Goal: Task Accomplishment & Management: Manage account settings

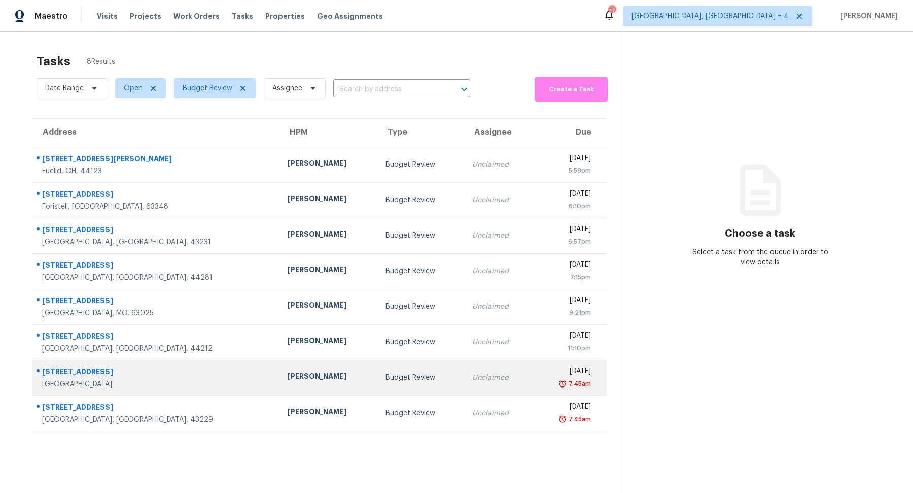
click at [541, 379] on div "7:45am" at bounding box center [566, 384] width 50 height 10
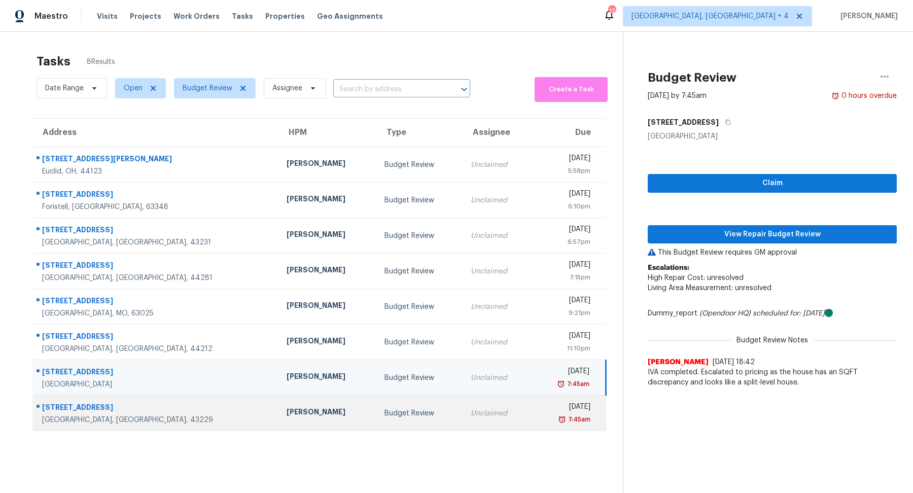
click at [532, 406] on td "Fri, Sep 5th 2025 7:45am" at bounding box center [569, 414] width 75 height 36
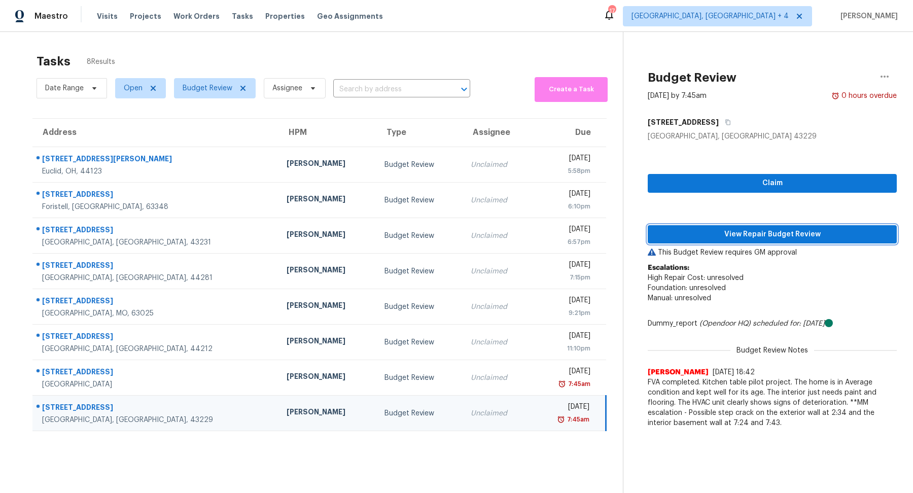
click at [717, 232] on span "View Repair Budget Review" at bounding box center [772, 234] width 233 height 13
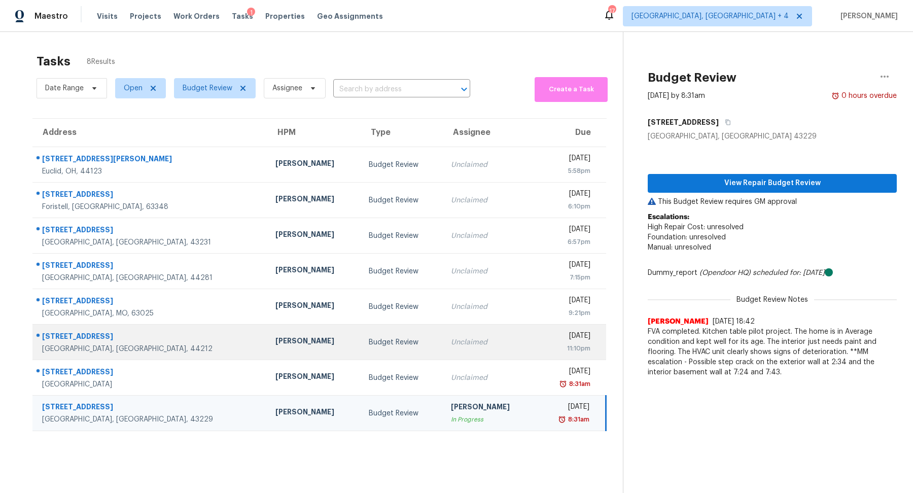
click at [443, 346] on td "Unclaimed" at bounding box center [489, 343] width 93 height 36
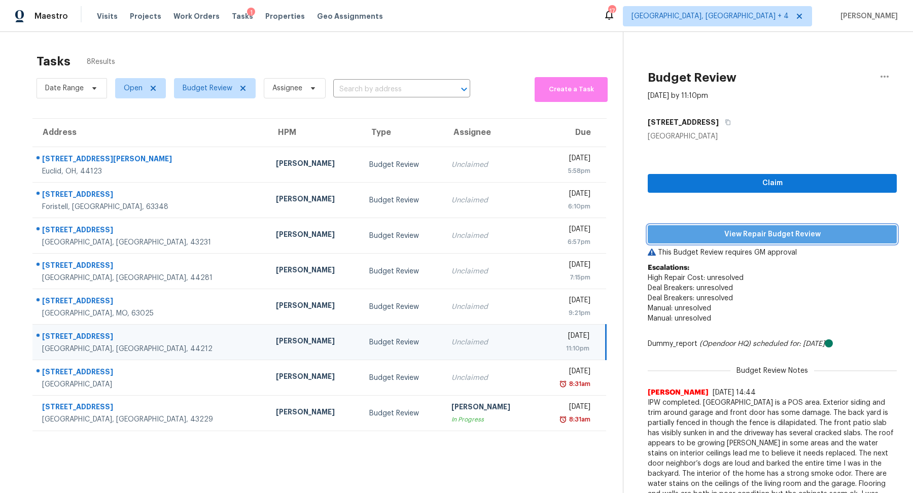
click at [675, 233] on span "View Repair Budget Review" at bounding box center [772, 234] width 233 height 13
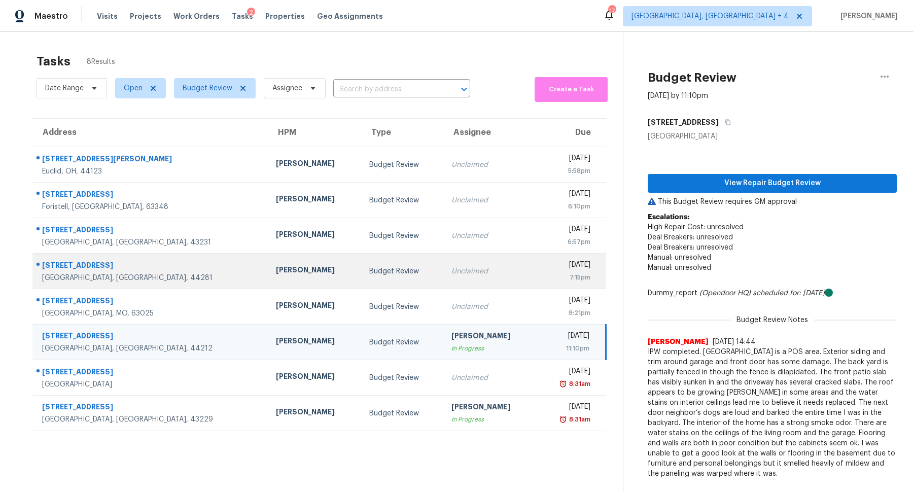
click at [477, 277] on td "Unclaimed" at bounding box center [490, 272] width 93 height 36
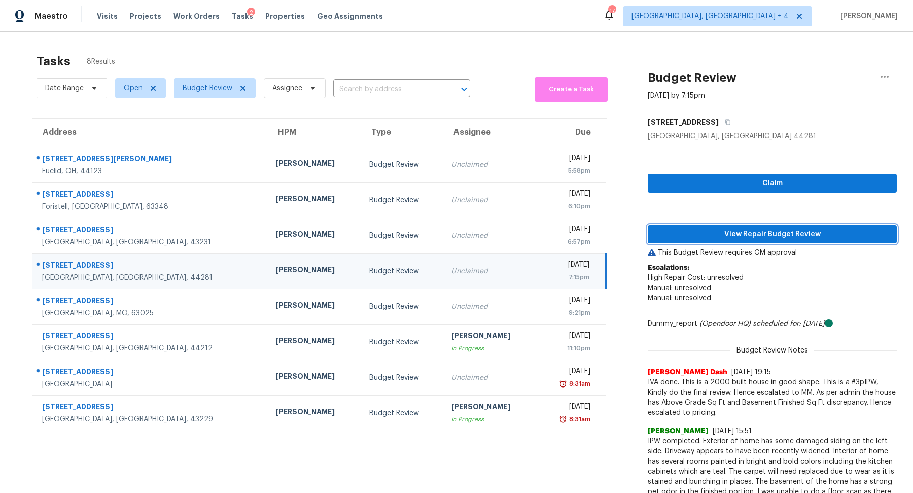
click at [696, 232] on span "View Repair Budget Review" at bounding box center [772, 234] width 233 height 13
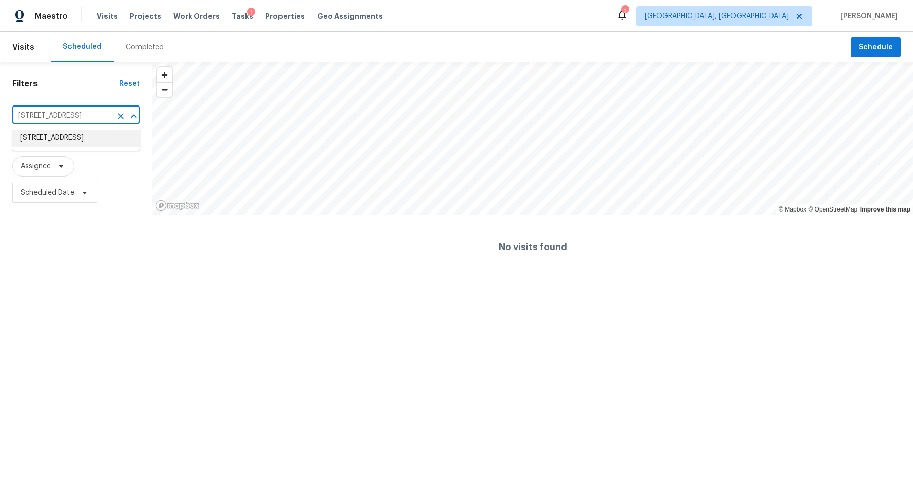
click at [265, 18] on span "Properties" at bounding box center [285, 16] width 40 height 10
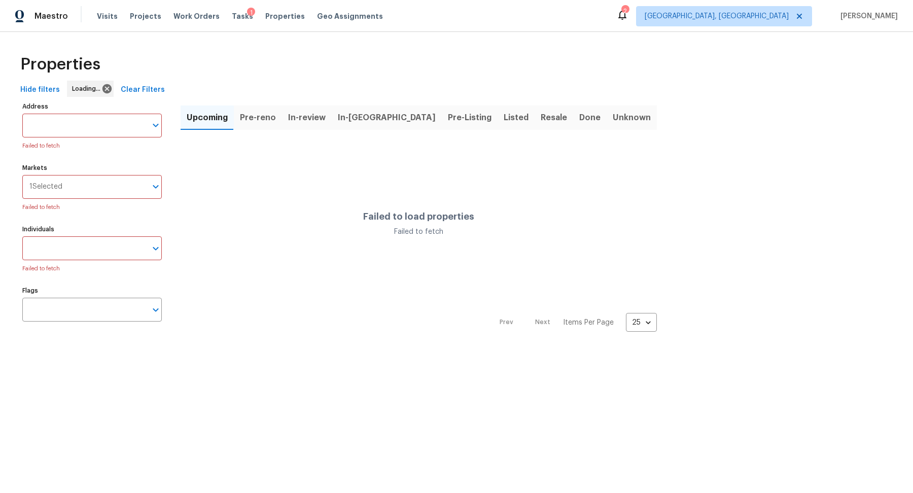
click at [504, 116] on span "Listed" at bounding box center [516, 118] width 25 height 14
click at [130, 15] on span "Projects" at bounding box center [145, 16] width 31 height 10
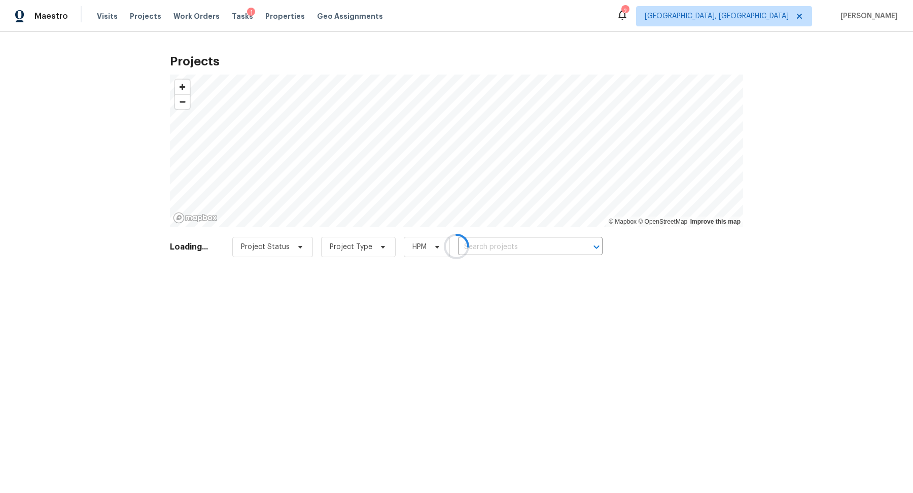
click at [263, 23] on div at bounding box center [456, 246] width 913 height 493
click at [182, 22] on div at bounding box center [456, 246] width 913 height 493
click at [182, 20] on div at bounding box center [456, 246] width 913 height 493
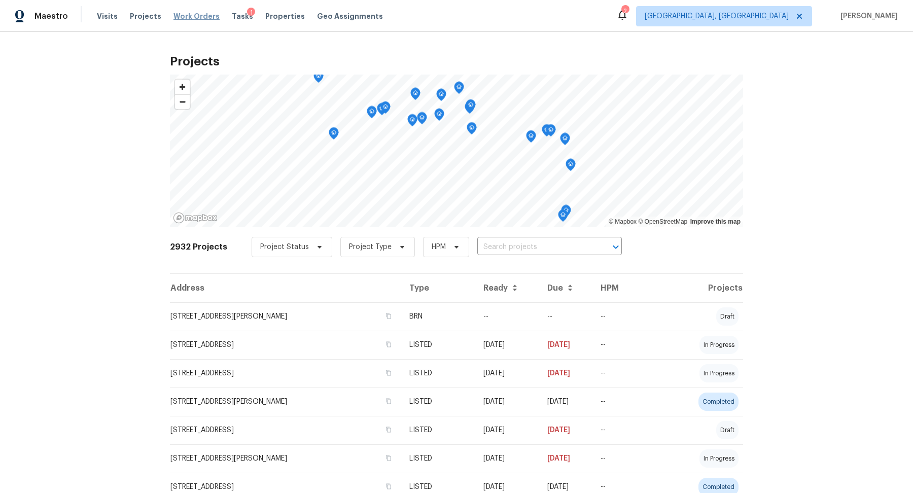
click at [186, 19] on span "Work Orders" at bounding box center [197, 16] width 46 height 10
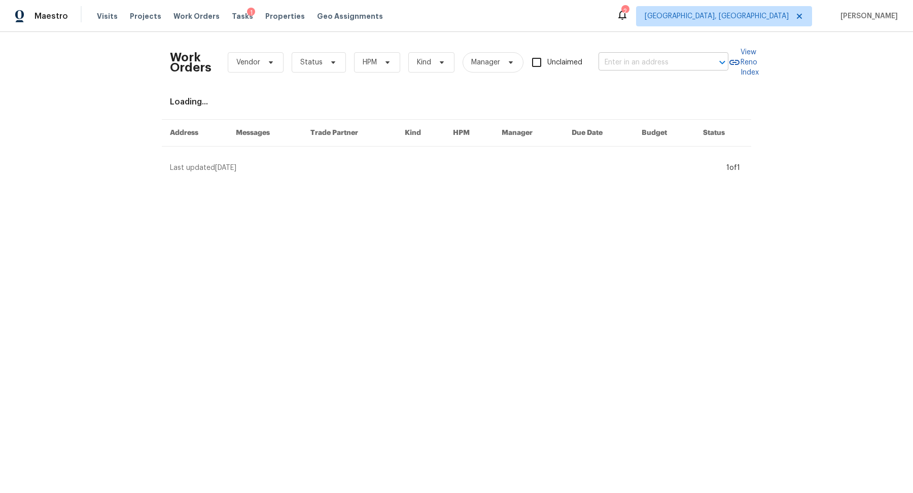
click at [619, 63] on input "text" at bounding box center [649, 63] width 101 height 16
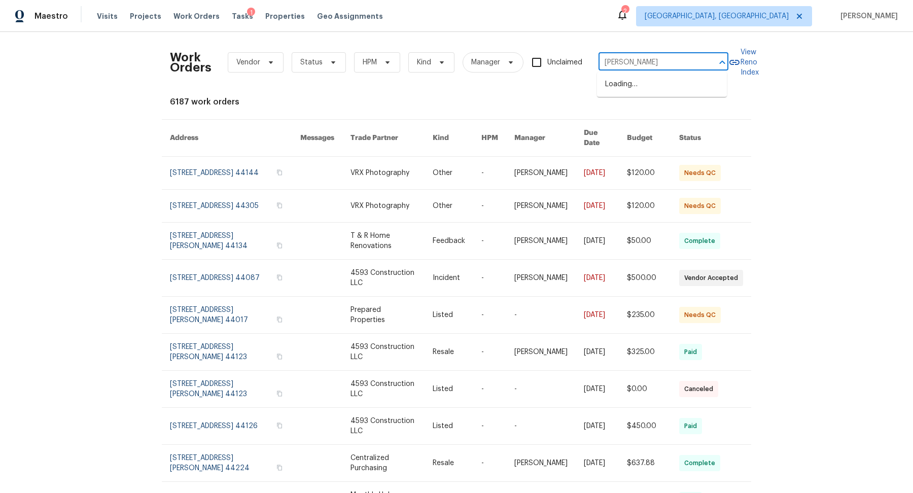
type input "roberts"
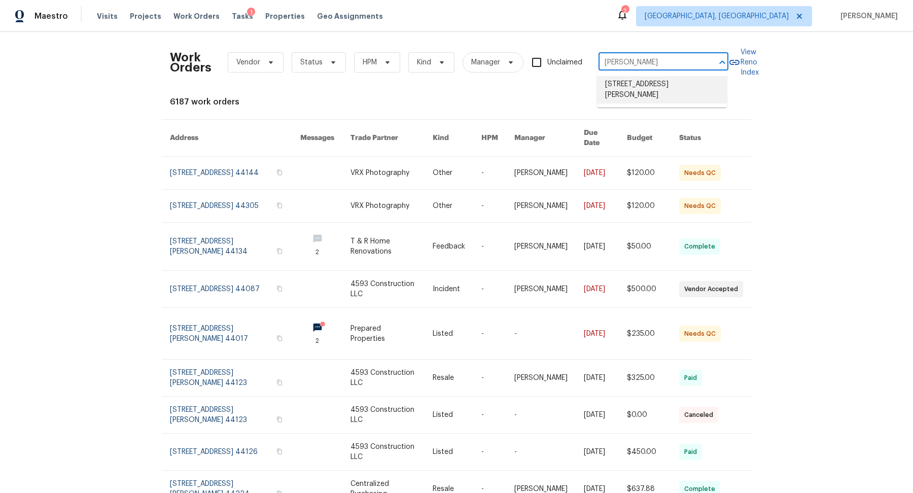
click at [619, 82] on li "21601 Roberts Ave, Euclid, OH 44123" at bounding box center [662, 89] width 130 height 27
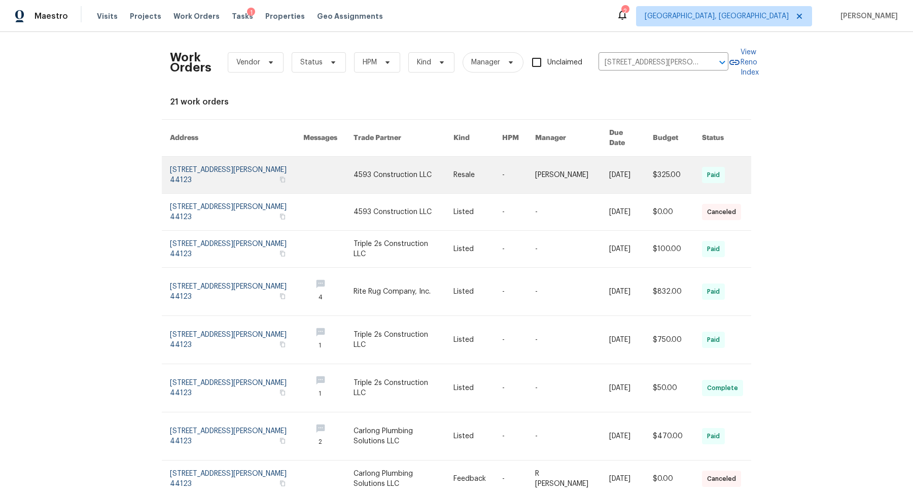
click at [183, 161] on link at bounding box center [236, 175] width 133 height 37
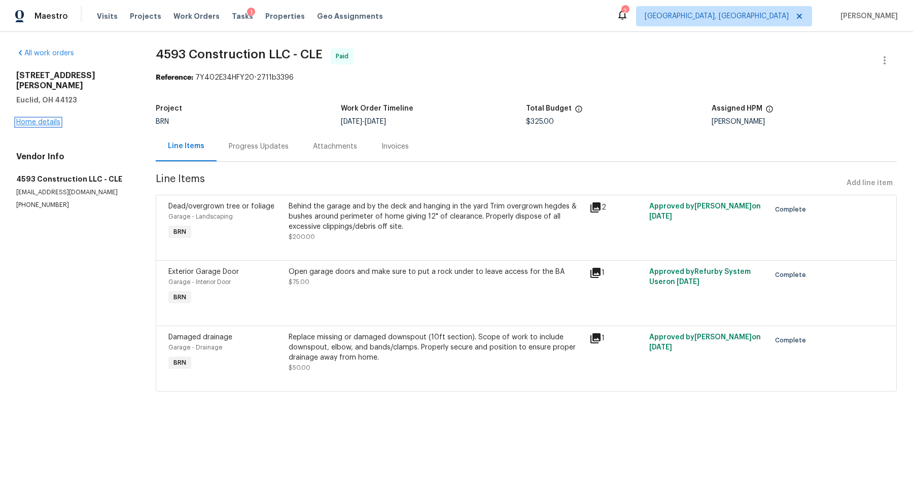
click at [24, 119] on link "Home details" at bounding box center [38, 122] width 44 height 7
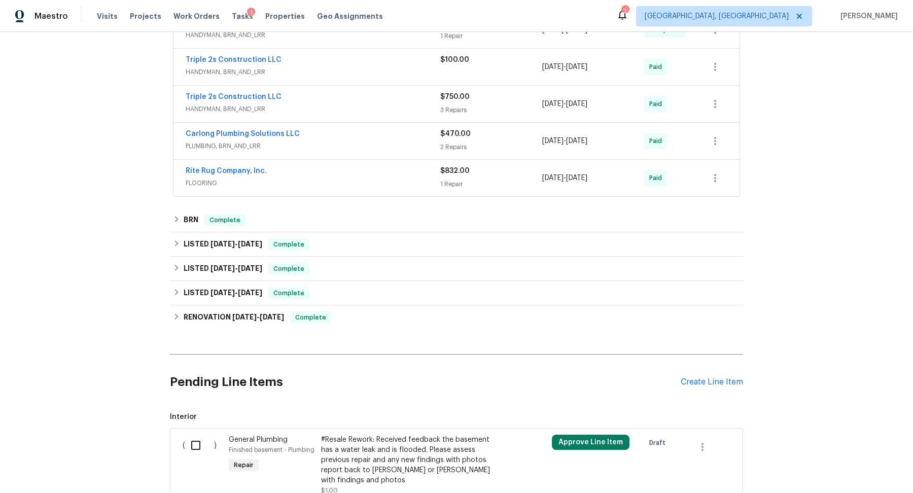
scroll to position [280, 0]
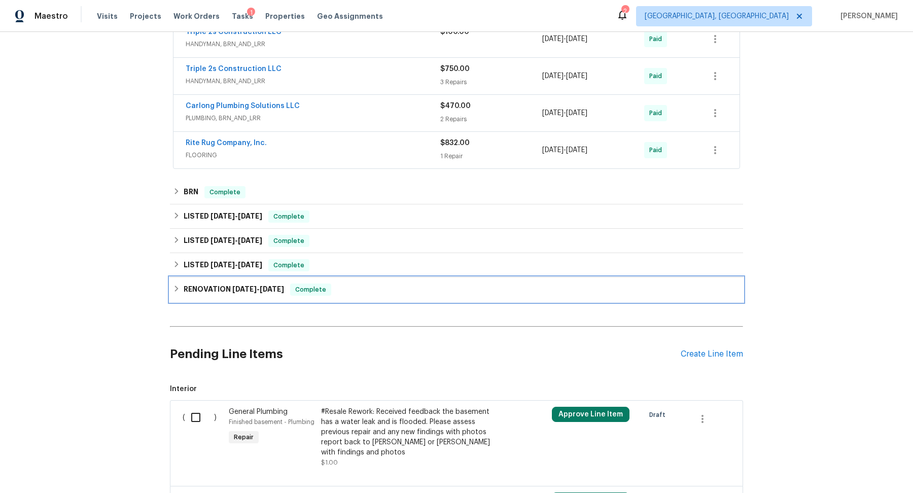
click at [216, 284] on h6 "RENOVATION 5/26/25 - 6/7/25" at bounding box center [234, 290] width 100 height 12
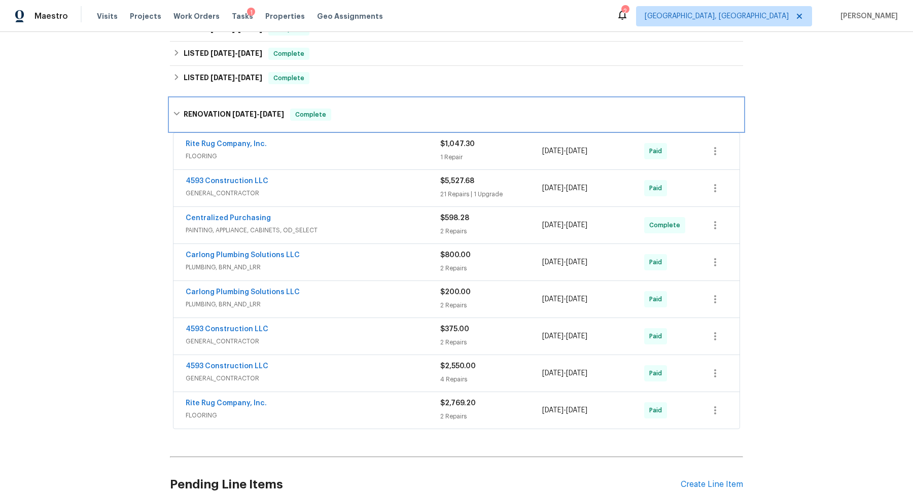
scroll to position [472, 0]
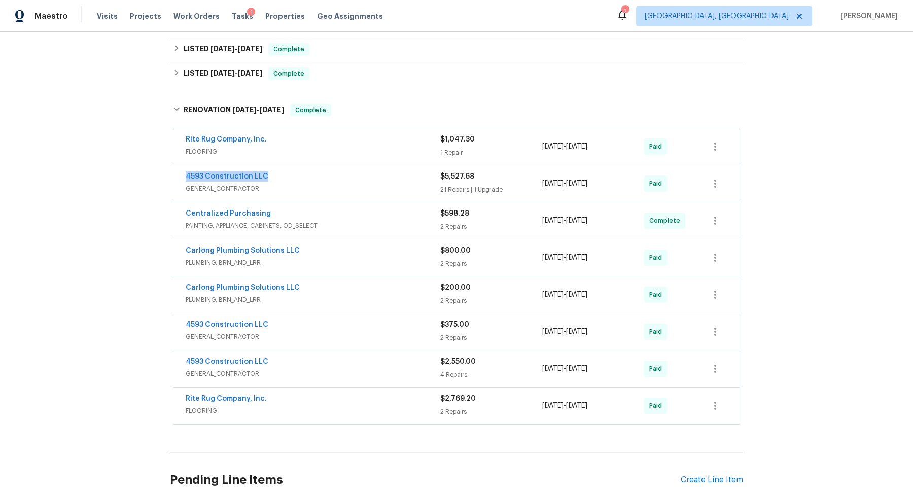
drag, startPoint x: 181, startPoint y: 169, endPoint x: 279, endPoint y: 169, distance: 97.4
click at [279, 169] on div "4593 Construction LLC GENERAL_CONTRACTOR $5,527.68 21 Repairs | 1 Upgrade 5/26/…" at bounding box center [457, 183] width 566 height 37
copy link "4593 Construction LLC"
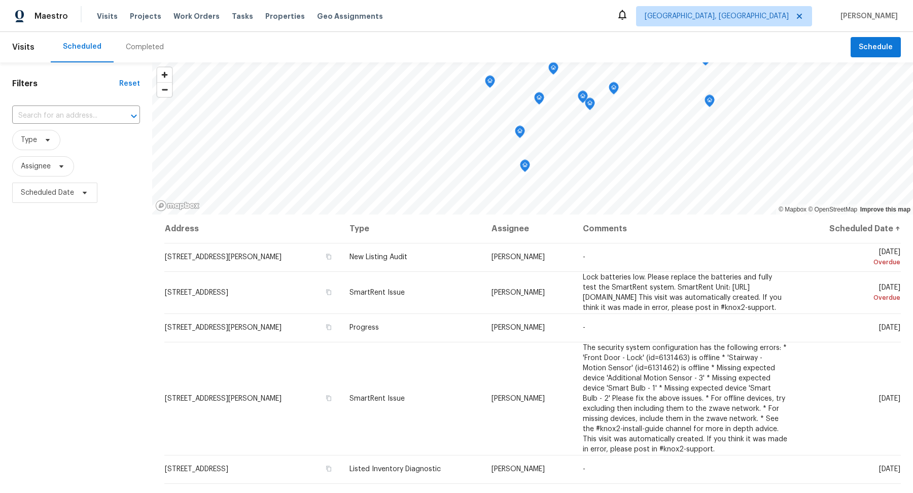
click at [145, 60] on div "Completed" at bounding box center [145, 47] width 62 height 30
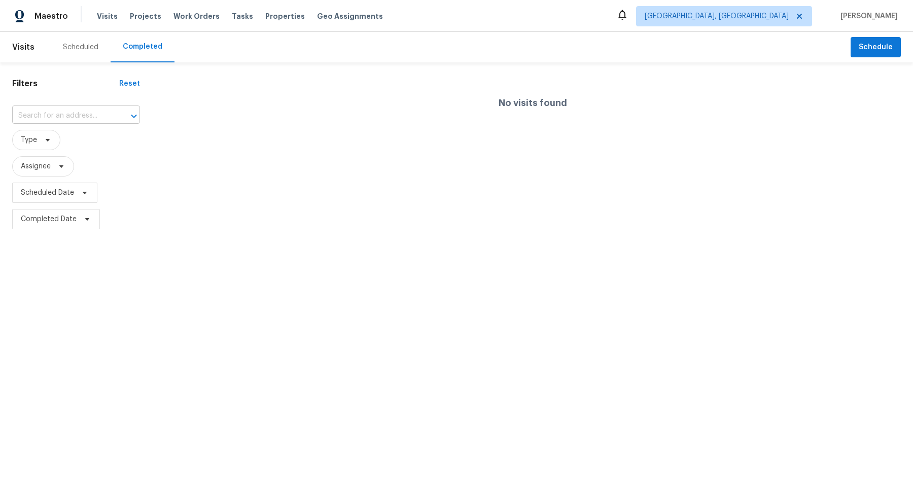
click at [72, 111] on input "text" at bounding box center [61, 116] width 99 height 16
type input "ruann"
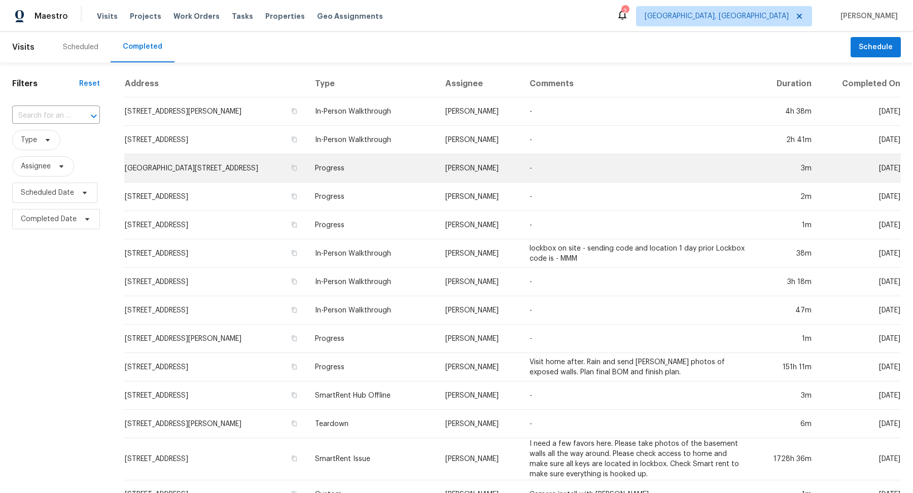
click at [285, 171] on td "53044 Ruann Dr, Shelby Township, MI 48316" at bounding box center [215, 168] width 183 height 28
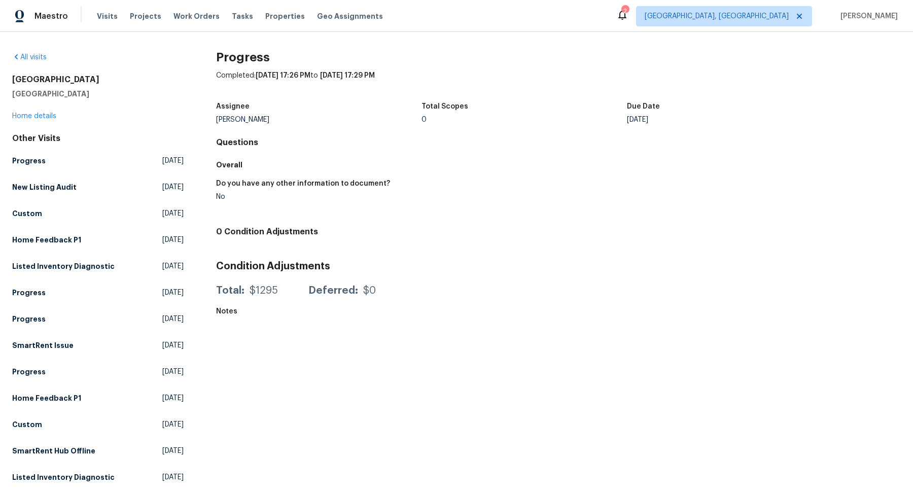
drag, startPoint x: 282, startPoint y: 123, endPoint x: 336, endPoint y: 303, distance: 188.3
click at [336, 303] on div "Progress Completed: 9/4/2025, 17:26 PM to 9/4/2025, 17:29 PM Assignee Dominic H…" at bounding box center [558, 392] width 685 height 680
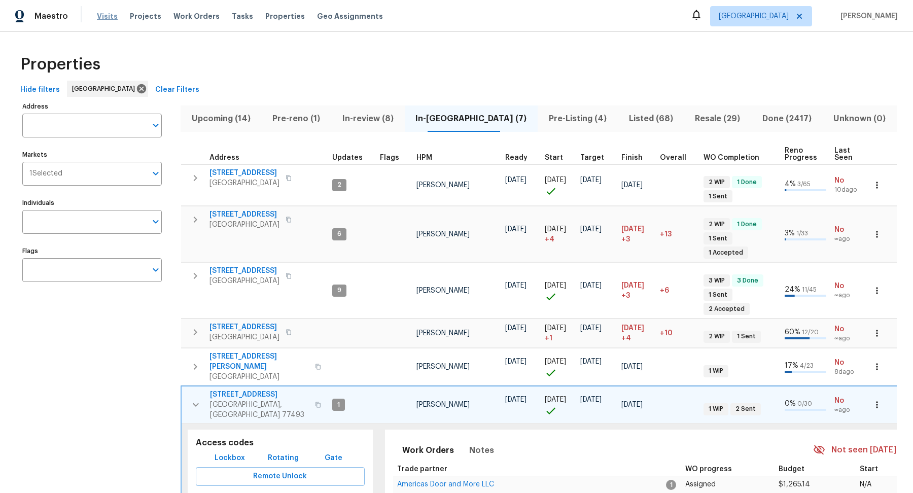
click at [99, 20] on span "Visits" at bounding box center [107, 16] width 21 height 10
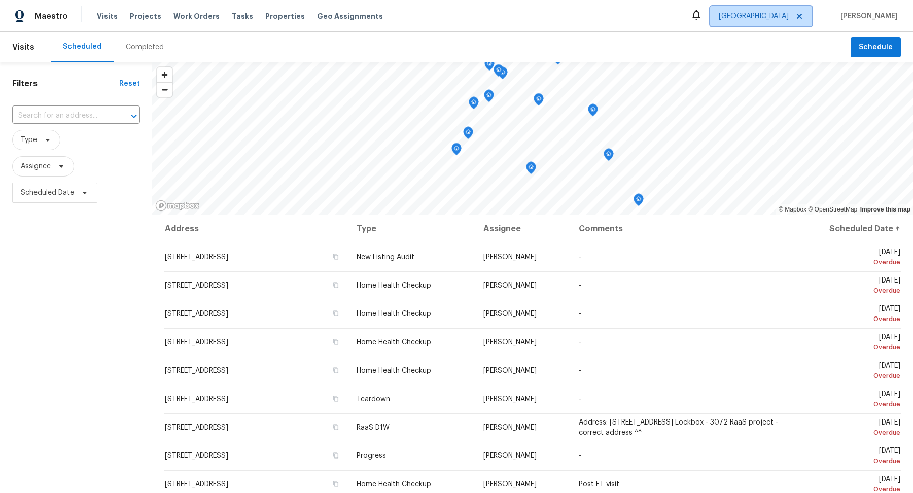
click at [789, 17] on span "Houston" at bounding box center [754, 16] width 70 height 10
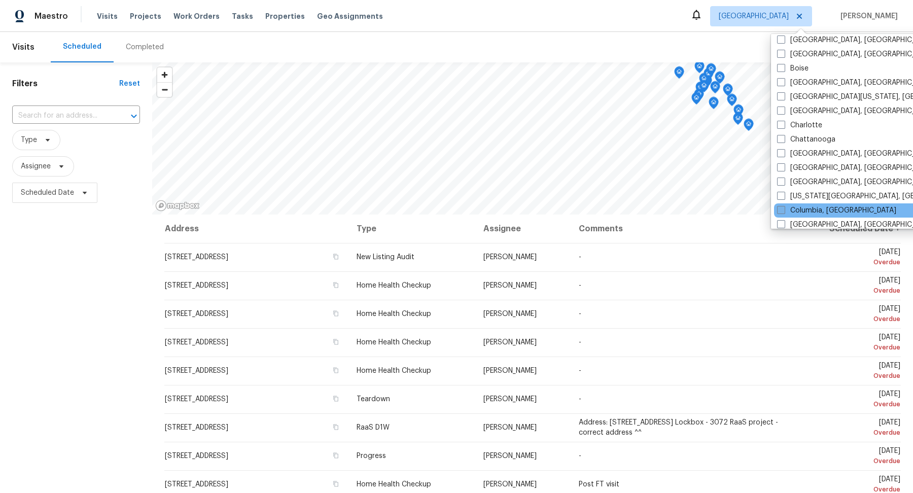
scroll to position [140, 0]
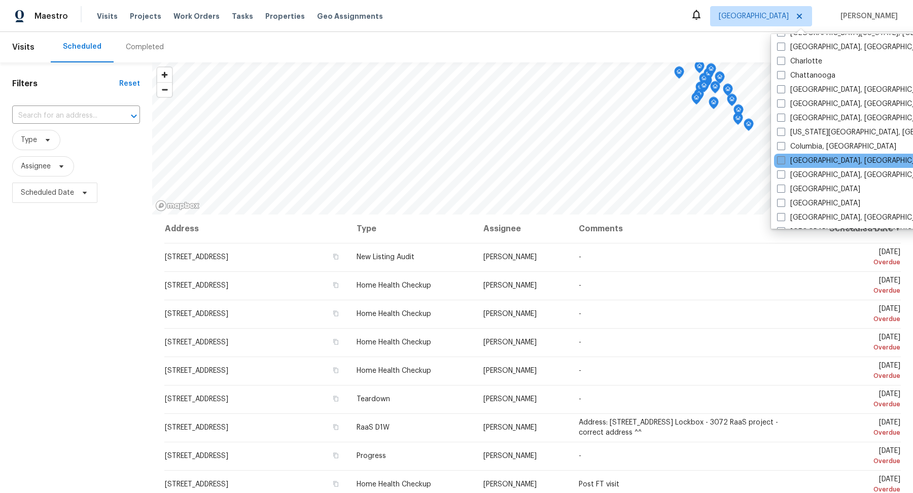
click at [783, 159] on span at bounding box center [781, 160] width 8 height 8
click at [783, 159] on input "[GEOGRAPHIC_DATA], [GEOGRAPHIC_DATA]" at bounding box center [780, 159] width 7 height 7
checkbox input "true"
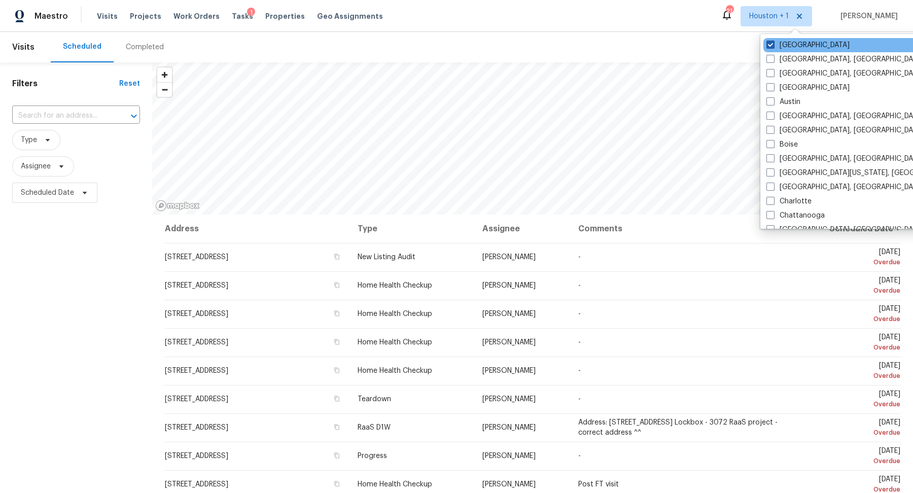
click at [769, 46] on span at bounding box center [771, 45] width 8 height 8
click at [769, 46] on input "Houston" at bounding box center [770, 43] width 7 height 7
checkbox input "false"
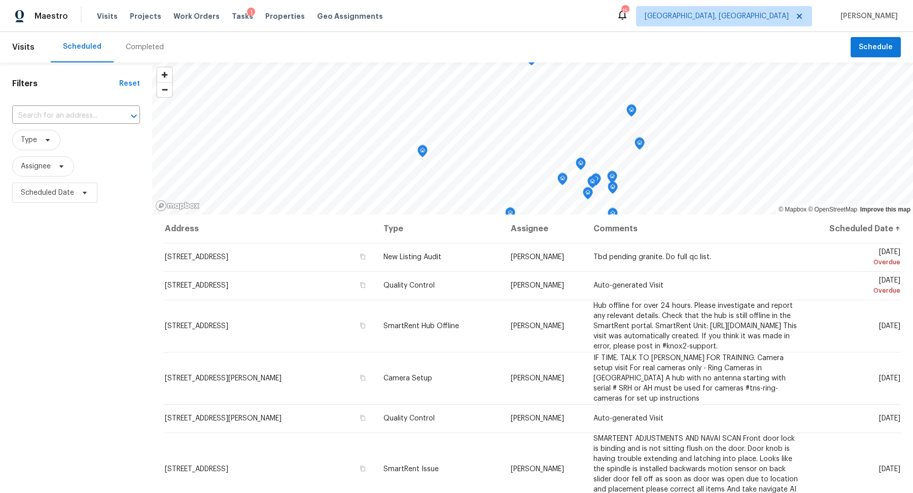
click at [80, 339] on div "Filters Reset ​ Type Assignee Scheduled Date" at bounding box center [76, 335] width 152 height 547
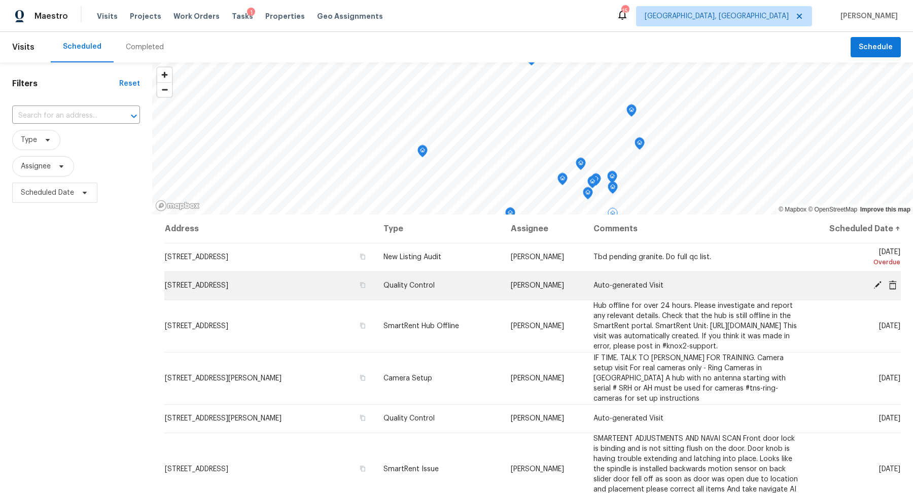
click at [881, 282] on icon at bounding box center [878, 285] width 8 height 8
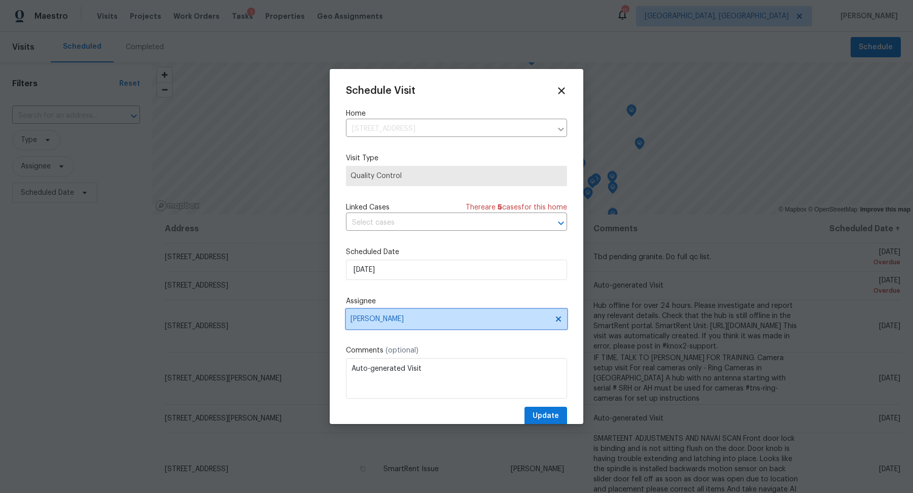
click at [387, 322] on span "[PERSON_NAME]" at bounding box center [450, 319] width 199 height 8
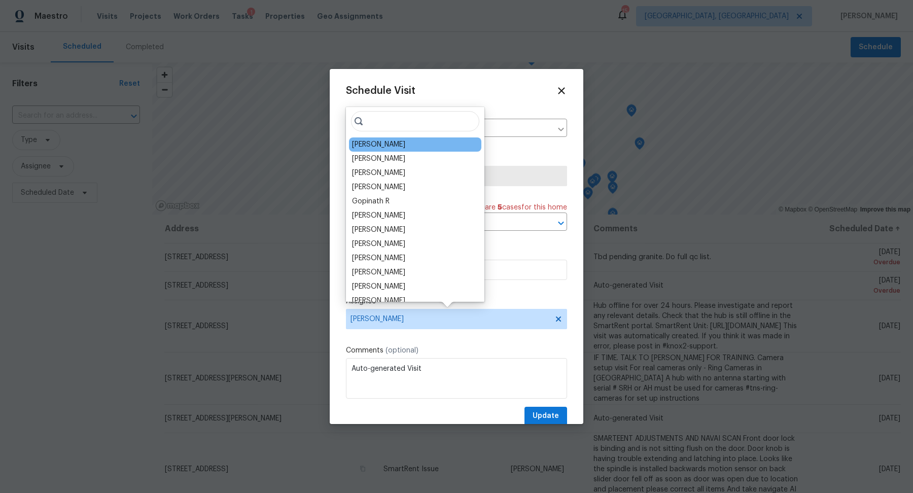
click at [368, 143] on div "[PERSON_NAME]" at bounding box center [378, 145] width 53 height 10
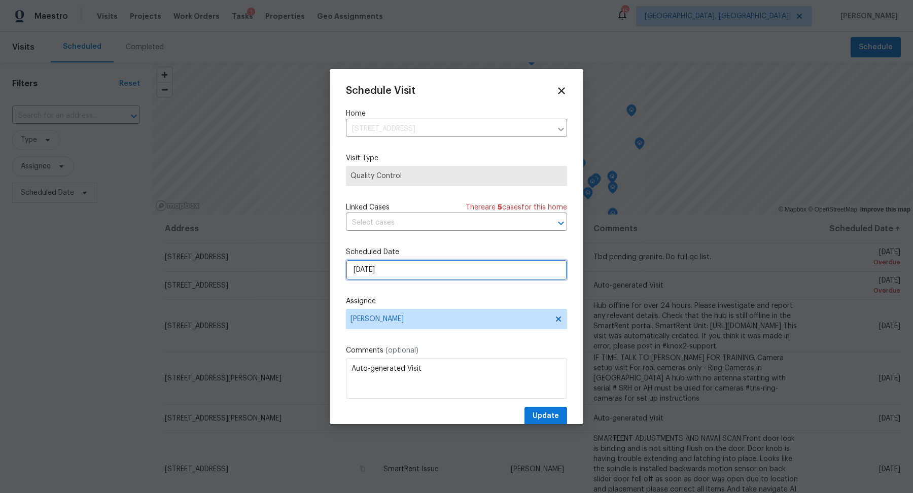
click at [382, 265] on input "[DATE]" at bounding box center [456, 270] width 221 height 20
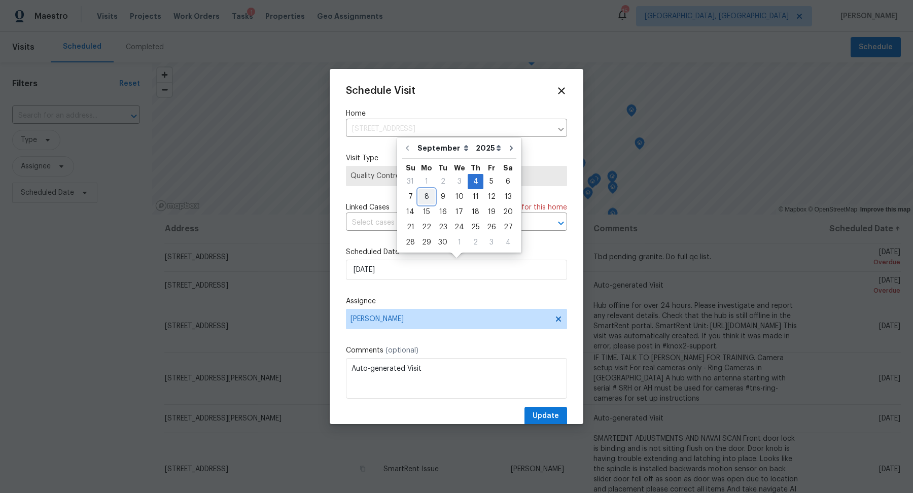
click at [423, 198] on div "8" at bounding box center [427, 197] width 16 height 14
type input "[DATE]"
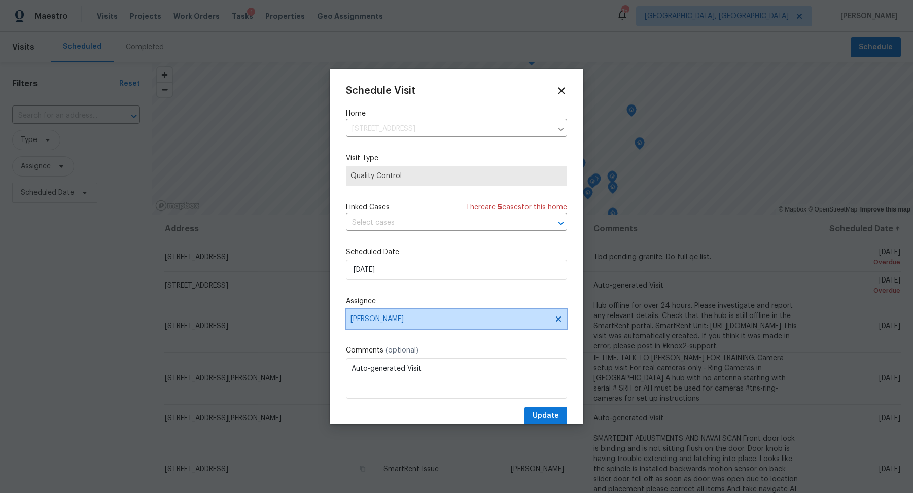
click at [451, 319] on span "[PERSON_NAME]" at bounding box center [450, 319] width 199 height 8
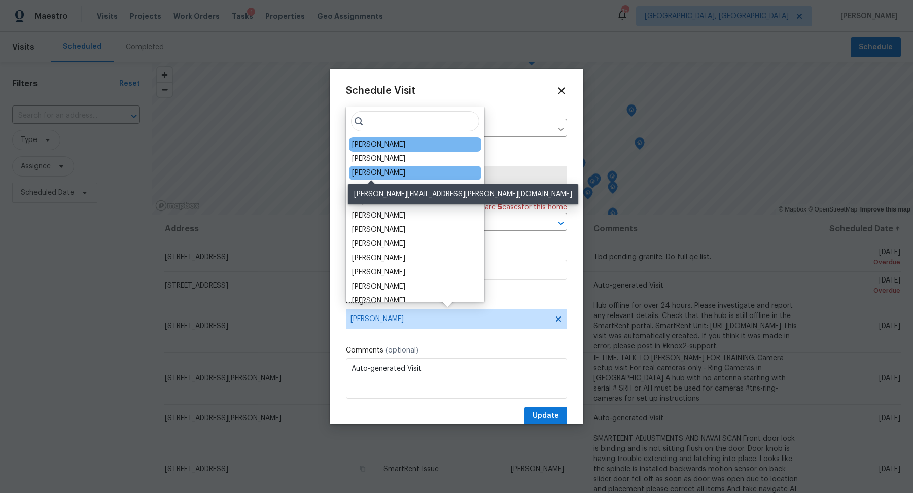
click at [368, 170] on div "Alison Brice" at bounding box center [378, 173] width 53 height 10
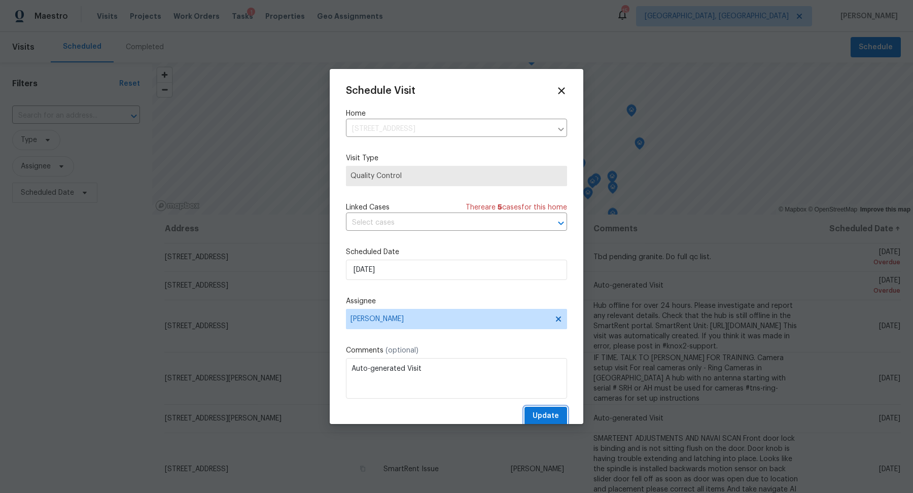
click at [545, 412] on span "Update" at bounding box center [546, 416] width 26 height 13
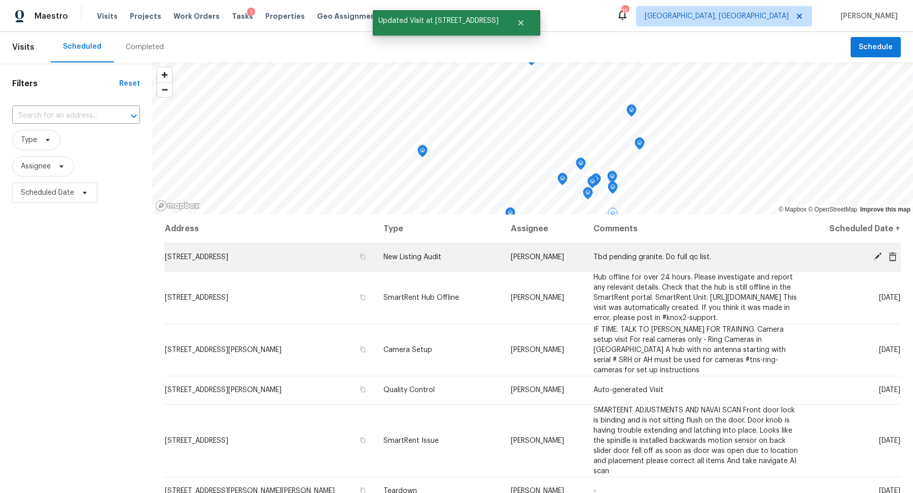
click at [876, 254] on icon at bounding box center [877, 256] width 9 height 9
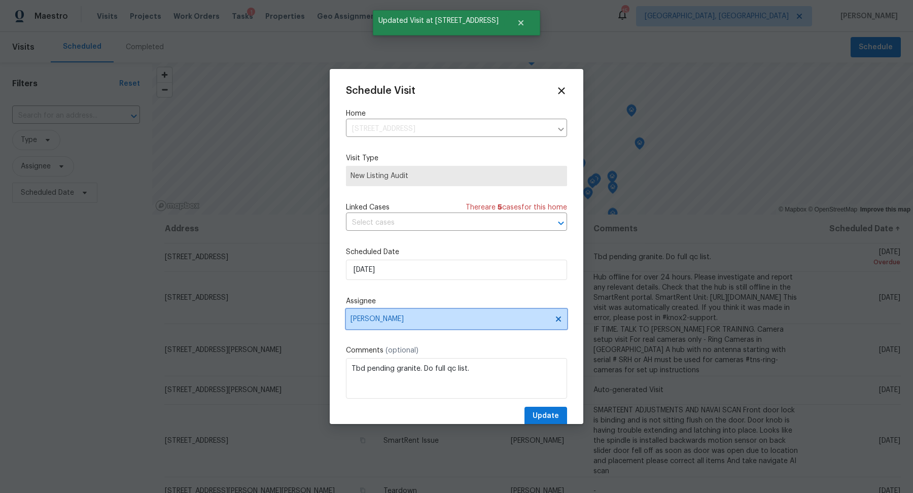
click at [384, 321] on span "[PERSON_NAME]" at bounding box center [450, 319] width 199 height 8
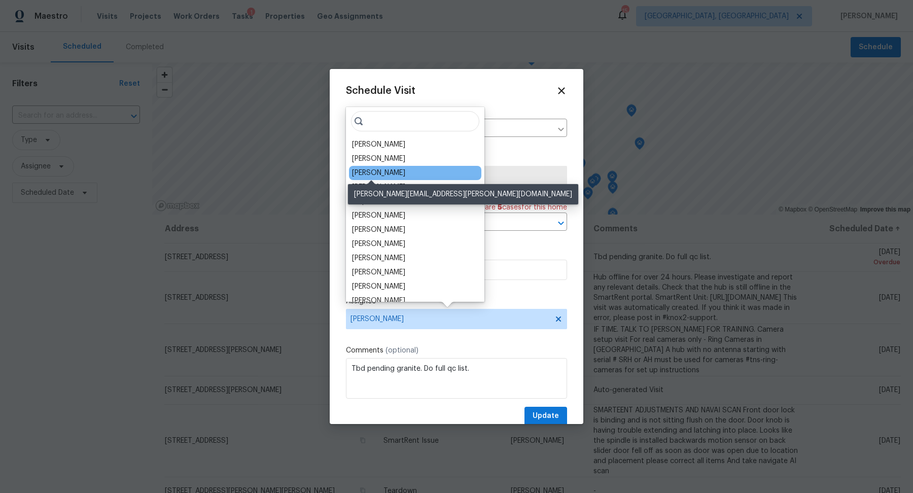
click at [359, 168] on div "Alison Brice" at bounding box center [378, 173] width 53 height 10
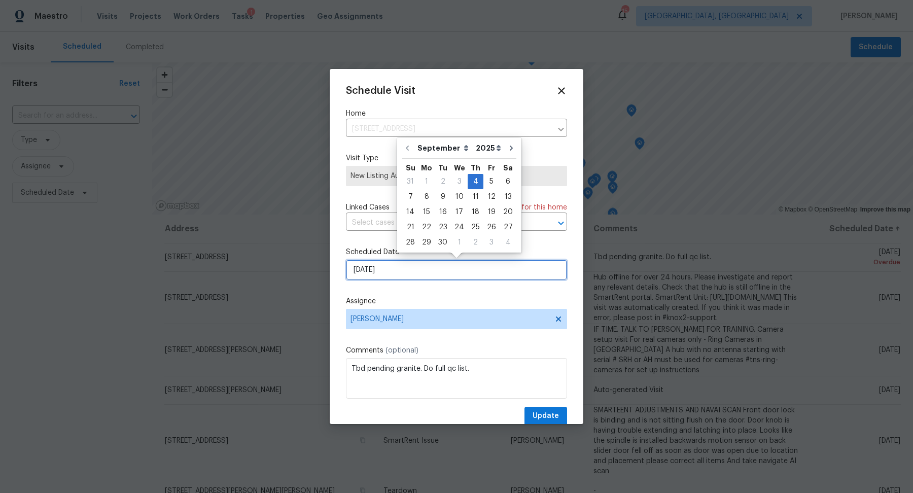
click at [369, 271] on input "[DATE]" at bounding box center [456, 270] width 221 height 20
click at [424, 197] on div "8" at bounding box center [427, 197] width 16 height 14
type input "[DATE]"
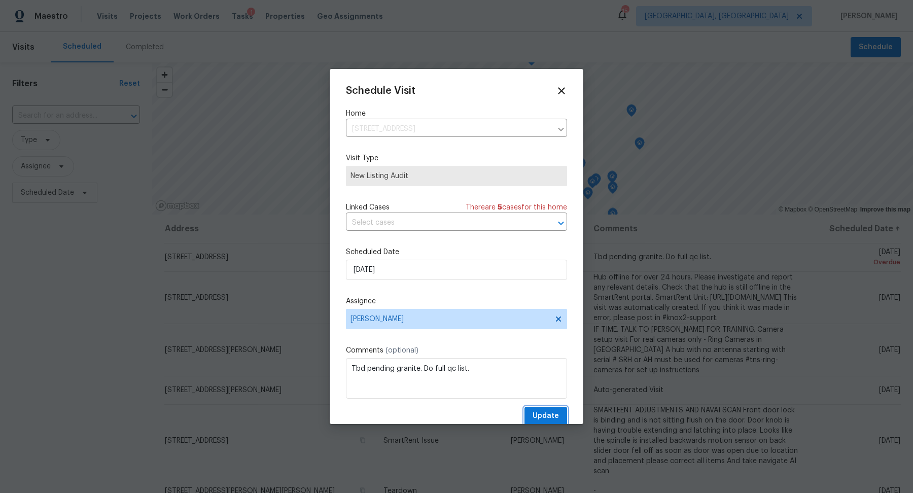
click at [565, 414] on button "Update" at bounding box center [546, 416] width 43 height 19
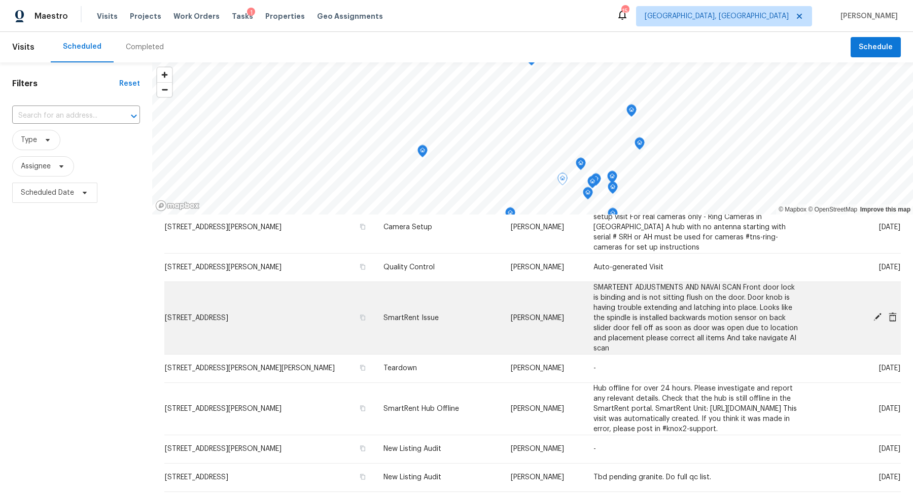
scroll to position [97, 0]
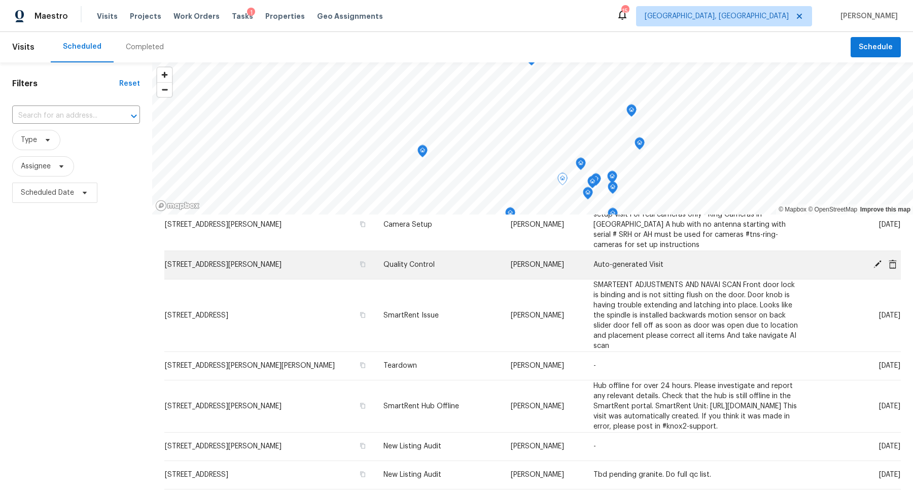
click at [873, 267] on icon at bounding box center [877, 264] width 9 height 9
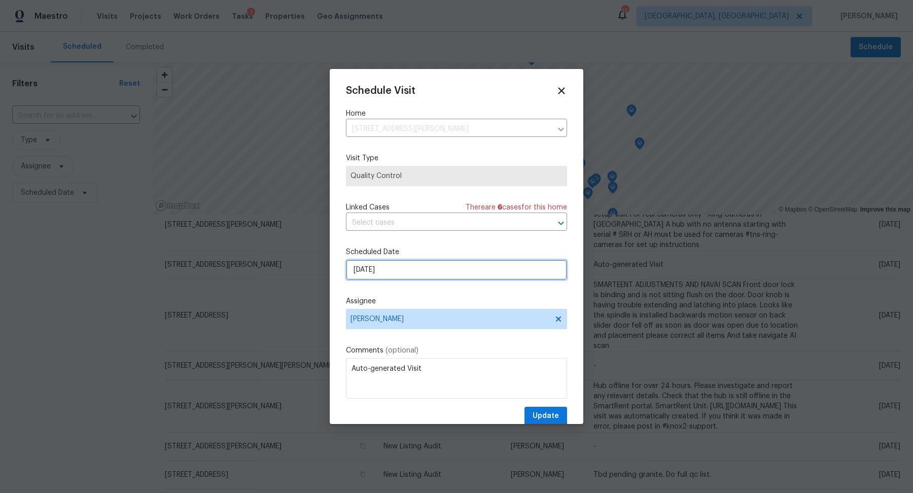
click at [410, 275] on input "9/5/2025" at bounding box center [456, 270] width 221 height 20
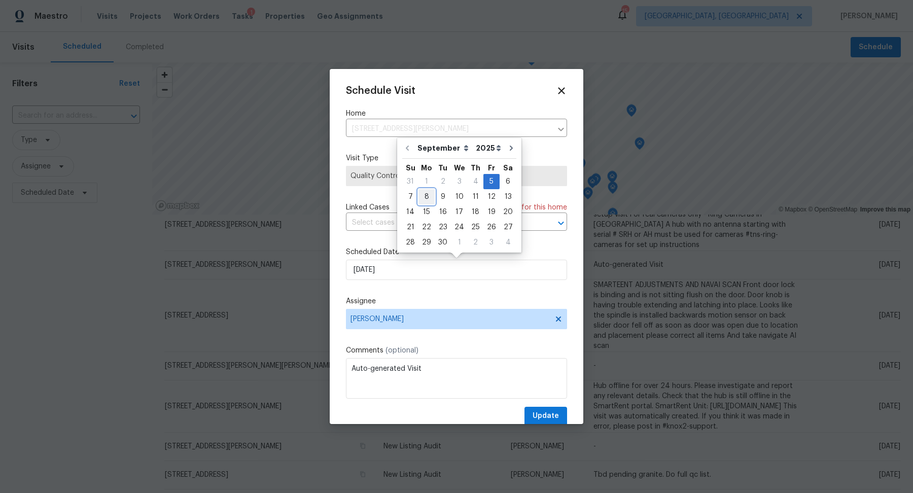
click at [424, 190] on div "8" at bounding box center [427, 197] width 16 height 14
type input "[DATE]"
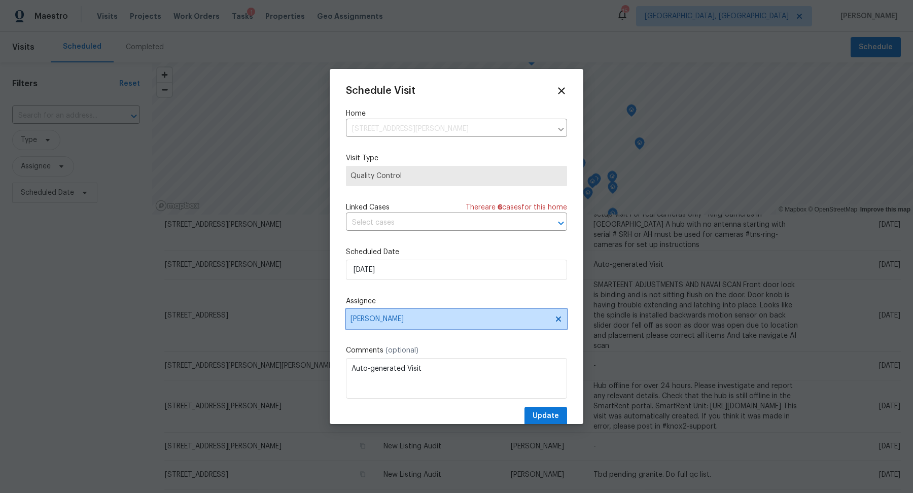
click at [382, 325] on span "[PERSON_NAME]" at bounding box center [456, 319] width 221 height 20
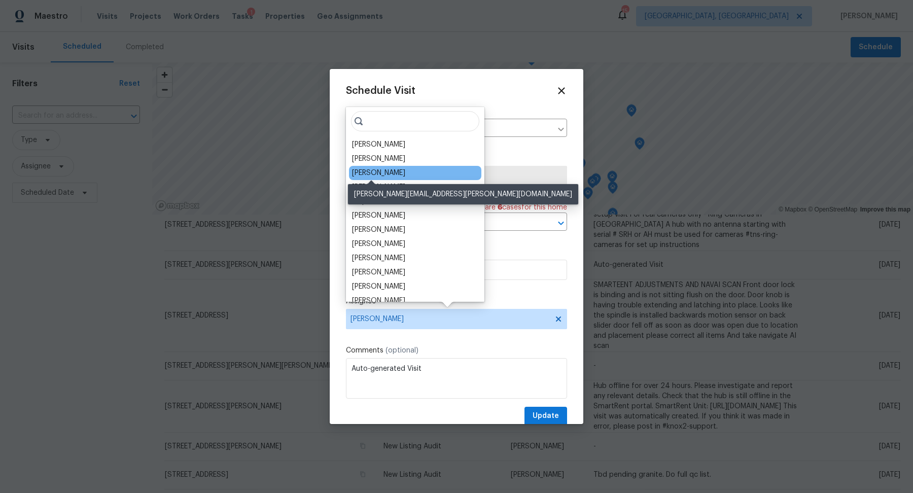
click at [380, 174] on div "Alison Brice" at bounding box center [378, 173] width 53 height 10
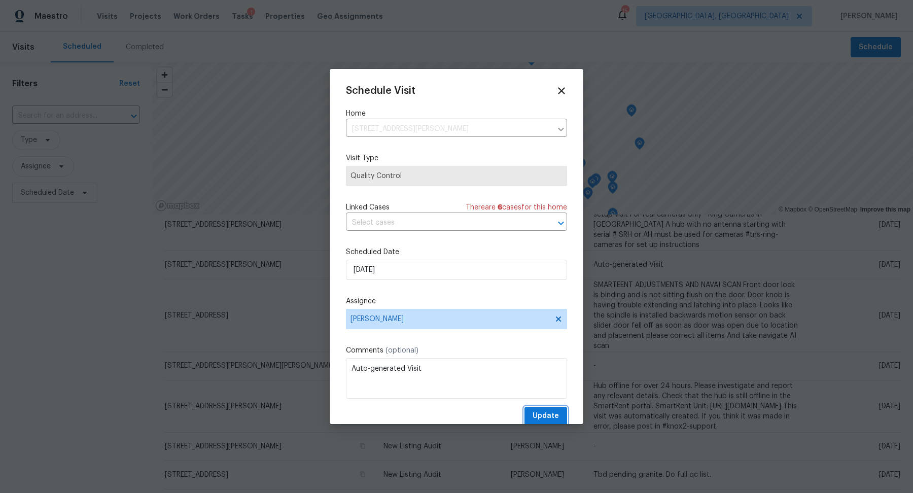
click at [544, 416] on span "Update" at bounding box center [546, 416] width 26 height 13
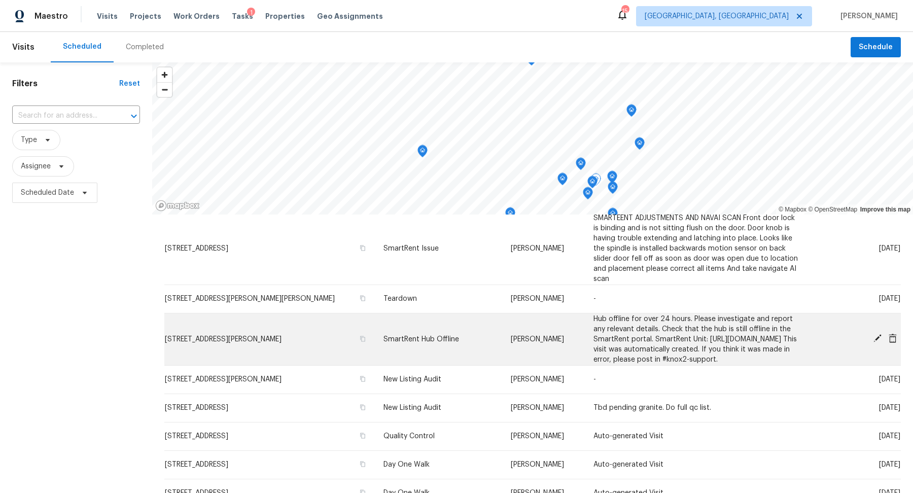
scroll to position [137, 0]
click at [878, 340] on icon at bounding box center [878, 337] width 8 height 8
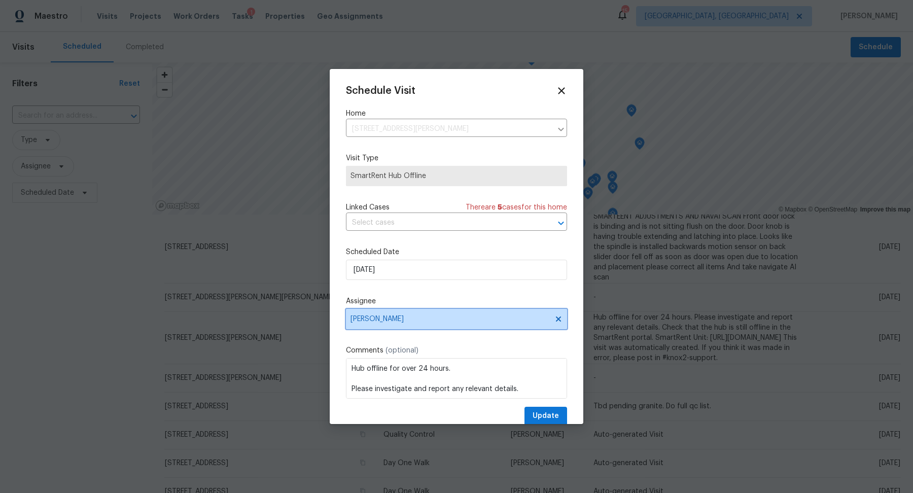
click at [402, 317] on span "[PERSON_NAME]" at bounding box center [450, 319] width 199 height 8
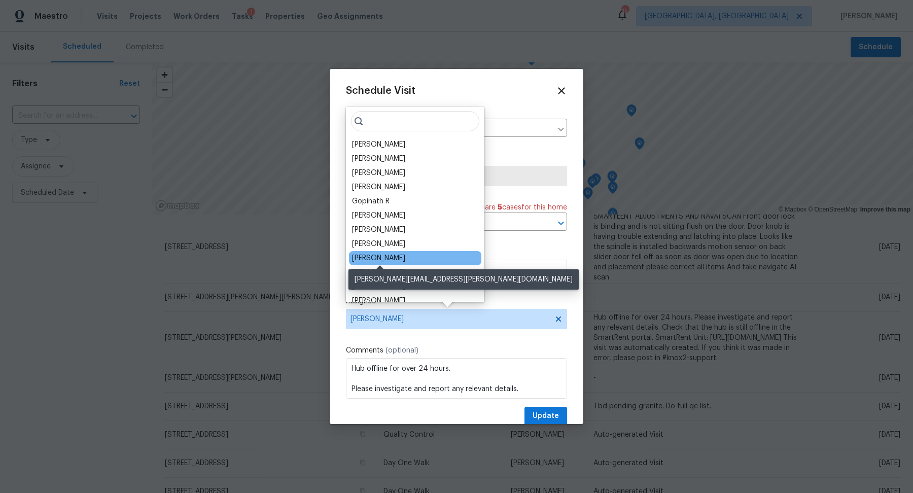
click at [366, 262] on div "[PERSON_NAME]" at bounding box center [378, 258] width 53 height 10
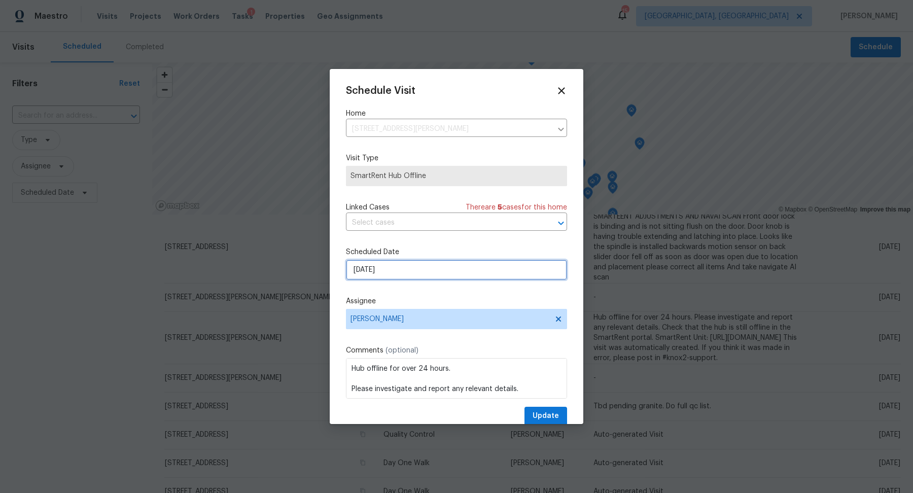
click at [369, 271] on input "9/6/2025" at bounding box center [456, 270] width 221 height 20
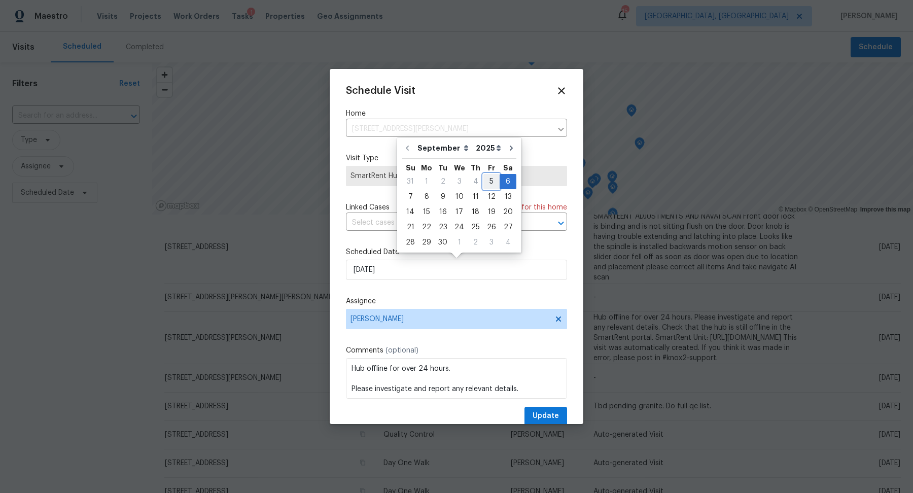
click at [491, 180] on div "5" at bounding box center [492, 182] width 16 height 14
type input "9/5/2025"
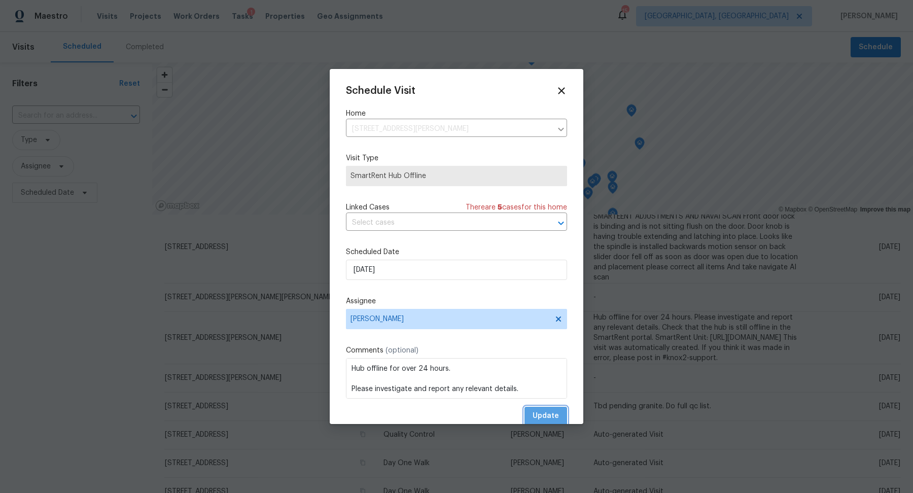
click at [551, 415] on span "Update" at bounding box center [546, 416] width 26 height 13
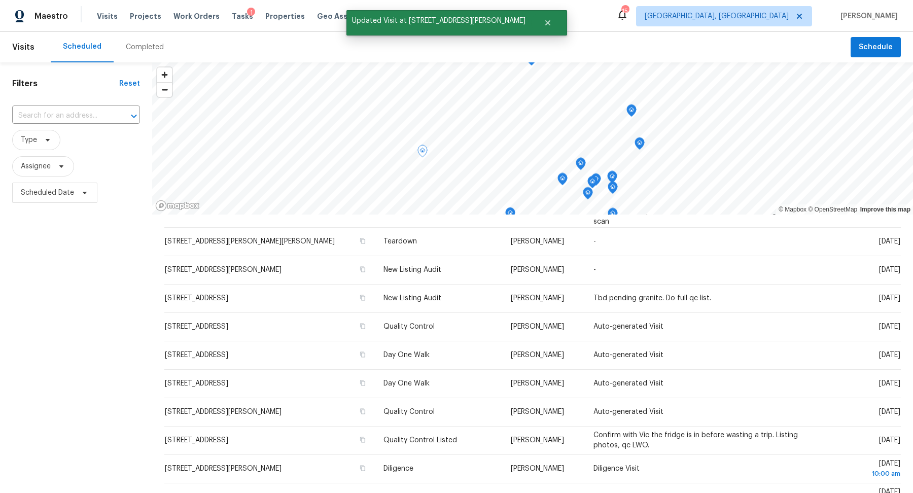
scroll to position [247, 0]
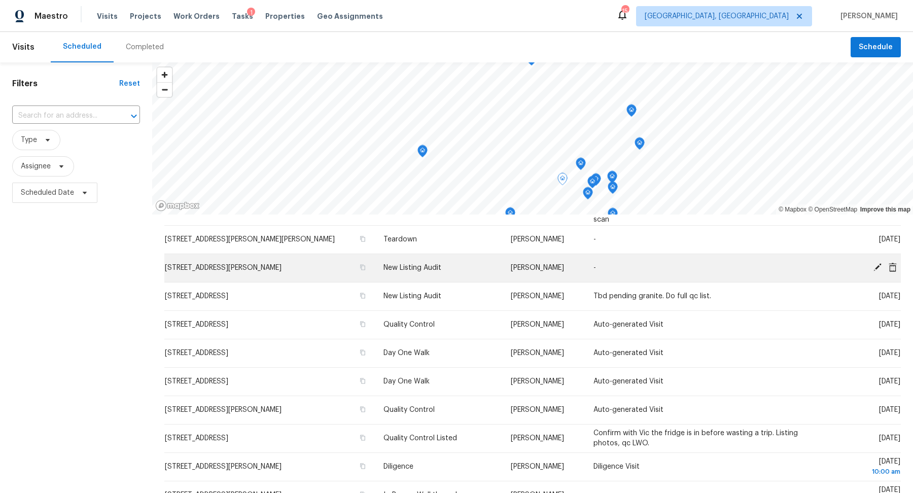
click at [871, 272] on span at bounding box center [877, 267] width 15 height 9
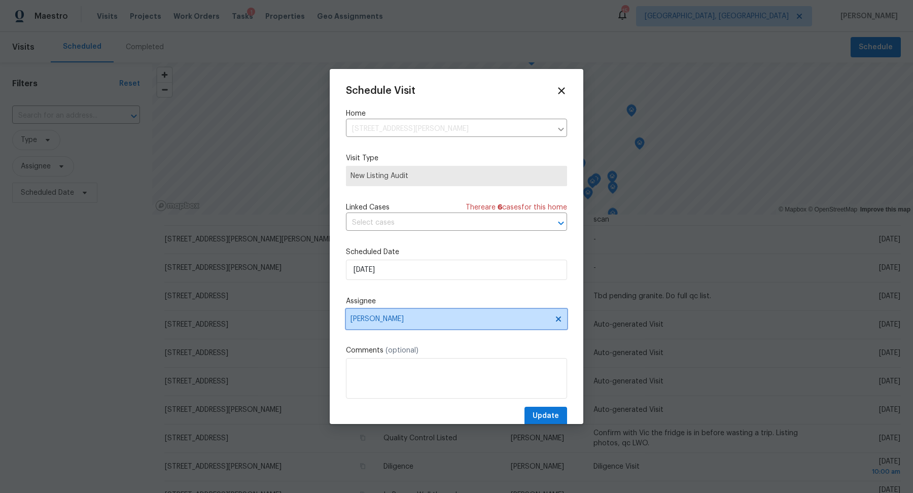
click at [408, 317] on span "[PERSON_NAME]" at bounding box center [450, 319] width 199 height 8
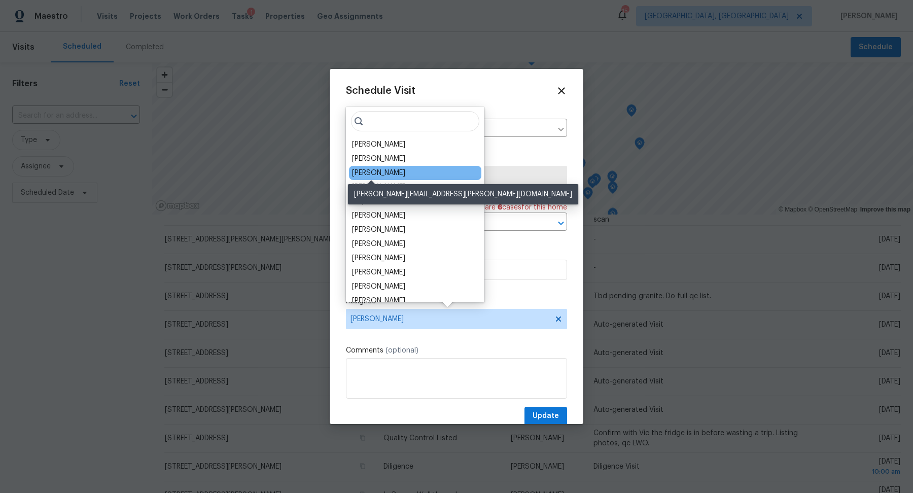
click at [375, 170] on div "Alison Brice" at bounding box center [378, 173] width 53 height 10
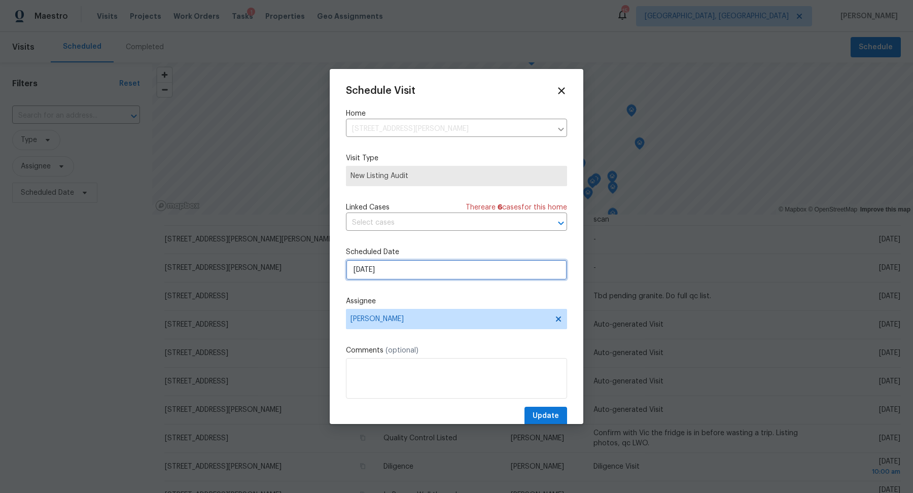
click at [354, 269] on input "9/8/2025" at bounding box center [456, 270] width 221 height 20
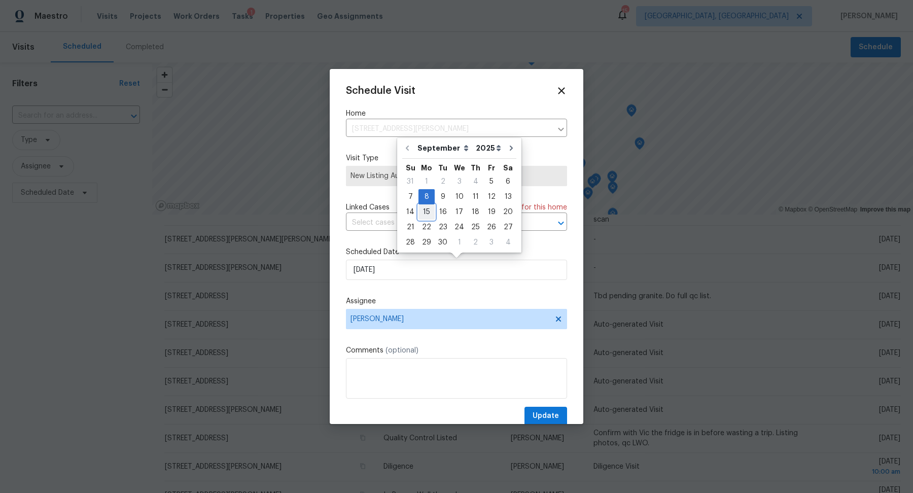
click at [427, 210] on div "15" at bounding box center [427, 212] width 16 height 14
type input "9/15/2025"
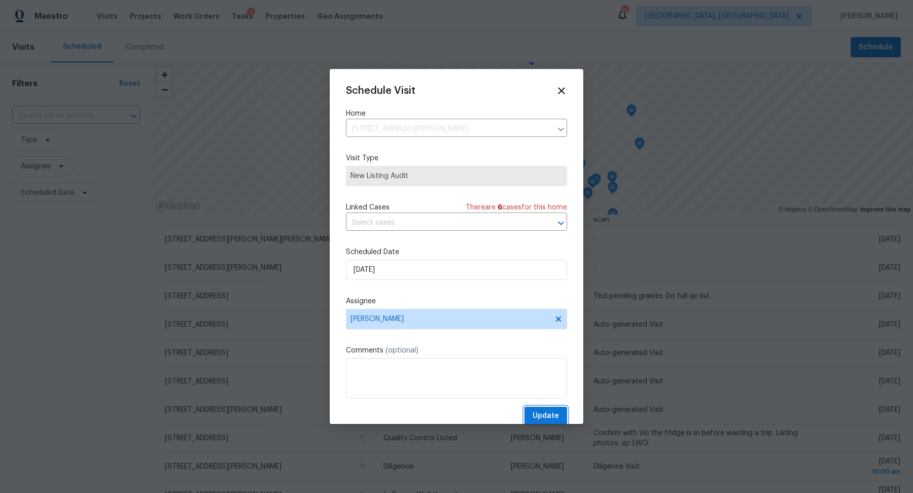
click at [531, 421] on button "Update" at bounding box center [546, 416] width 43 height 19
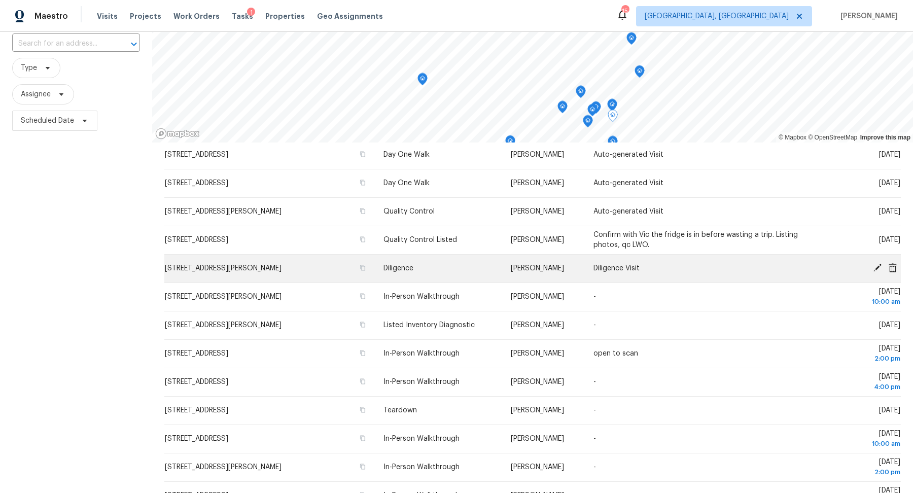
scroll to position [116, 0]
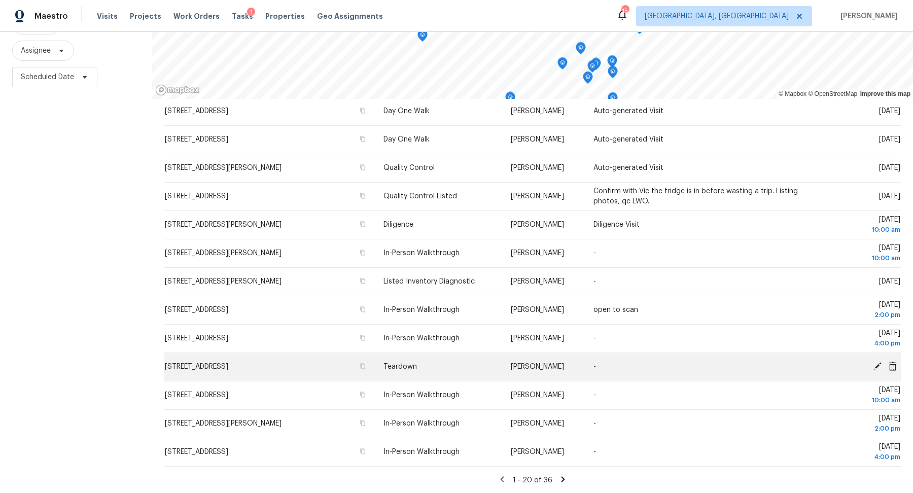
click at [877, 367] on icon at bounding box center [878, 366] width 8 height 8
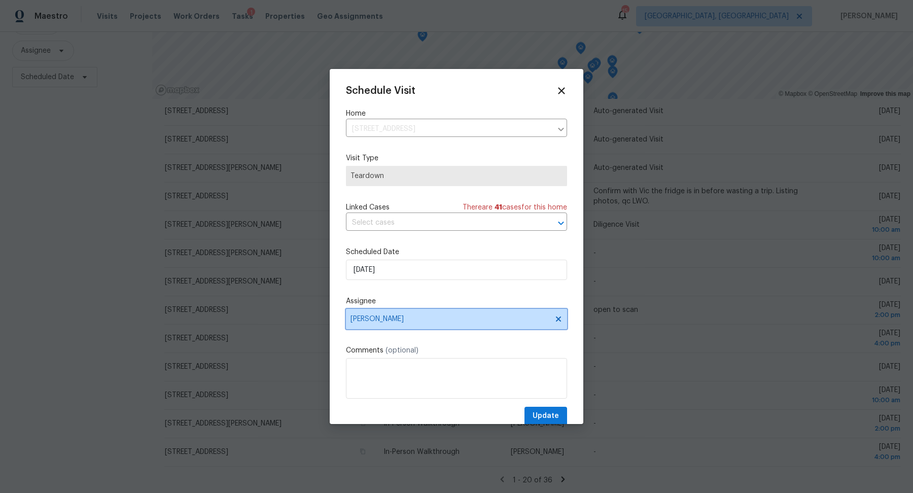
click at [380, 314] on span "Caleb McBride" at bounding box center [456, 319] width 221 height 20
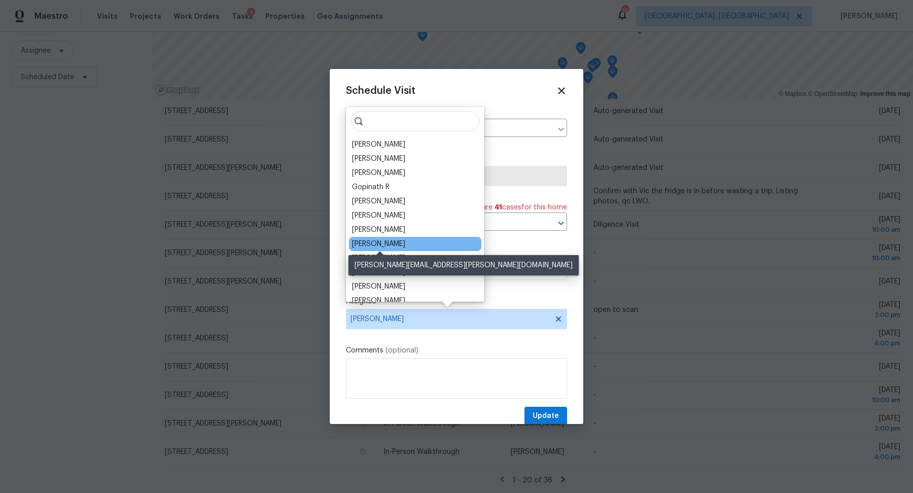
click at [371, 245] on div "Dennis Neuhardt" at bounding box center [378, 244] width 53 height 10
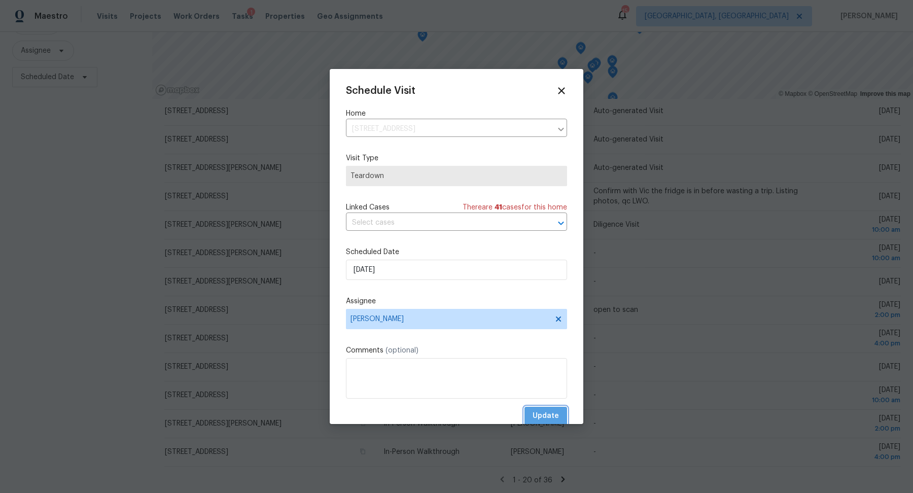
click at [553, 420] on span "Update" at bounding box center [546, 416] width 26 height 13
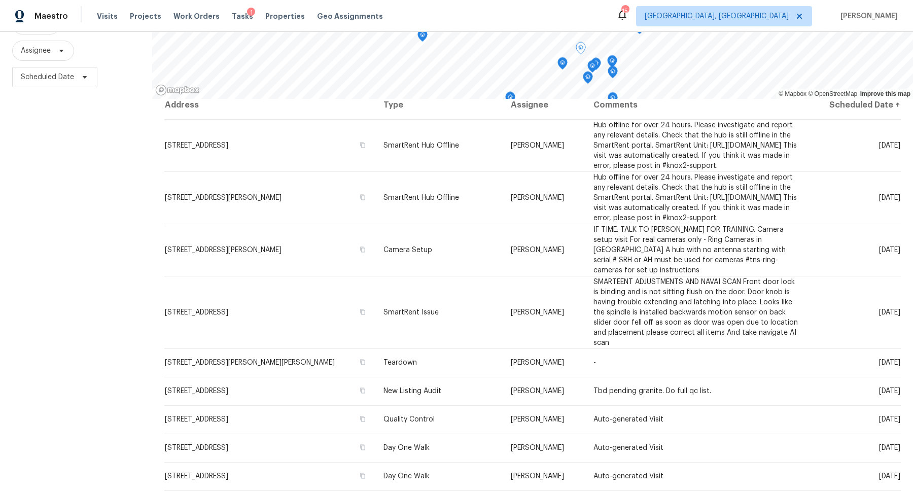
scroll to position [0, 0]
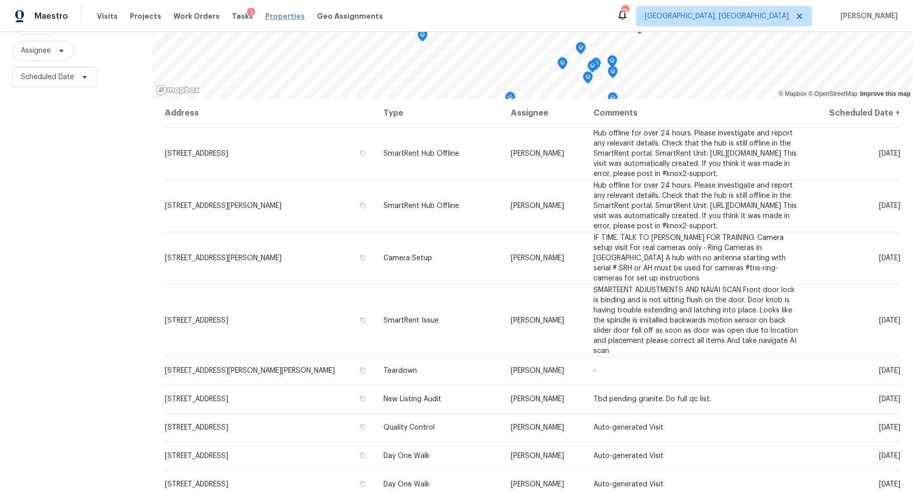
click at [268, 16] on span "Properties" at bounding box center [285, 16] width 40 height 10
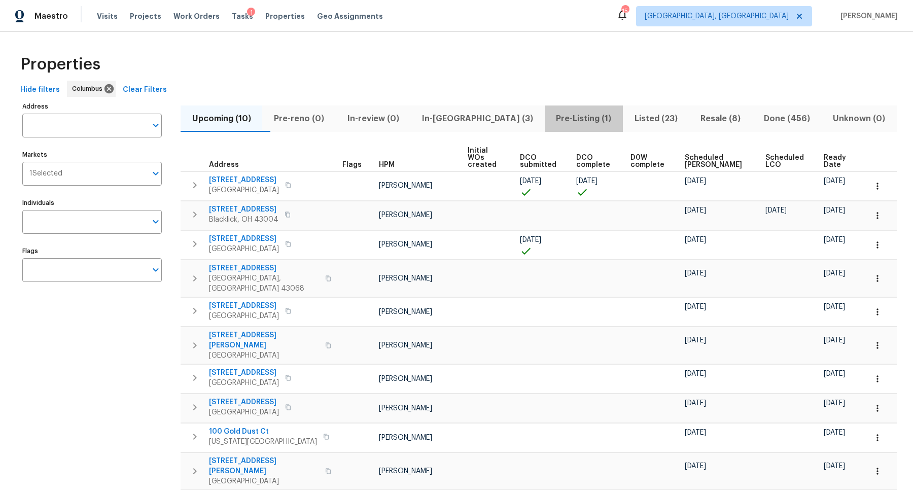
click at [551, 113] on span "Pre-Listing (1)" at bounding box center [584, 119] width 66 height 14
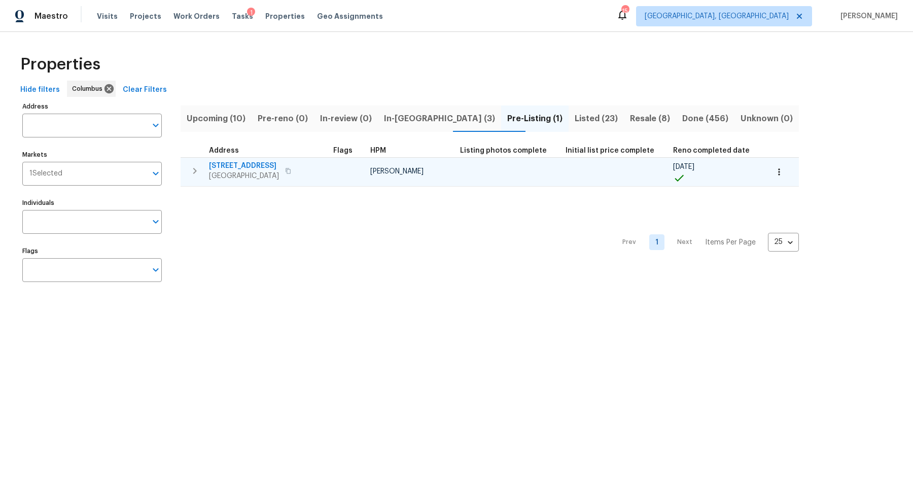
click at [230, 164] on span "6403 Riverview Loop" at bounding box center [244, 166] width 70 height 10
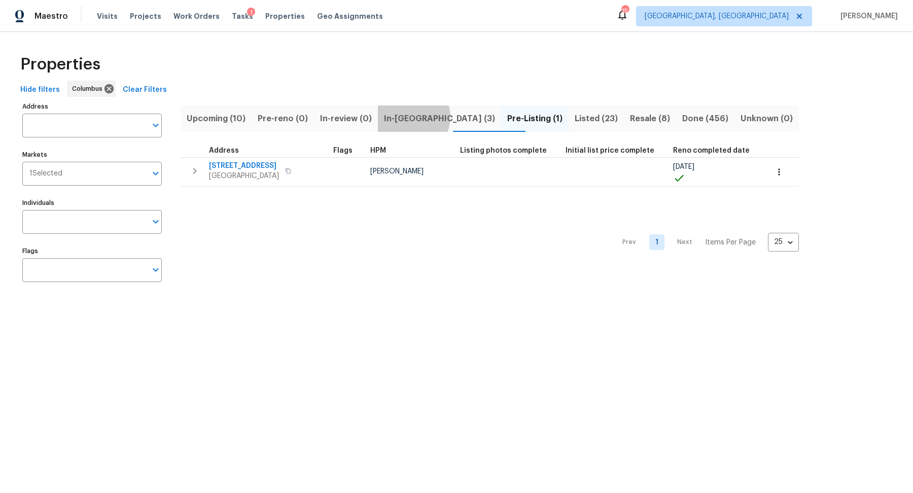
click at [427, 117] on span "In-reno (3)" at bounding box center [439, 119] width 111 height 14
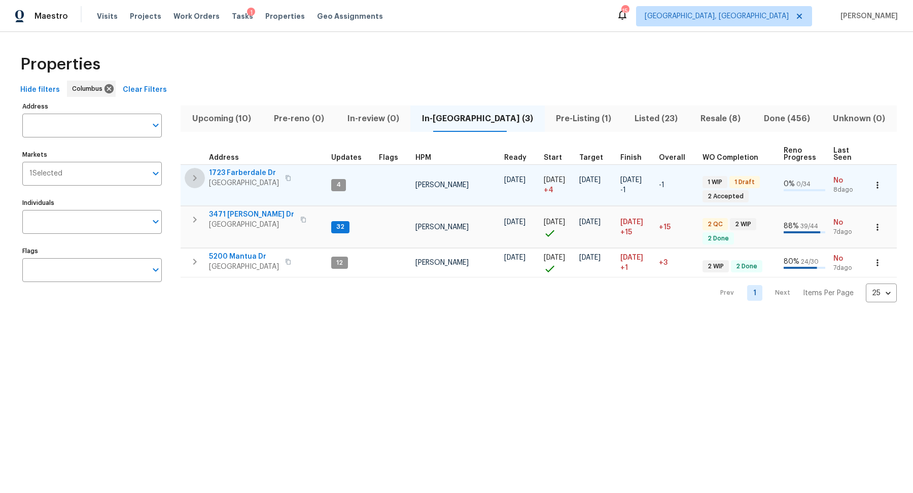
click at [197, 177] on icon "button" at bounding box center [195, 178] width 12 height 12
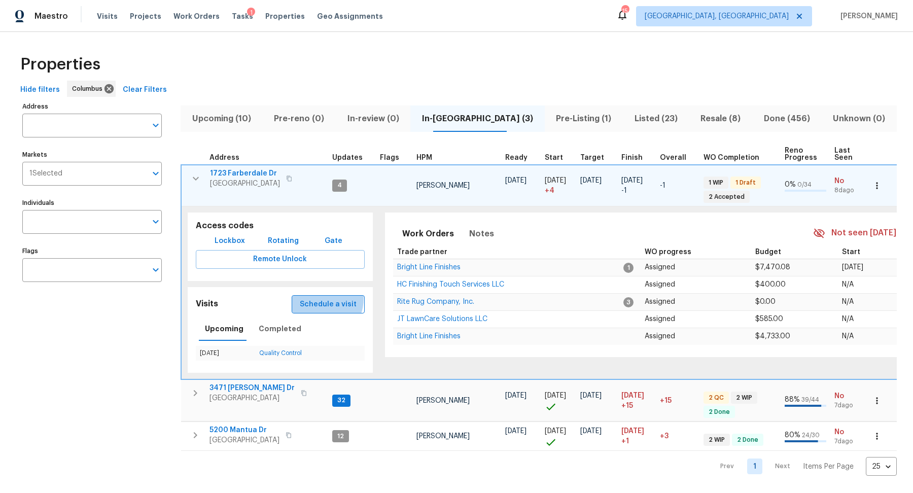
click at [316, 298] on span "Schedule a visit" at bounding box center [328, 304] width 57 height 13
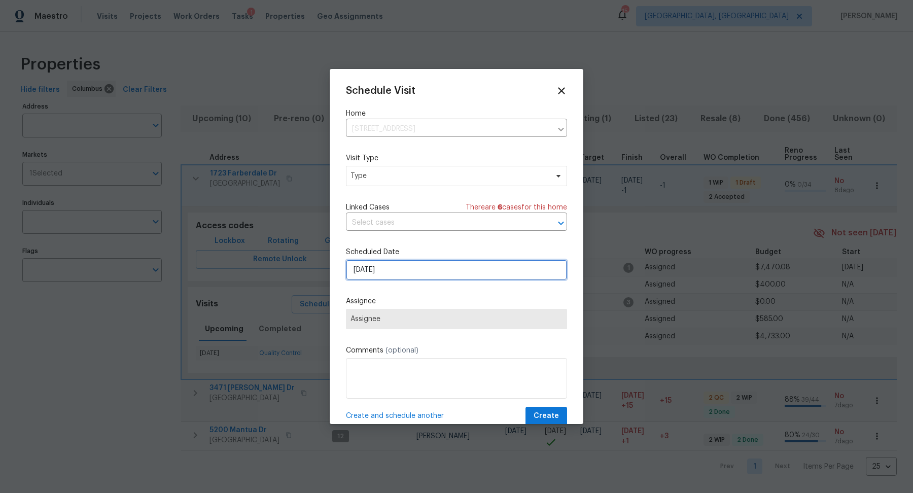
click at [368, 272] on input "9/5/2025" at bounding box center [456, 270] width 221 height 20
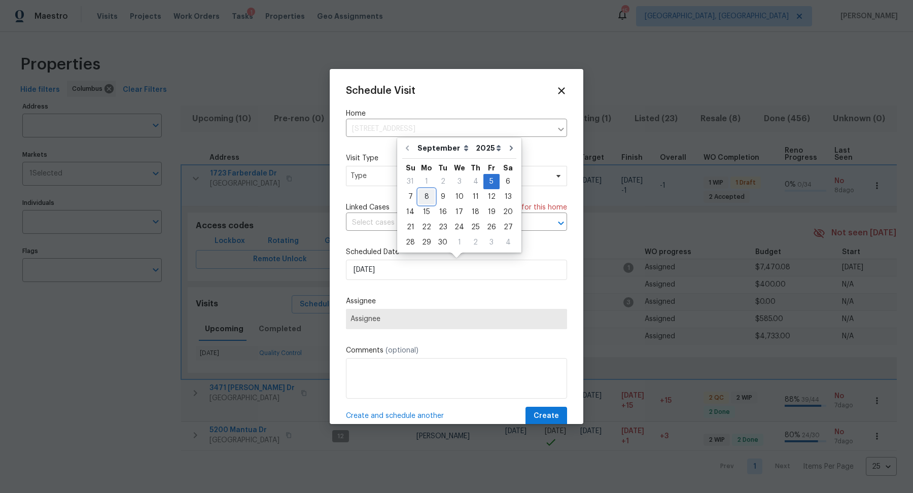
click at [420, 196] on div "8" at bounding box center [427, 197] width 16 height 14
type input "9/8/2025"
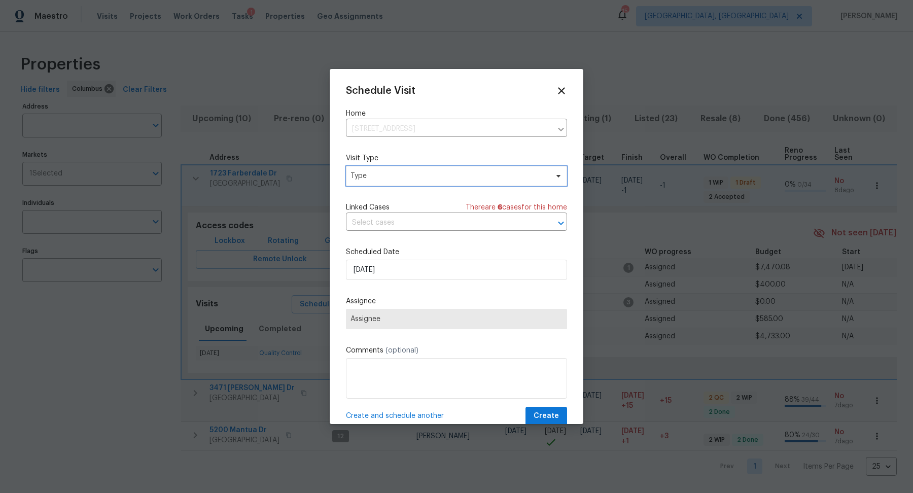
click at [399, 177] on span "Type" at bounding box center [449, 176] width 197 height 10
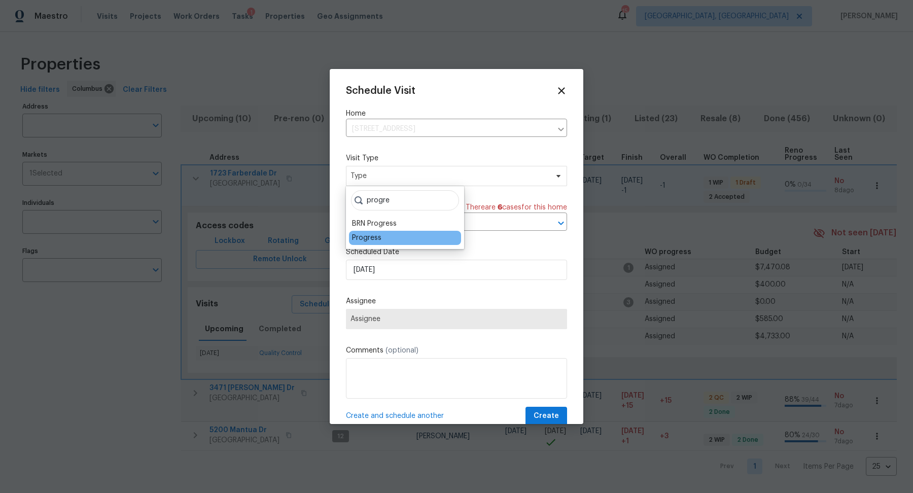
type input "progre"
click at [366, 238] on div "Progress" at bounding box center [366, 238] width 29 height 10
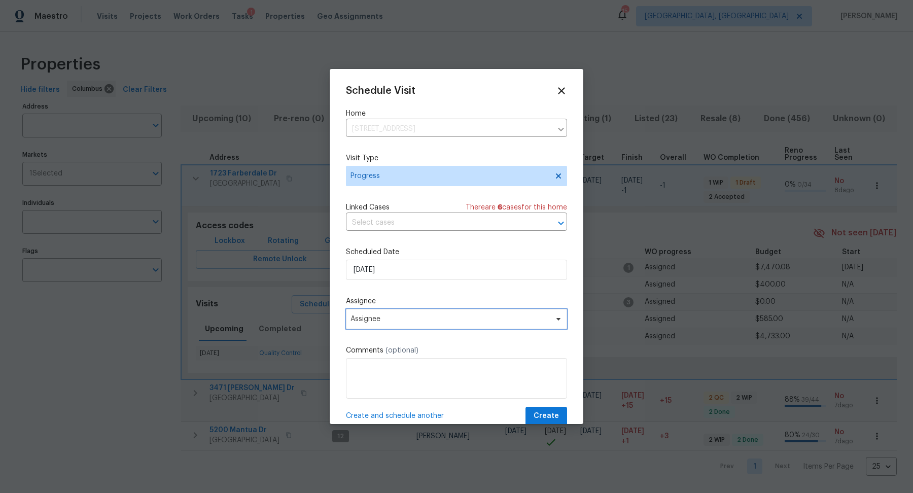
click at [366, 323] on span "Assignee" at bounding box center [450, 319] width 199 height 8
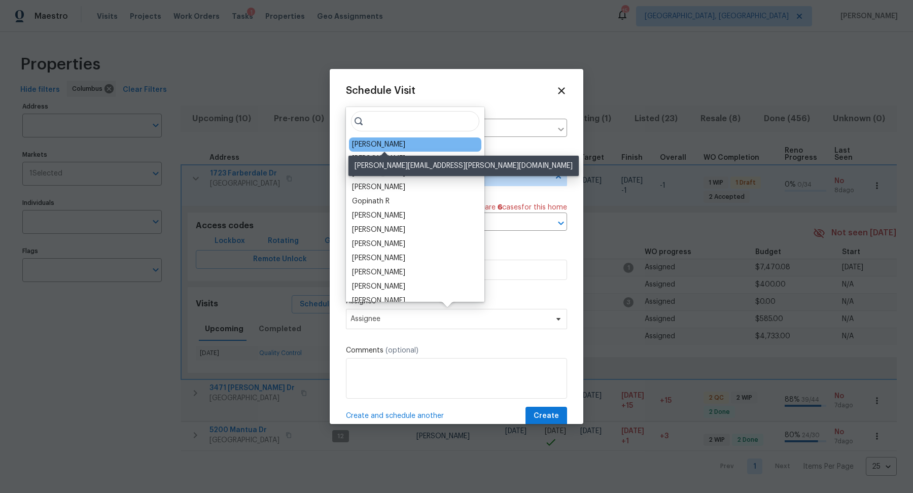
click at [378, 147] on div "[PERSON_NAME]" at bounding box center [378, 145] width 53 height 10
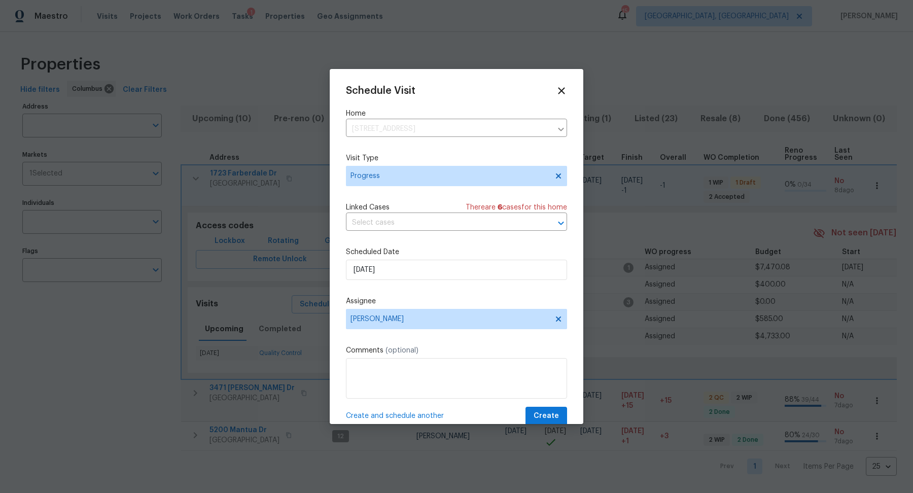
click at [381, 419] on span "Create and schedule another" at bounding box center [395, 416] width 98 height 10
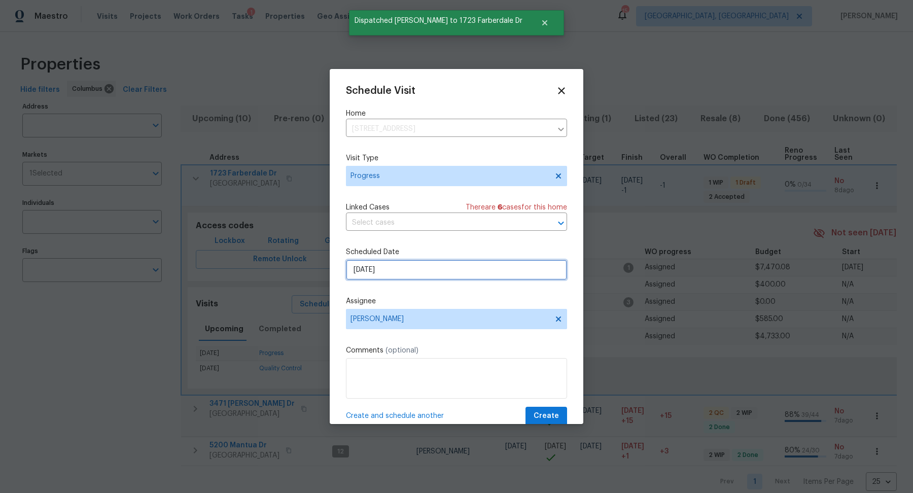
click at [404, 271] on input "9/8/2025" at bounding box center [456, 270] width 221 height 20
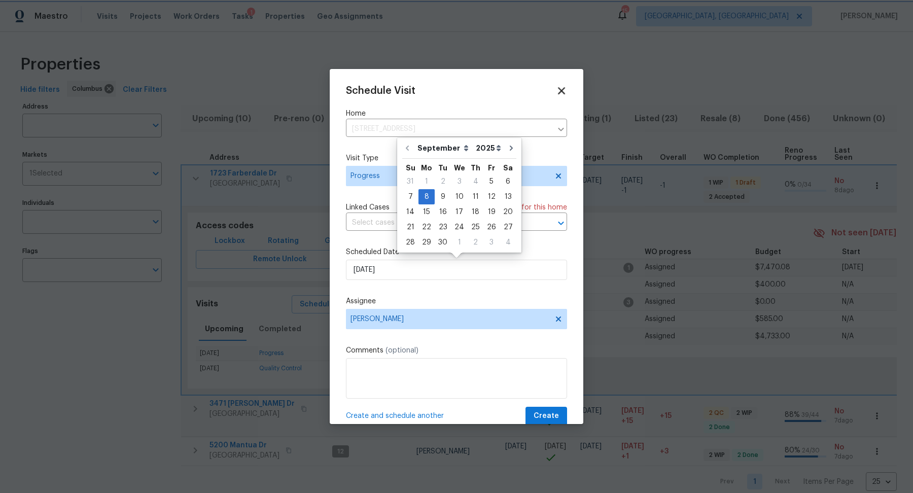
click at [559, 92] on icon at bounding box center [561, 90] width 7 height 7
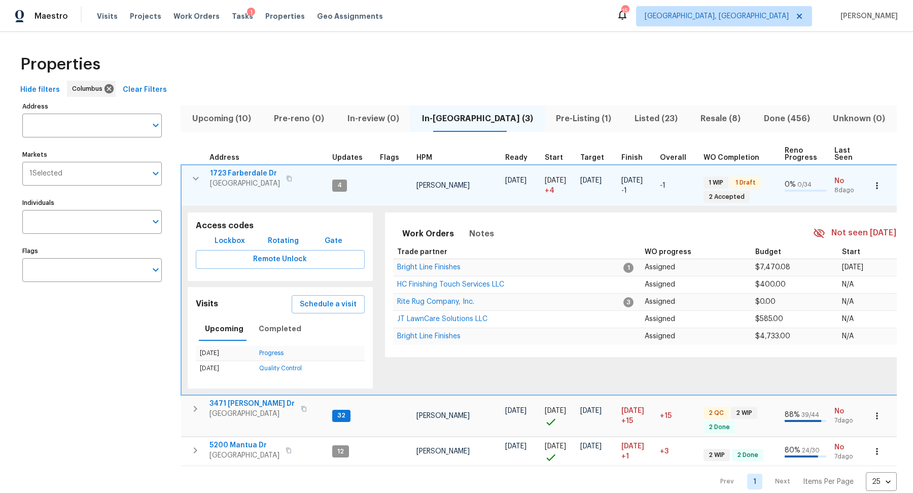
click at [243, 172] on span "1723 Farberdale Dr" at bounding box center [245, 173] width 70 height 10
click at [199, 177] on icon "button" at bounding box center [196, 179] width 12 height 12
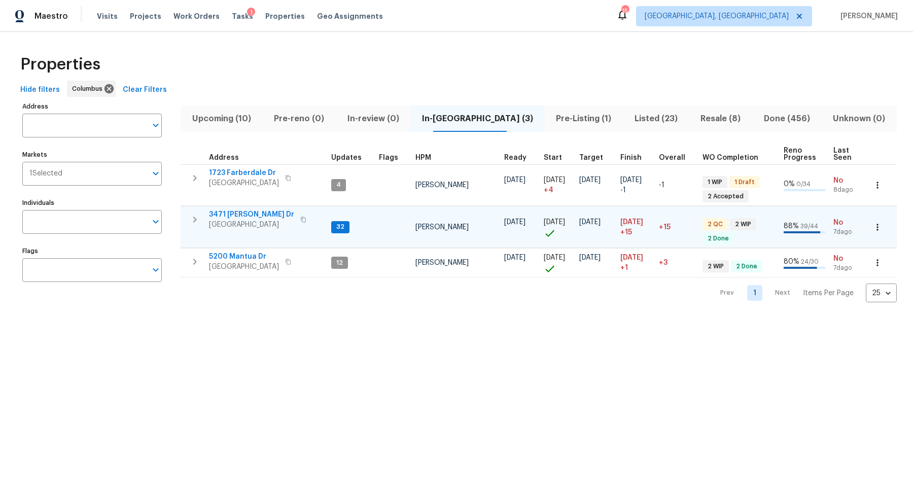
click at [193, 221] on icon "button" at bounding box center [195, 220] width 12 height 12
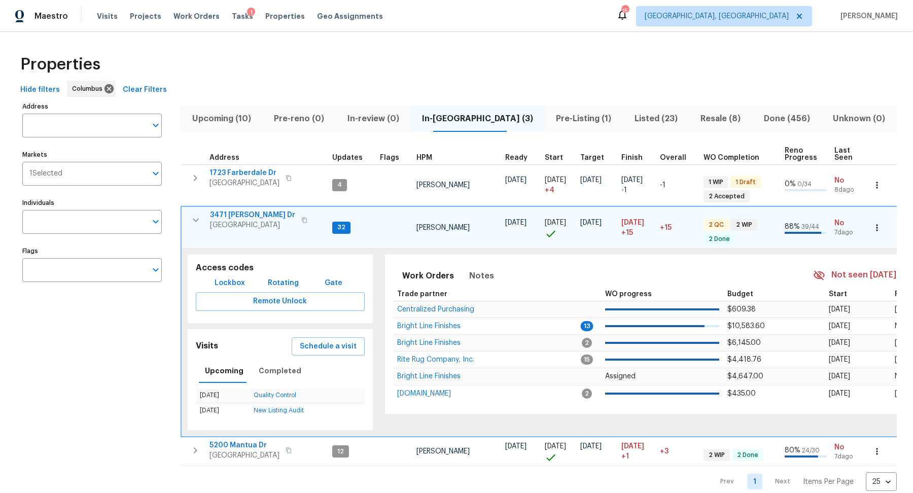
click at [301, 218] on icon "button" at bounding box center [304, 220] width 6 height 6
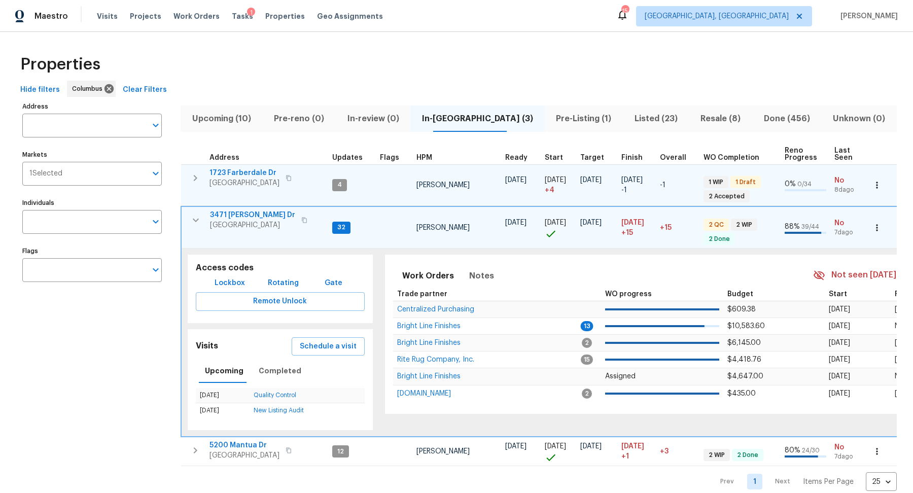
scroll to position [12, 0]
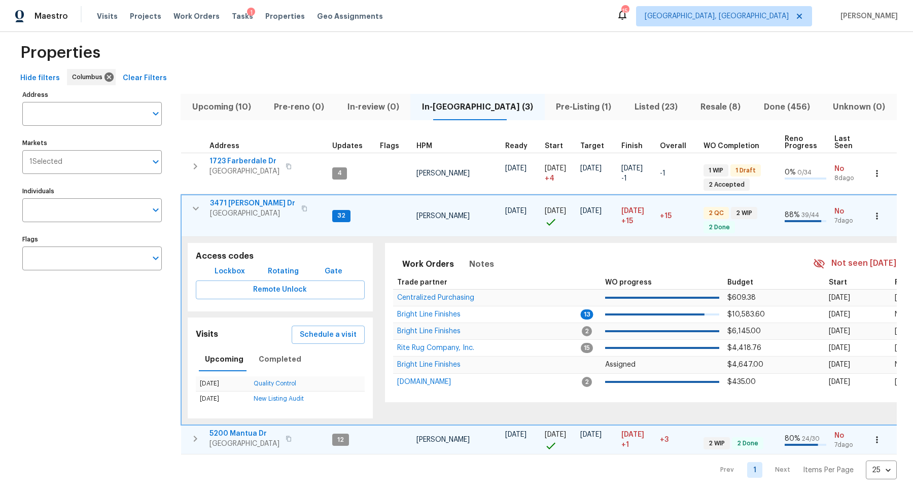
click at [197, 436] on icon "button" at bounding box center [195, 439] width 12 height 12
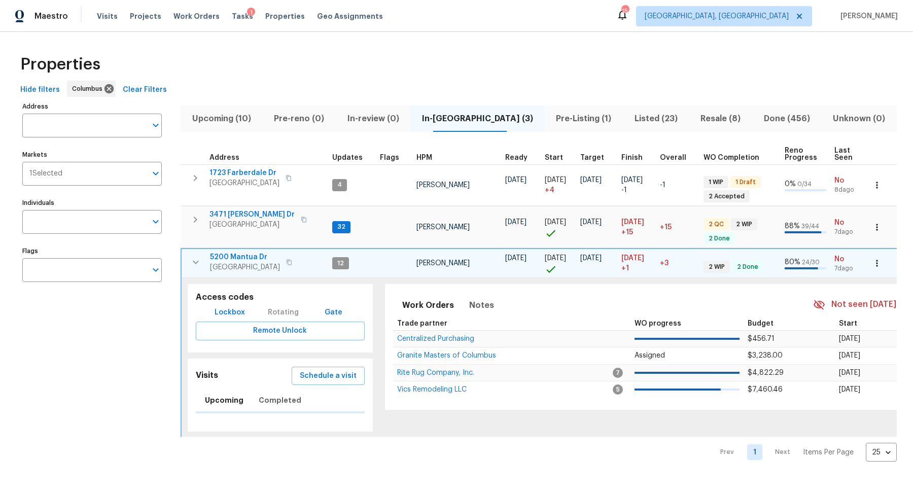
scroll to position [0, 0]
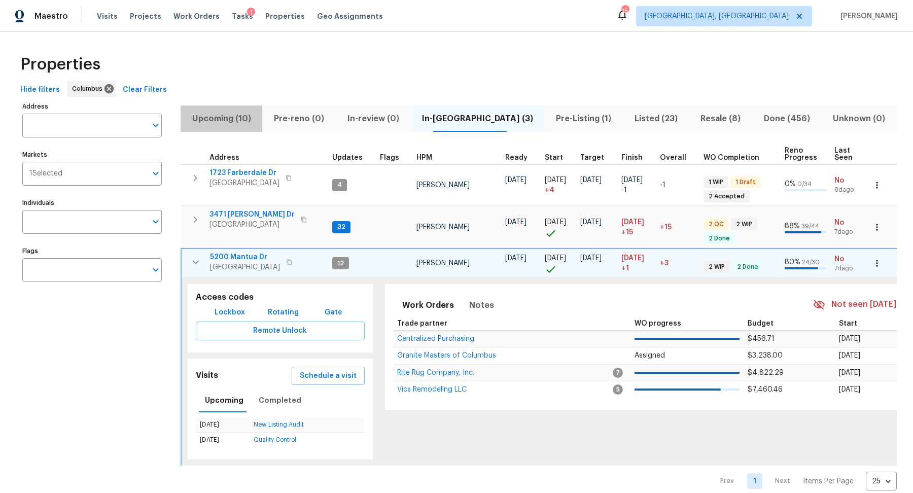
click at [218, 124] on span "Upcoming (10)" at bounding box center [222, 119] width 70 height 14
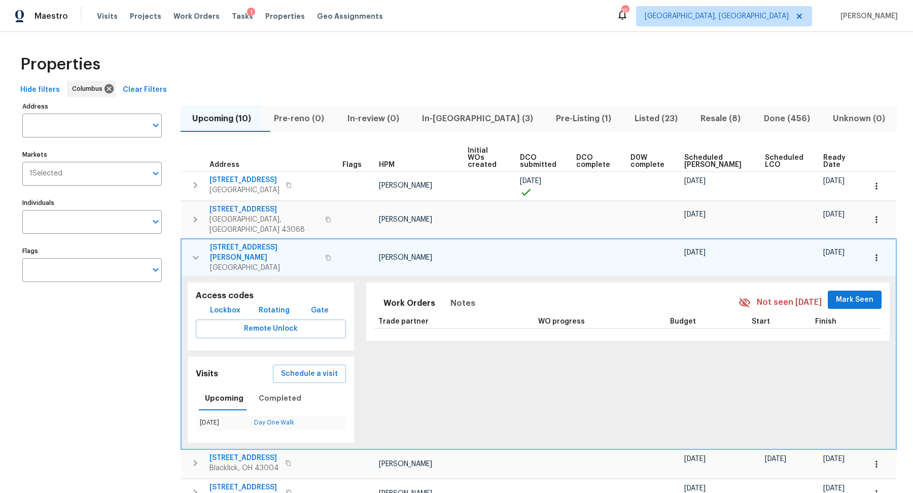
click at [195, 252] on icon "button" at bounding box center [196, 258] width 12 height 12
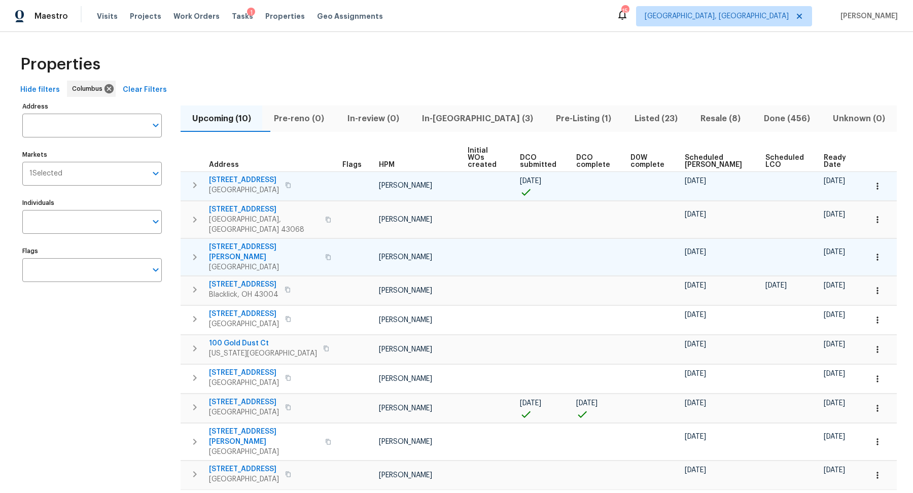
click at [197, 179] on icon "button" at bounding box center [195, 185] width 12 height 12
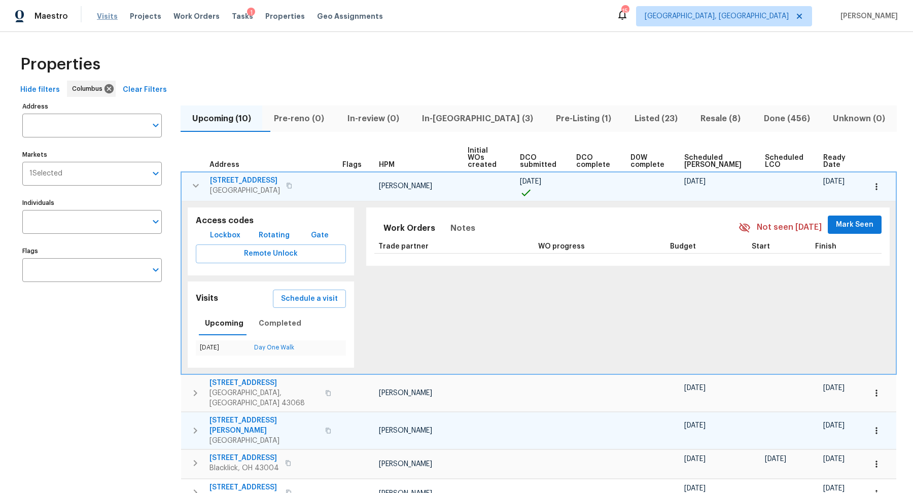
click at [100, 16] on span "Visits" at bounding box center [107, 16] width 21 height 10
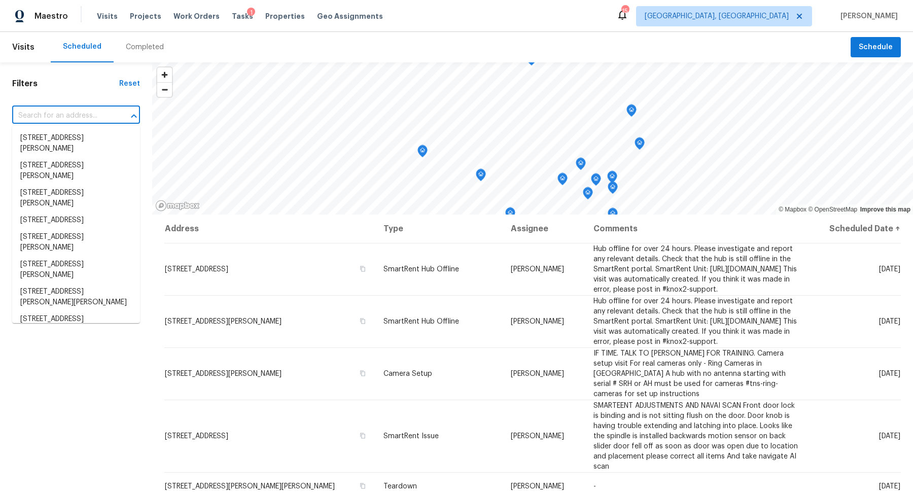
click at [91, 117] on input "text" at bounding box center [61, 116] width 99 height 16
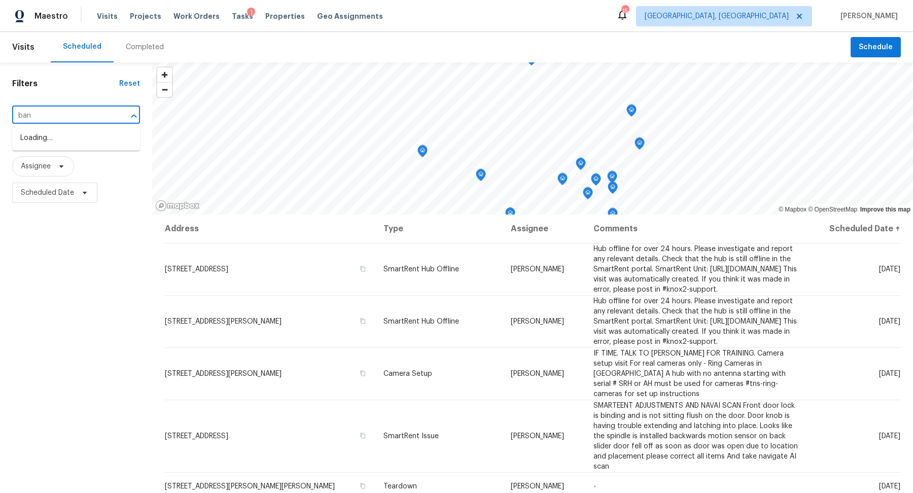
type input "bann"
click at [112, 174] on li "3972 Bannen Trail Dr, Canal Winchester, OH 43110" at bounding box center [76, 165] width 128 height 17
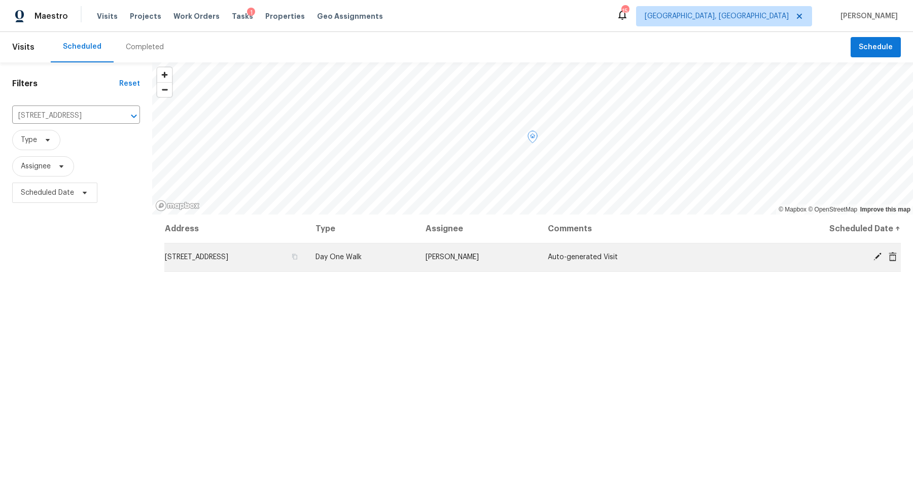
click at [877, 257] on icon at bounding box center [878, 257] width 8 height 8
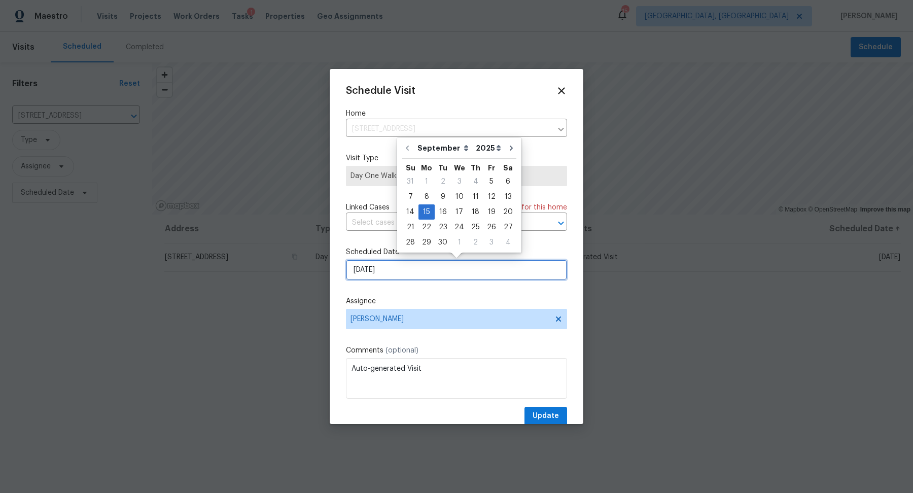
click at [411, 265] on input "9/15/2025" at bounding box center [456, 270] width 221 height 20
click at [428, 196] on div "8" at bounding box center [427, 197] width 16 height 14
type input "9/8/2025"
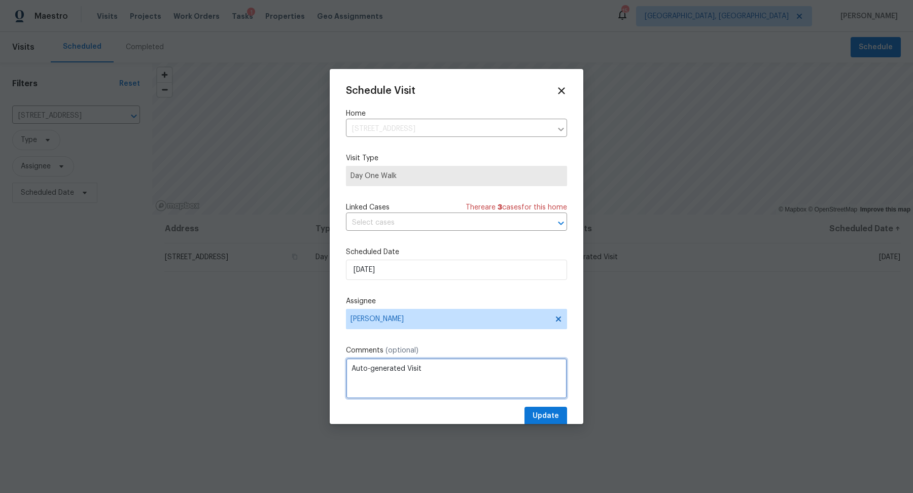
click at [393, 369] on textarea "Auto-generated Visit" at bounding box center [456, 378] width 221 height 41
type textarea "Day 0! DCO Came through over weekend. Alison in town and helping with the 2 QCs…"
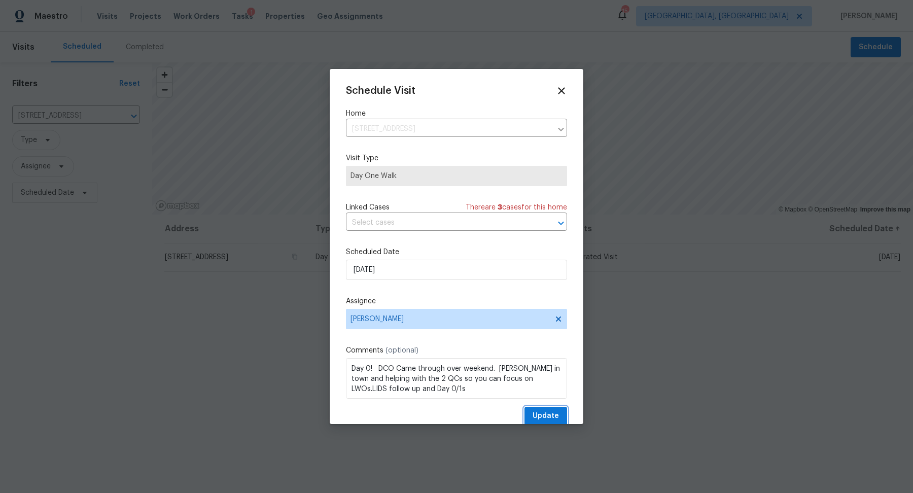
click at [551, 419] on span "Update" at bounding box center [546, 416] width 26 height 13
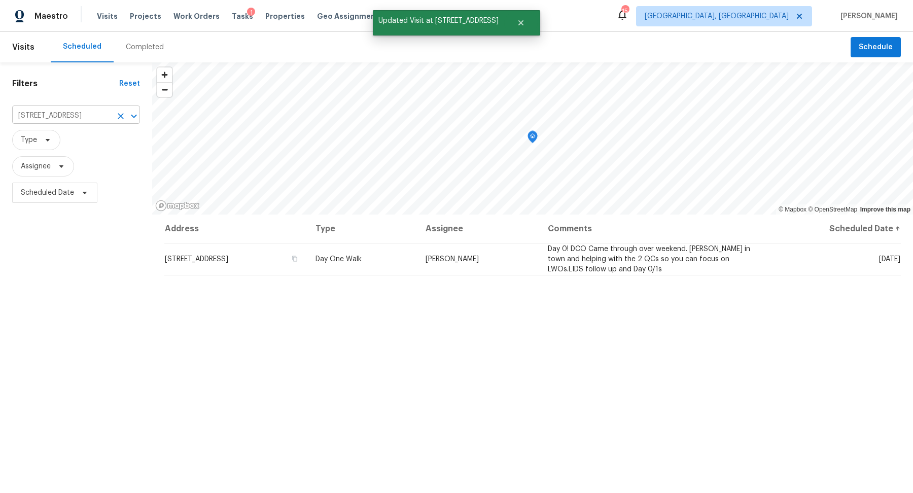
click at [122, 115] on icon "Clear" at bounding box center [121, 116] width 10 height 10
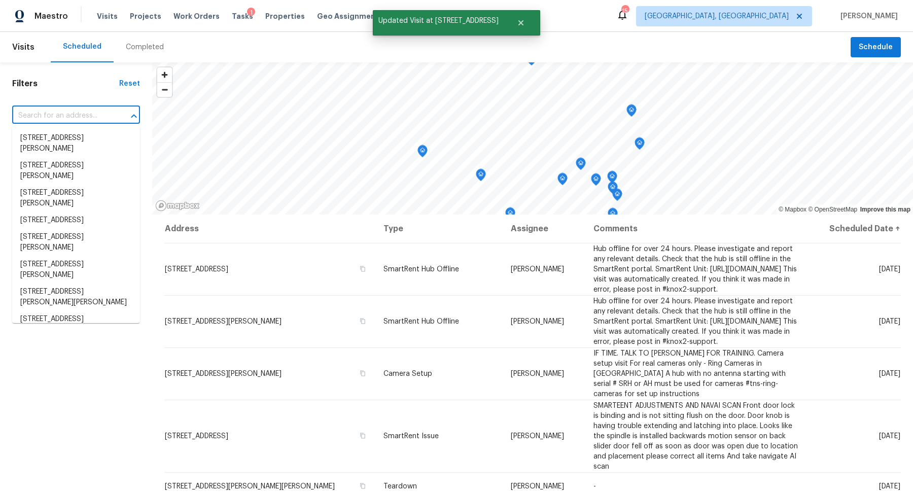
click at [91, 114] on input "text" at bounding box center [61, 116] width 99 height 16
paste input "3471 Marlin Dr Columbus OH 43232"
type input "3471 Marlin Dr Columbus OH 43232"
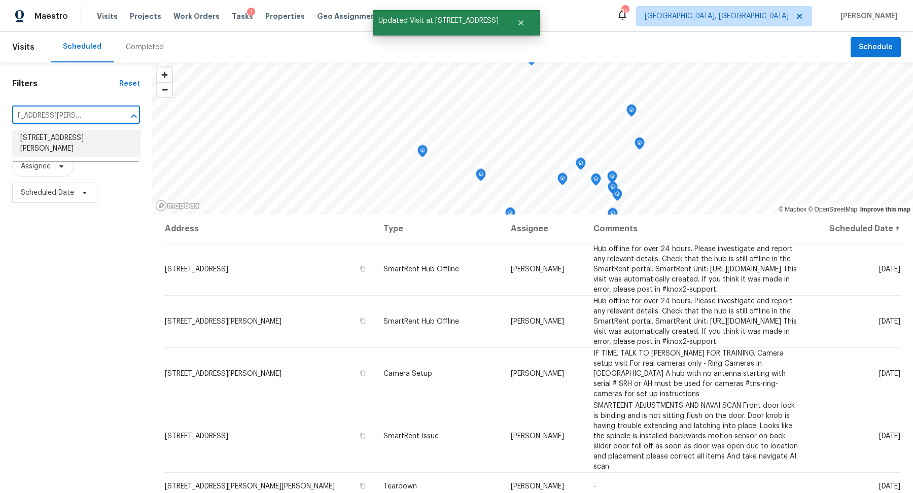
click at [83, 138] on li "3471 Marlin Dr, Columbus, OH 43232" at bounding box center [76, 143] width 128 height 27
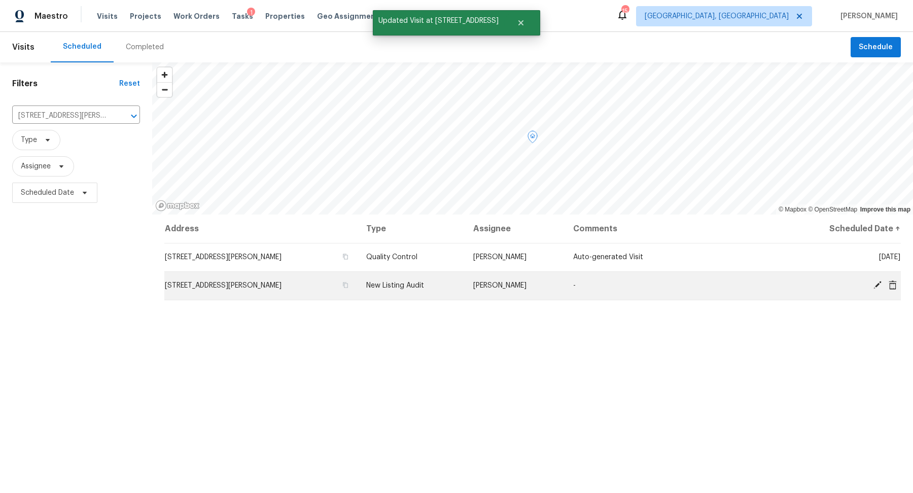
click at [877, 282] on icon at bounding box center [877, 285] width 9 height 9
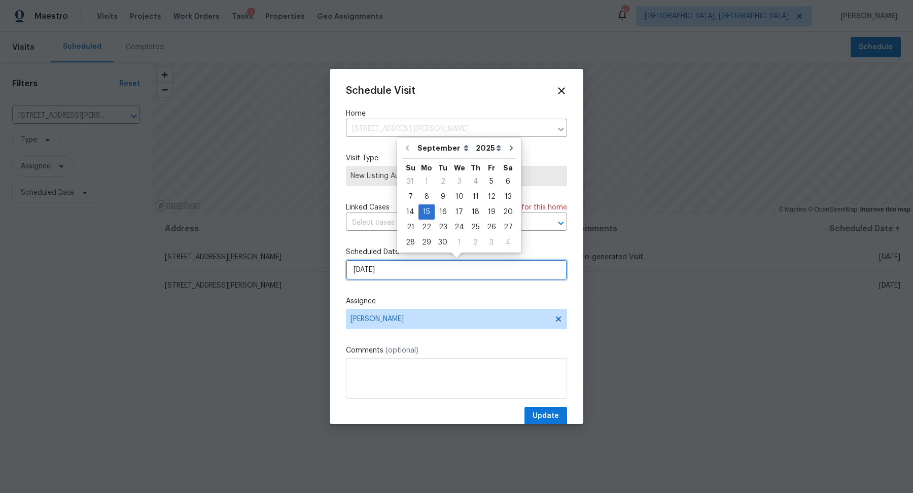
click at [424, 278] on input "9/15/2025" at bounding box center [456, 270] width 221 height 20
click at [425, 196] on div "8" at bounding box center [427, 197] width 16 height 14
type input "9/8/2025"
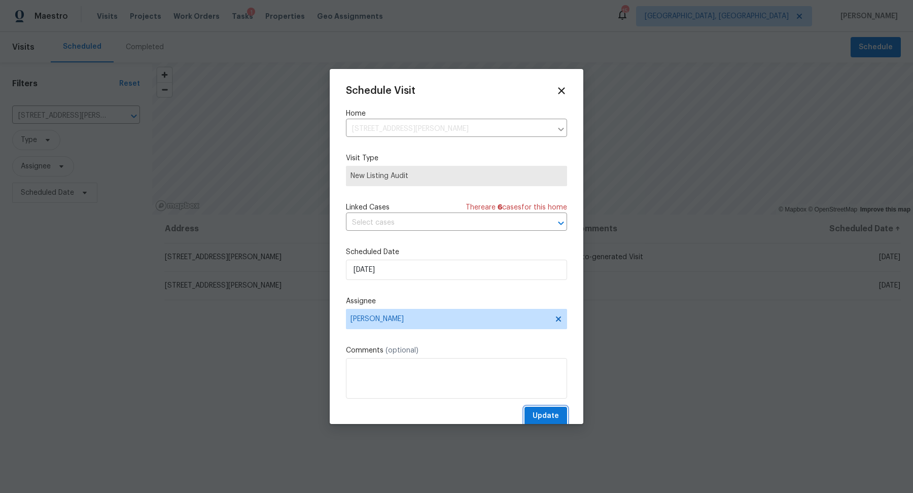
click at [538, 418] on span "Update" at bounding box center [546, 416] width 26 height 13
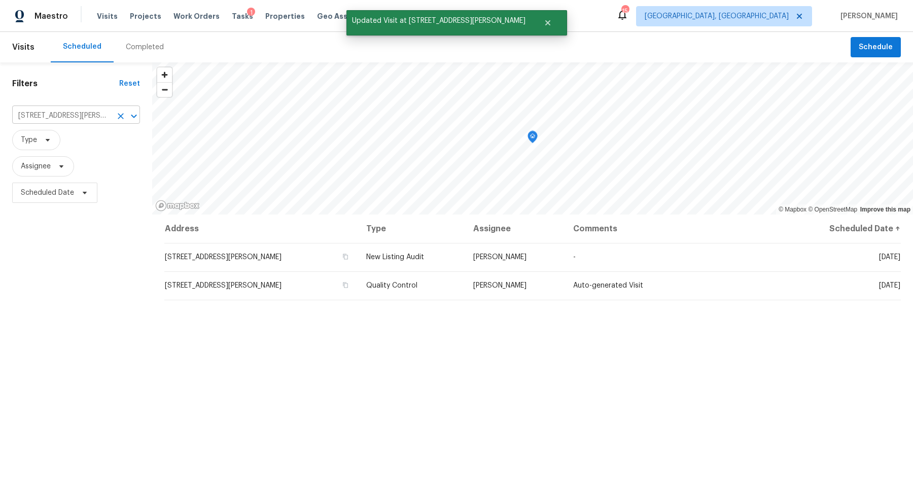
click at [122, 116] on icon "Clear" at bounding box center [121, 116] width 10 height 10
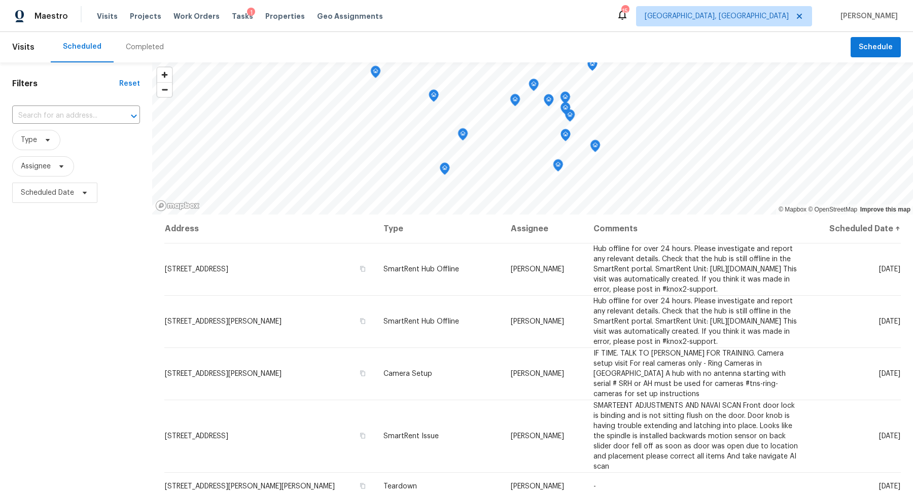
click at [511, 214] on div "© Mapbox © OpenStreetMap Improve this map Address Type Assignee Comments Schedu…" at bounding box center [532, 335] width 761 height 547
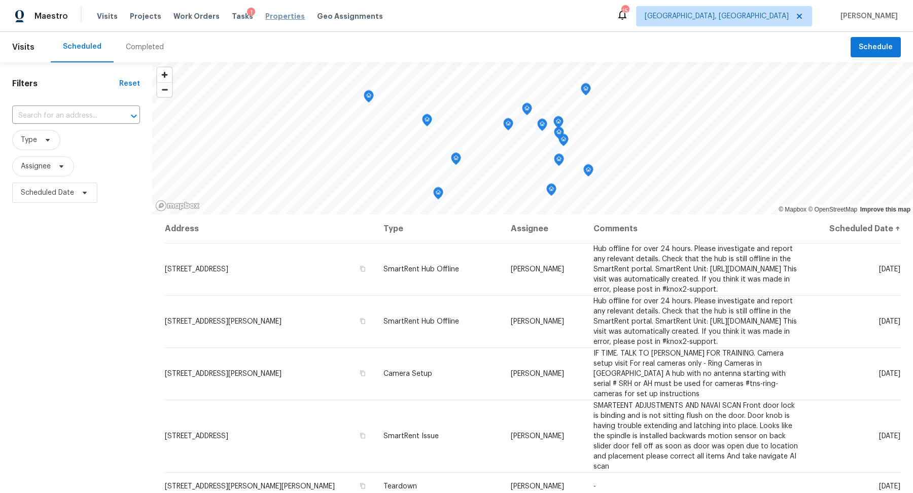
click at [272, 18] on span "Properties" at bounding box center [285, 16] width 40 height 10
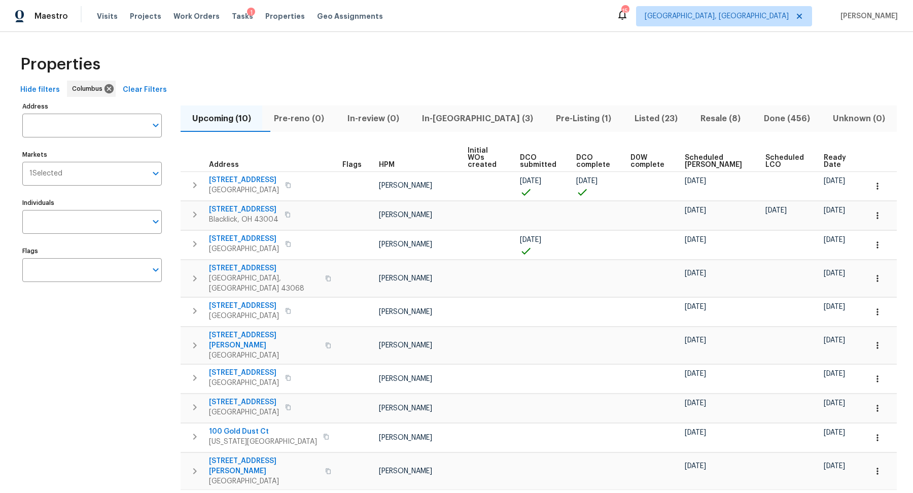
click at [833, 154] on span "Ready Date" at bounding box center [836, 161] width 25 height 14
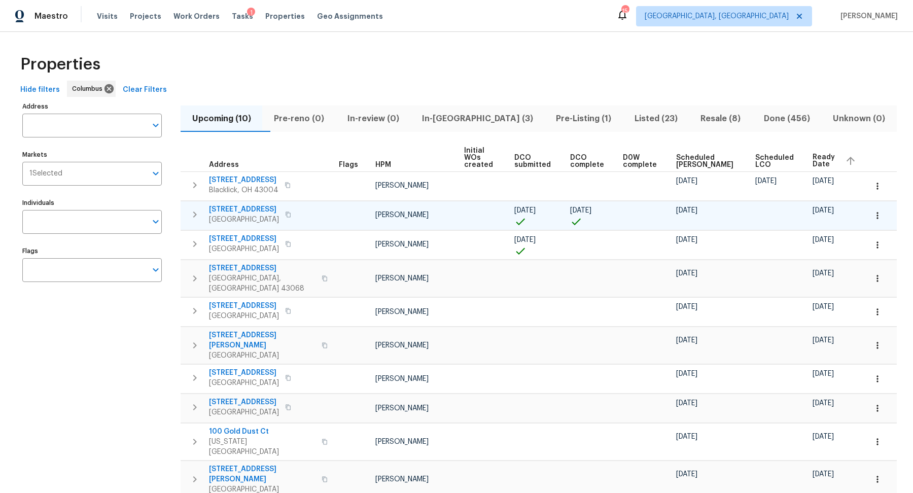
click at [285, 208] on button "button" at bounding box center [288, 215] width 12 height 14
click at [101, 18] on span "Visits" at bounding box center [107, 16] width 21 height 10
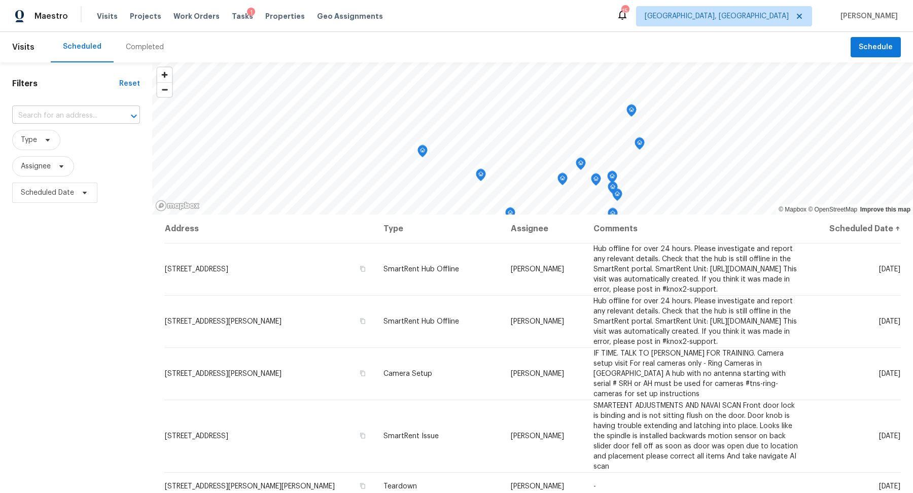
click at [119, 114] on div at bounding box center [127, 116] width 26 height 14
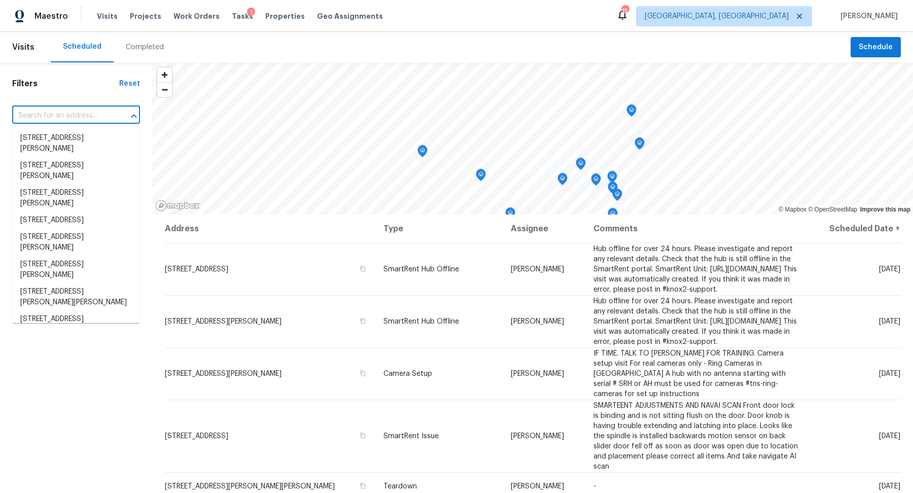
paste input "4296 Oakwind Dr Columbus OH 43207"
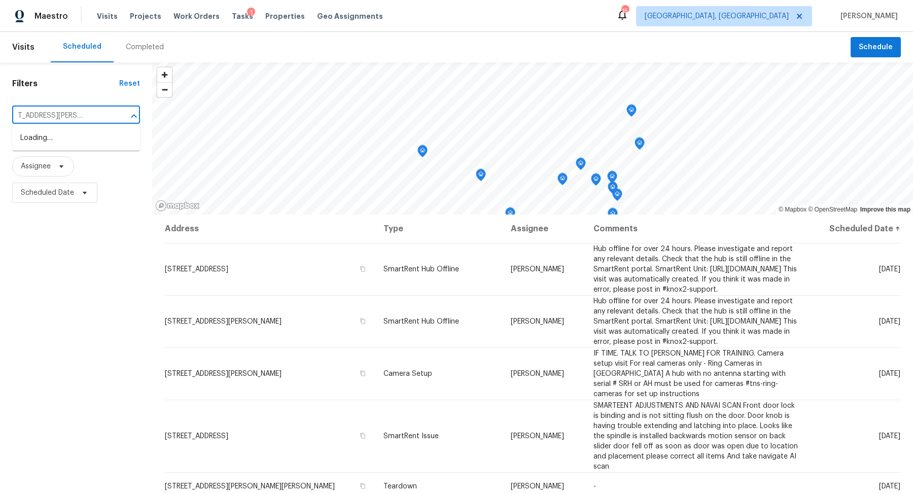
type input "4296 Oakwind Dr Columbus OH 43207"
click at [114, 140] on li "4296 Oakwind Dr, Columbus, OH 43207" at bounding box center [76, 138] width 128 height 17
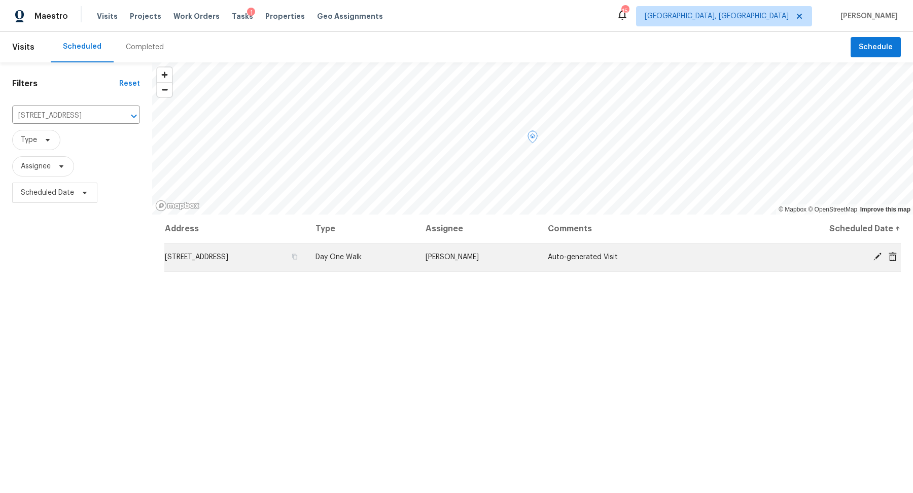
click at [875, 256] on icon at bounding box center [877, 256] width 9 height 9
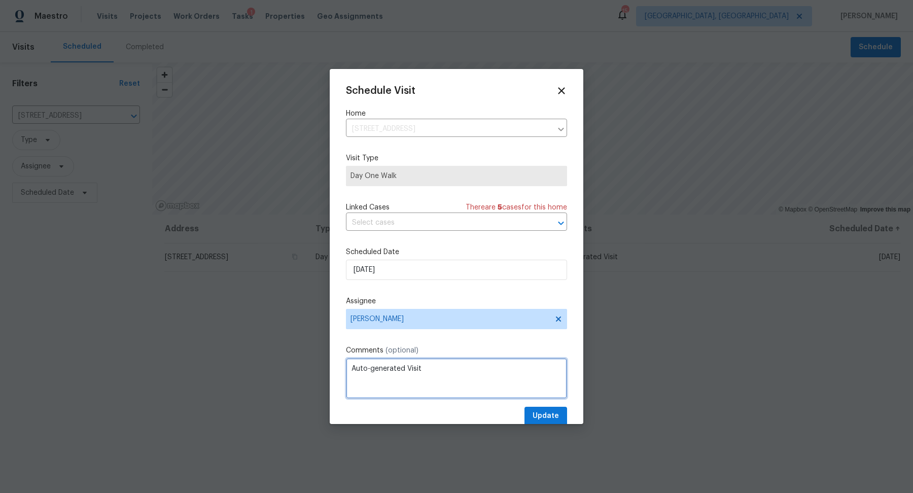
click at [430, 368] on textarea "Auto-generated Visit" at bounding box center [456, 378] width 221 height 41
type textarea "DCO submitted. Ready for start"
click at [563, 413] on button "Update" at bounding box center [546, 416] width 43 height 19
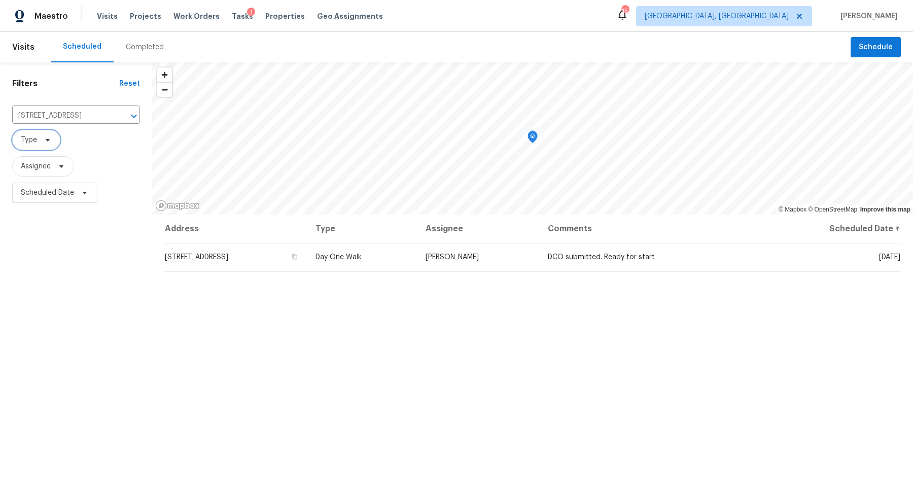
click at [48, 141] on icon at bounding box center [48, 140] width 8 height 8
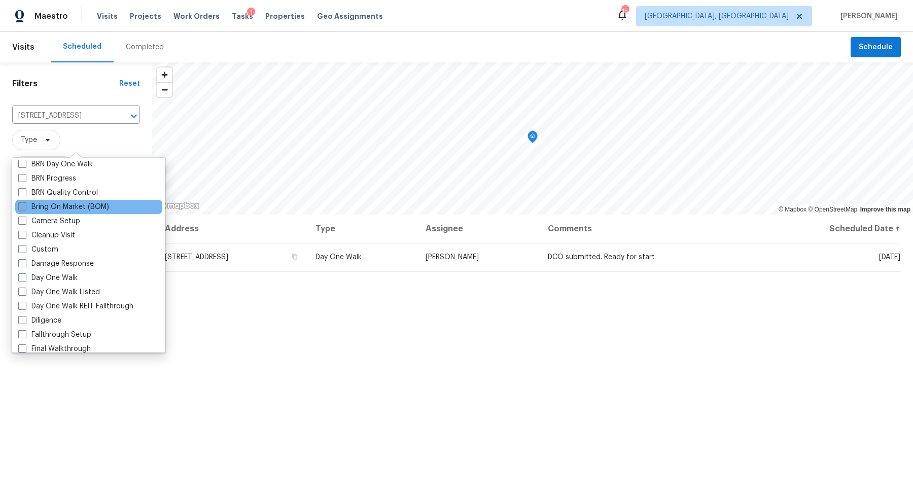
scroll to position [78, 0]
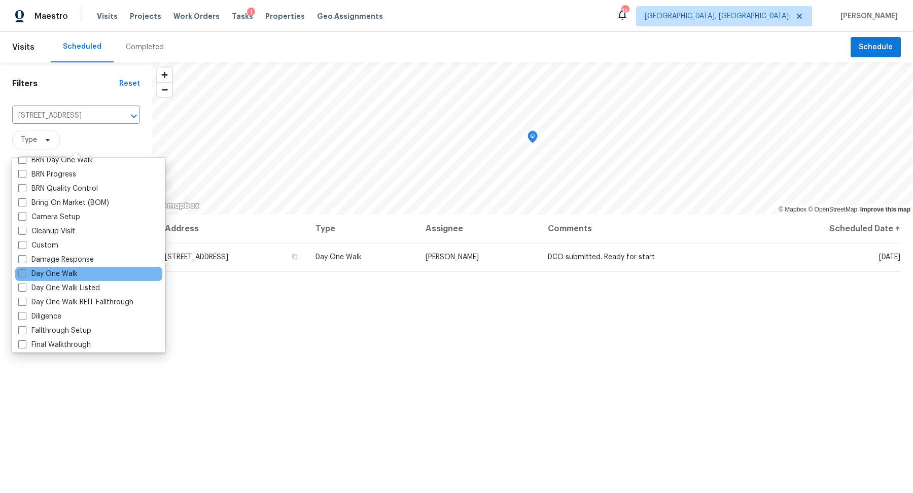
click at [54, 270] on label "Day One Walk" at bounding box center [47, 274] width 59 height 10
click at [25, 270] on input "Day One Walk" at bounding box center [21, 272] width 7 height 7
checkbox input "true"
click at [103, 414] on div "Filters Reset 4296 Oakwind Dr, Columbus, OH 43207 ​ Day One Walk Assignee Sched…" at bounding box center [76, 335] width 152 height 547
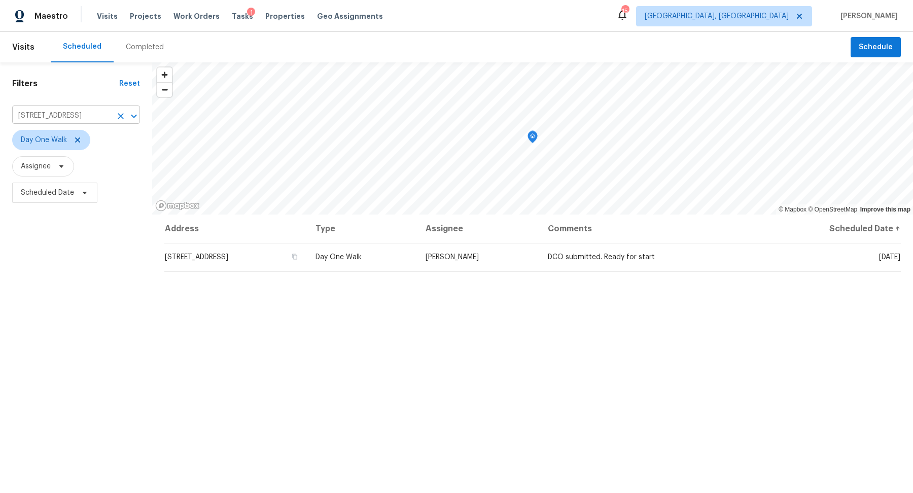
click at [117, 115] on icon "Clear" at bounding box center [121, 116] width 10 height 10
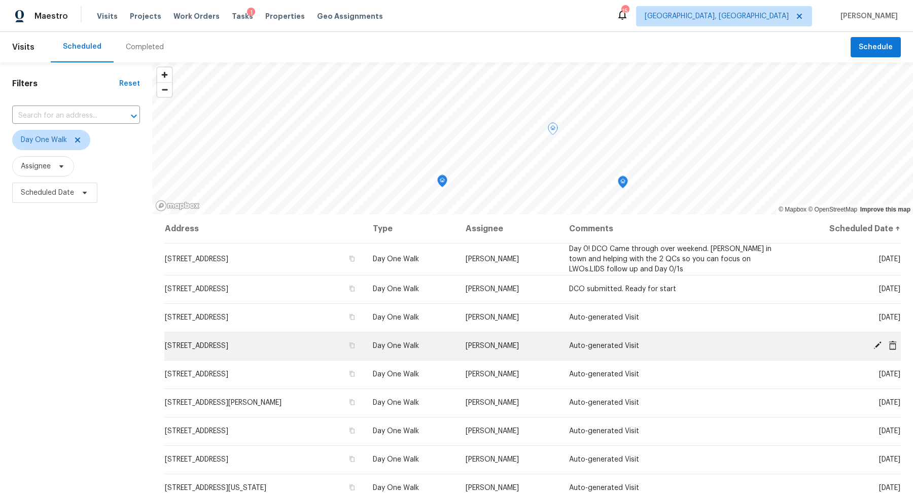
click at [878, 342] on icon at bounding box center [877, 345] width 9 height 9
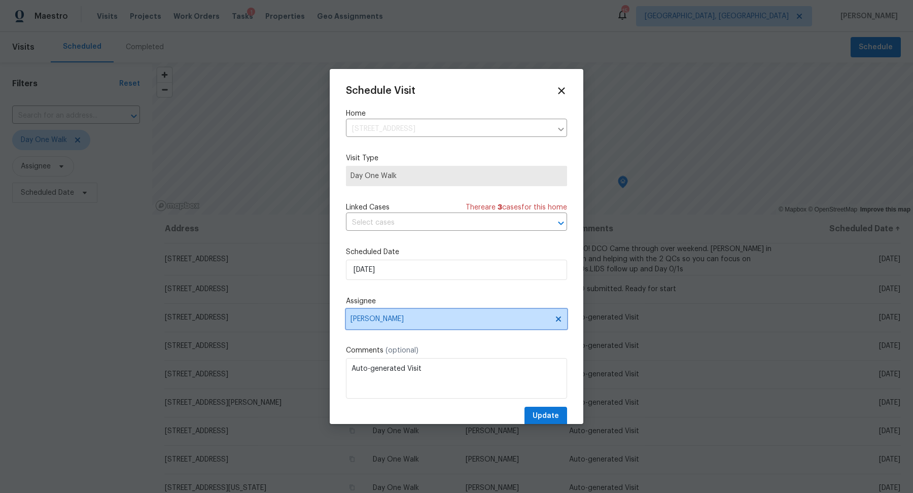
click at [439, 325] on span "Caleb McBride" at bounding box center [456, 319] width 221 height 20
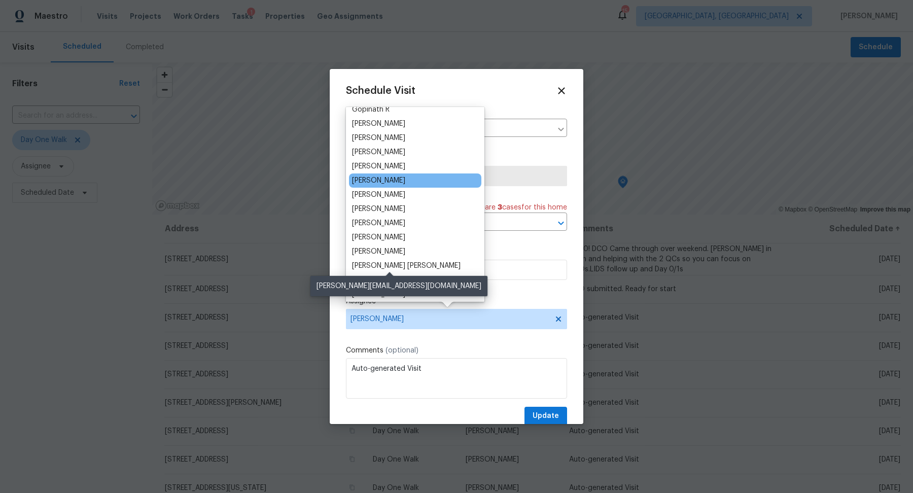
scroll to position [79, 0]
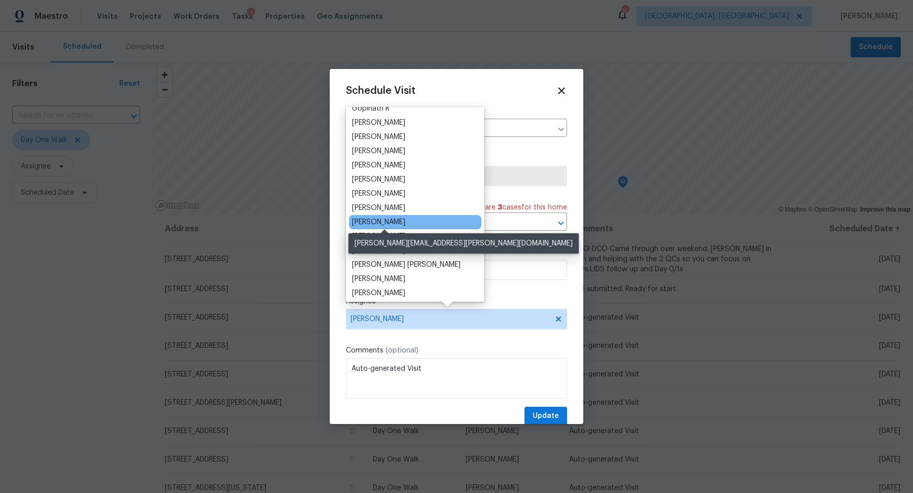
click at [371, 219] on div "Keith Hollingsworth" at bounding box center [378, 222] width 53 height 10
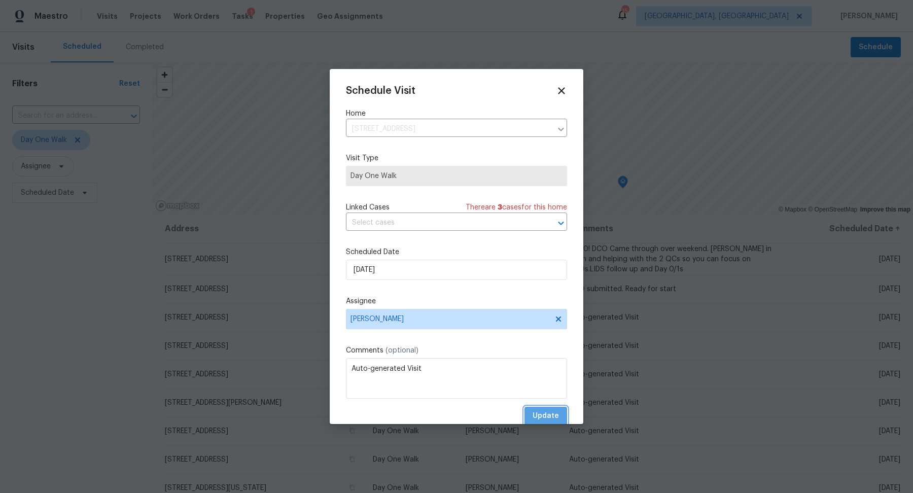
click at [544, 414] on span "Update" at bounding box center [546, 416] width 26 height 13
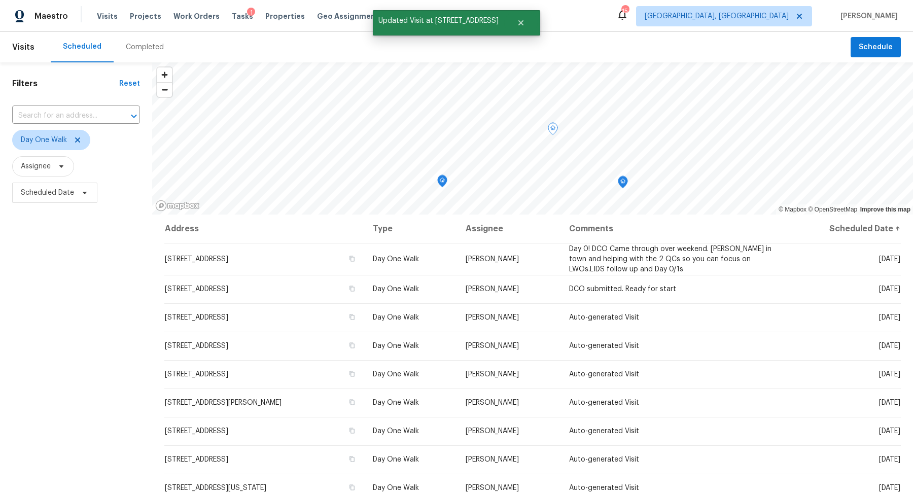
click at [97, 293] on div "Filters Reset ​ Day One Walk Assignee Scheduled Date" at bounding box center [76, 335] width 152 height 547
click at [268, 15] on span "Properties" at bounding box center [285, 16] width 40 height 10
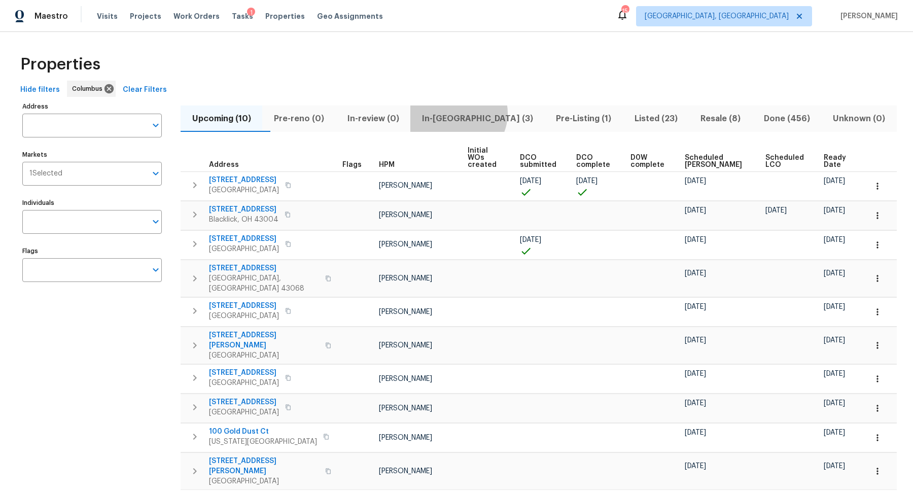
click at [480, 113] on span "In-reno (3)" at bounding box center [478, 119] width 122 height 14
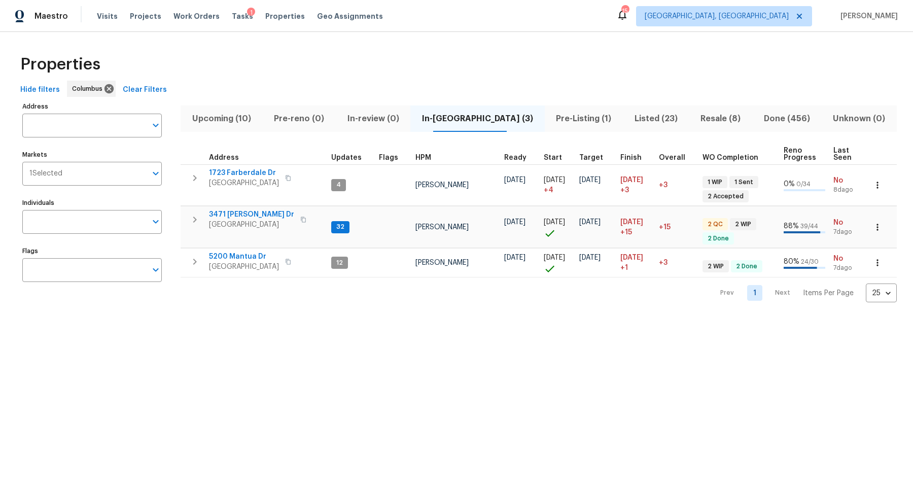
click at [556, 119] on span "Pre-Listing (1)" at bounding box center [584, 119] width 66 height 14
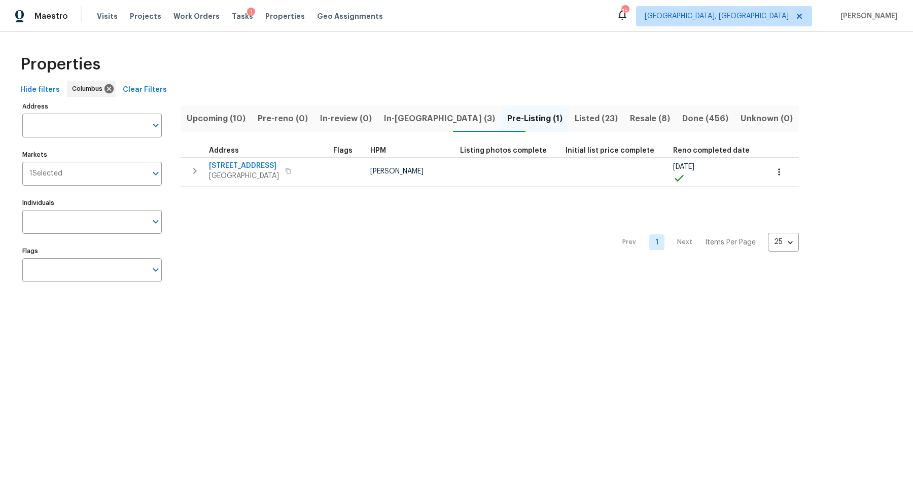
click at [575, 119] on span "Listed (23)" at bounding box center [596, 119] width 43 height 14
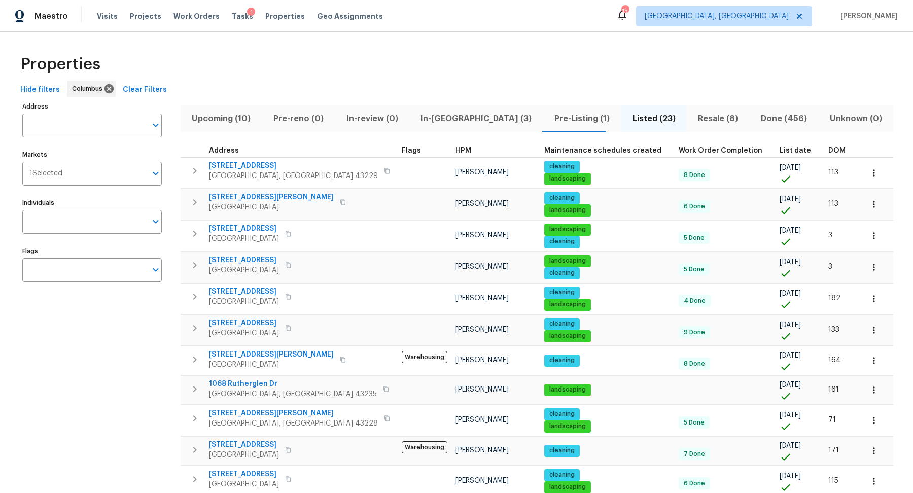
click at [829, 150] on span "DOM" at bounding box center [837, 150] width 17 height 7
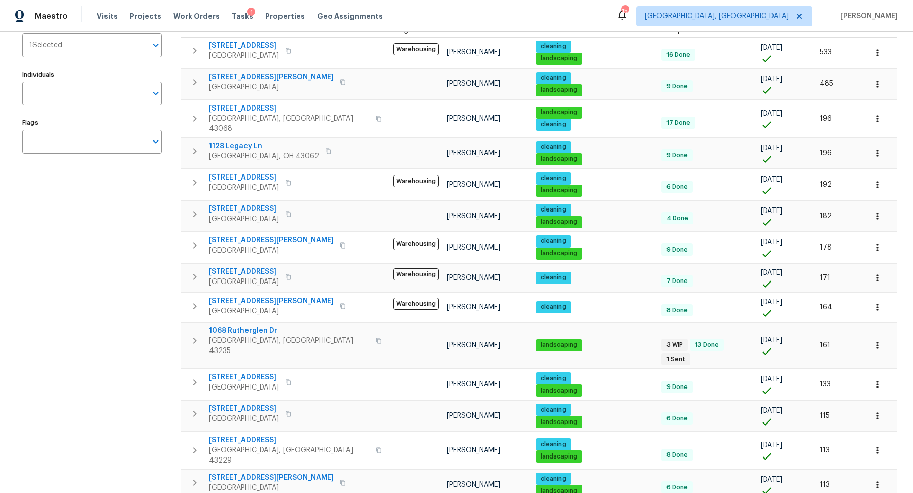
scroll to position [130, 0]
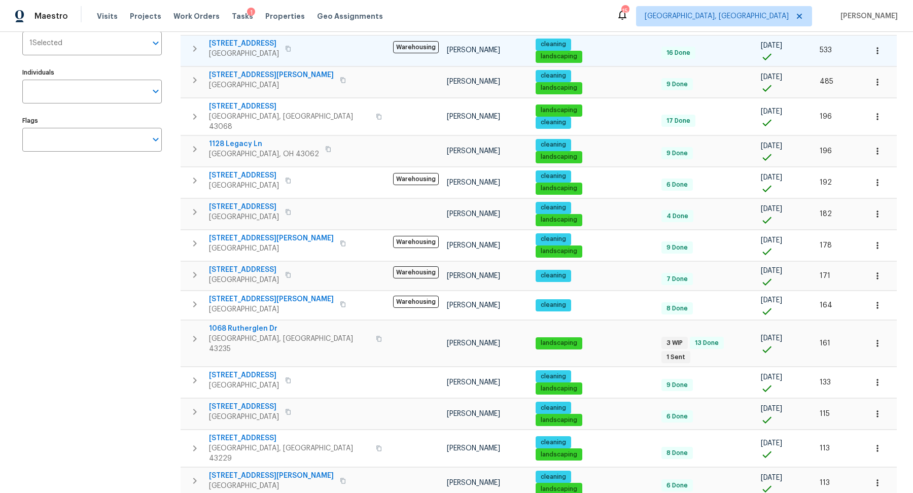
click at [194, 46] on icon "button" at bounding box center [195, 49] width 12 height 12
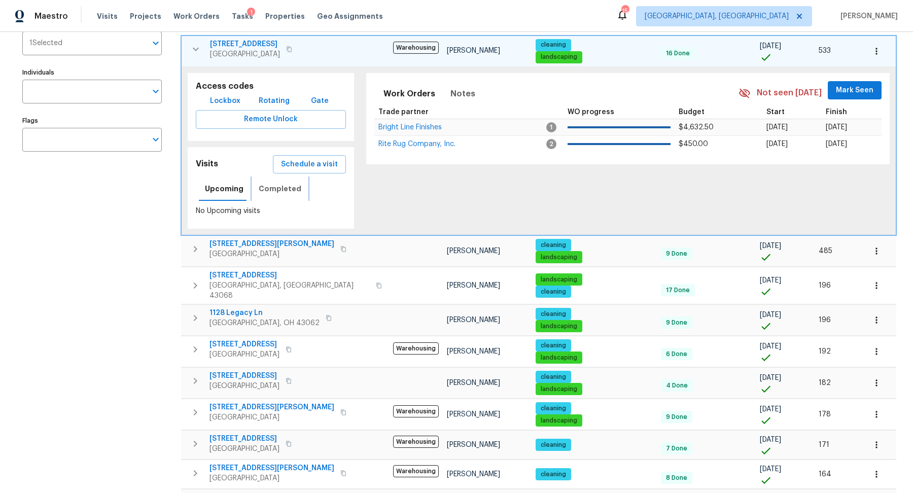
click at [266, 189] on span "Completed" at bounding box center [280, 189] width 43 height 13
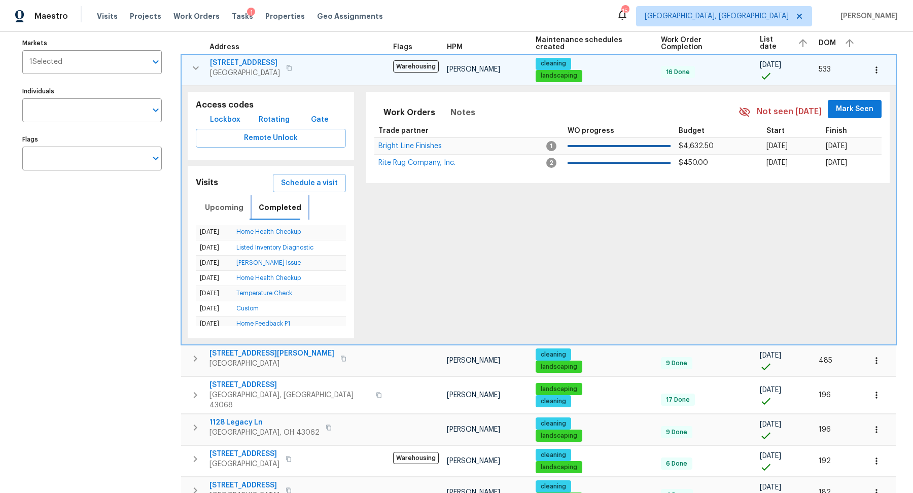
scroll to position [91, 0]
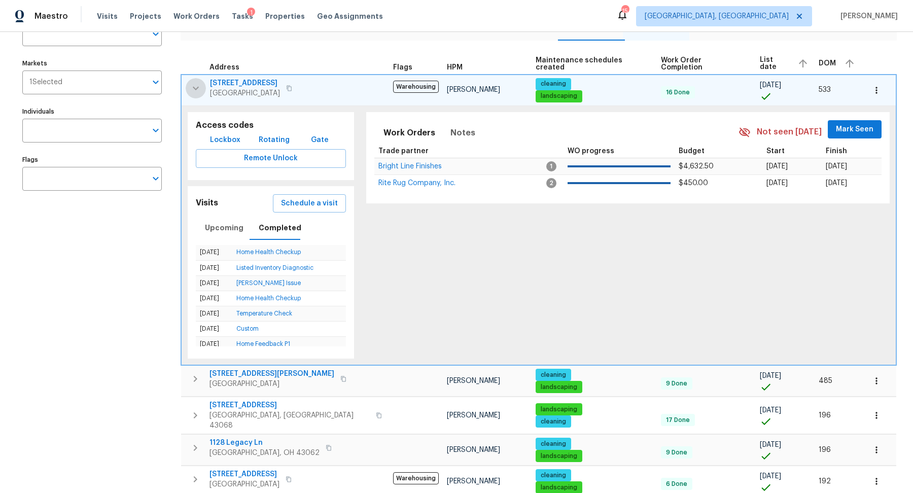
click at [195, 85] on icon "button" at bounding box center [196, 88] width 12 height 12
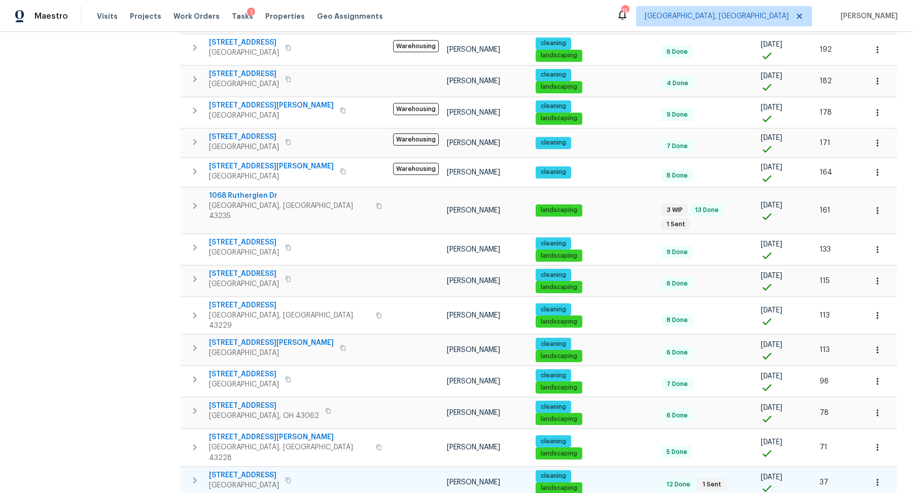
scroll to position [0, 0]
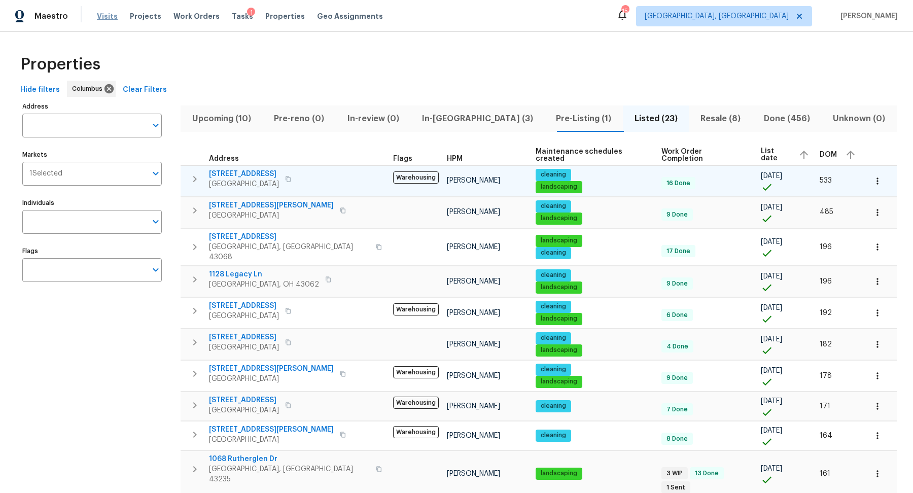
click at [106, 11] on span "Visits" at bounding box center [107, 16] width 21 height 10
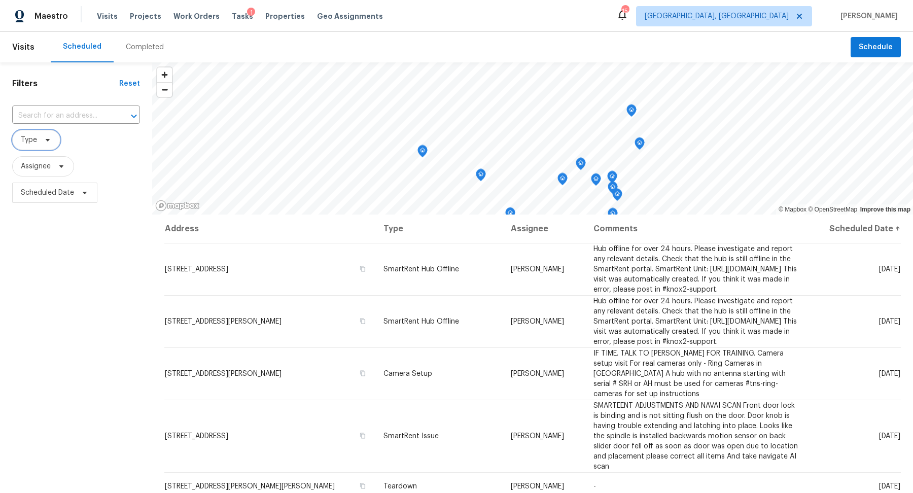
click at [40, 133] on span "Type" at bounding box center [36, 140] width 48 height 20
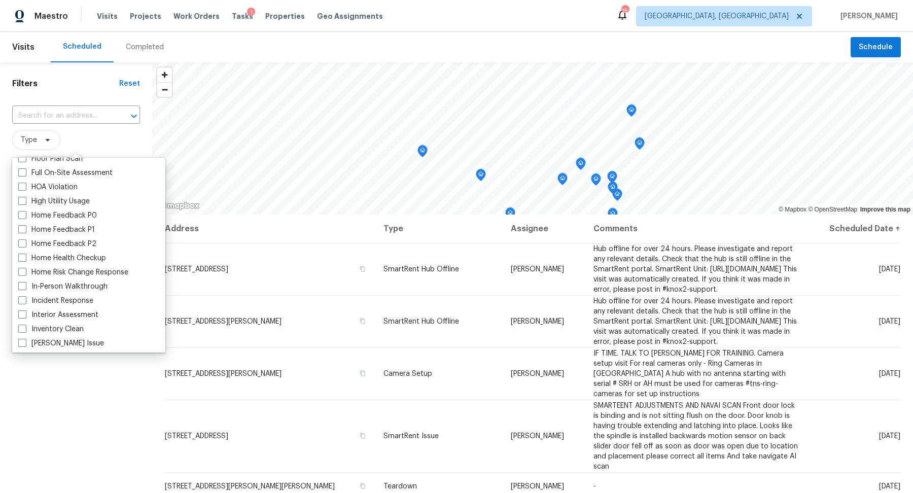
scroll to position [280, 0]
click at [74, 290] on label "In-Person Walkthrough" at bounding box center [62, 285] width 89 height 10
click at [25, 287] on input "In-Person Walkthrough" at bounding box center [21, 283] width 7 height 7
checkbox input "true"
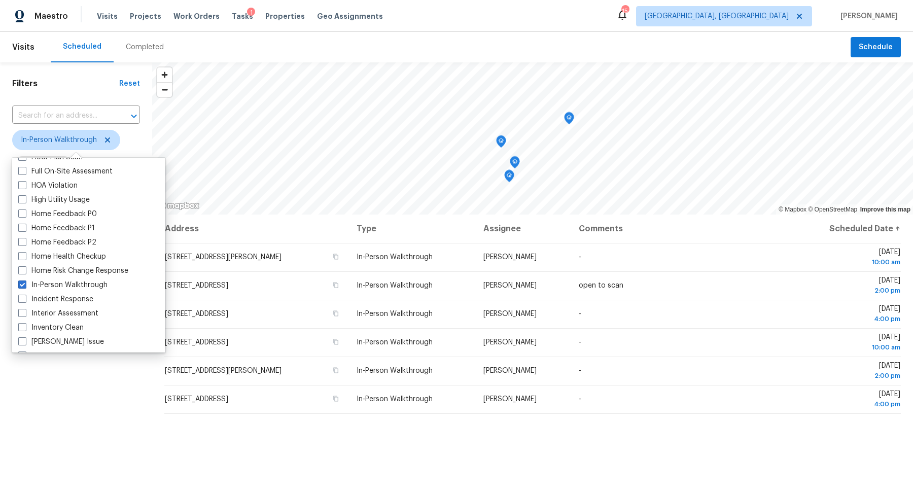
click at [75, 429] on div "Filters Reset ​ In-Person Walkthrough Assignee Scheduled Date" at bounding box center [76, 335] width 152 height 547
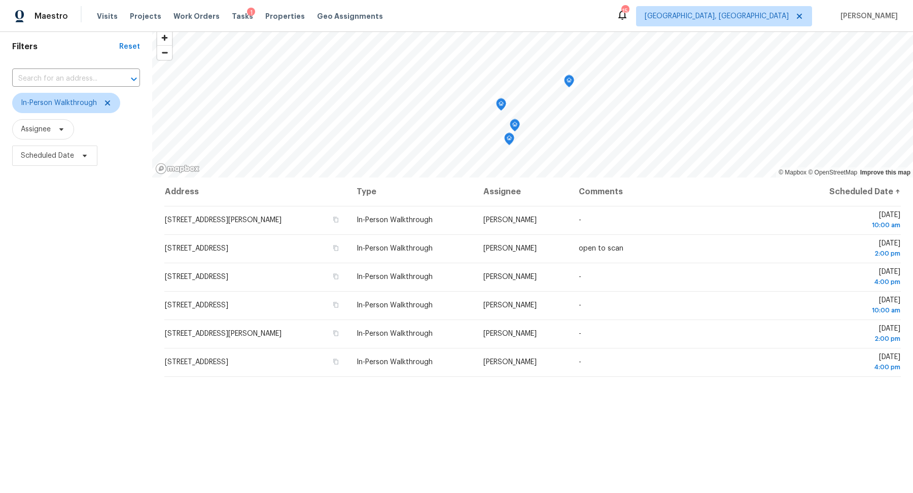
scroll to position [41, 0]
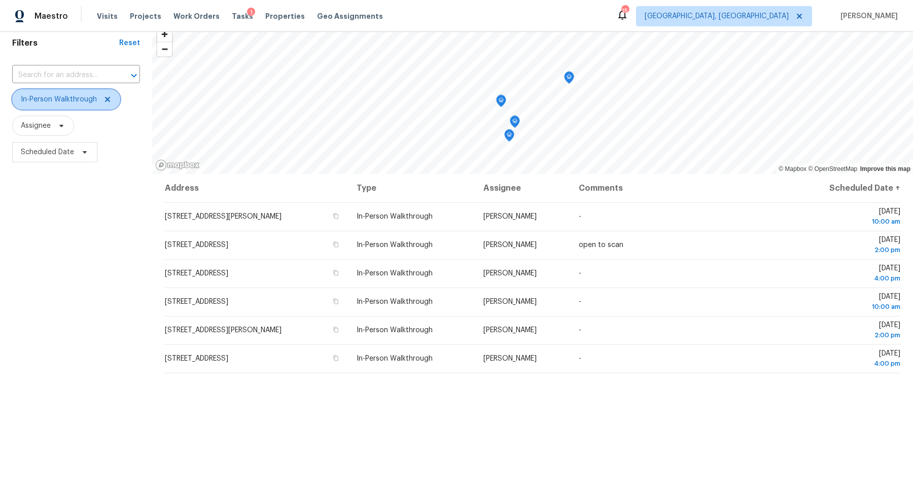
click at [29, 97] on span "In-Person Walkthrough" at bounding box center [59, 99] width 76 height 10
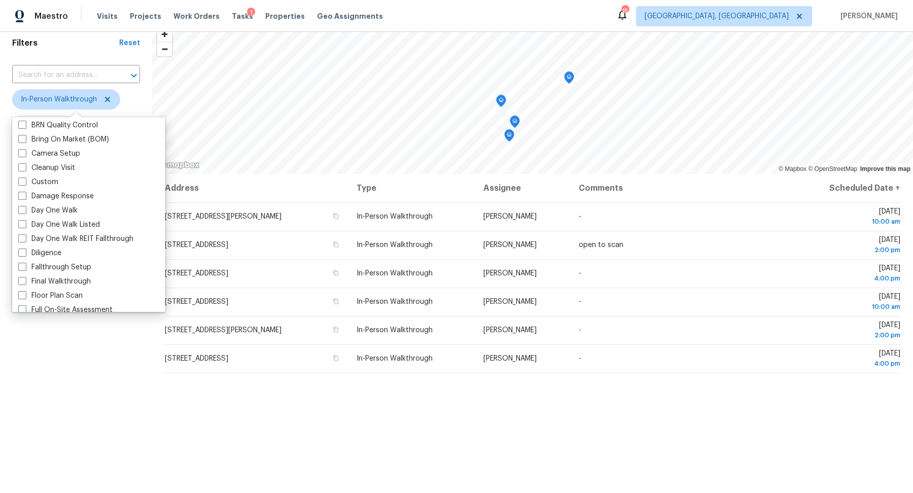
scroll to position [119, 0]
click at [21, 251] on span at bounding box center [22, 248] width 8 height 8
click at [21, 250] on input "Diligence" at bounding box center [21, 247] width 7 height 7
checkbox input "true"
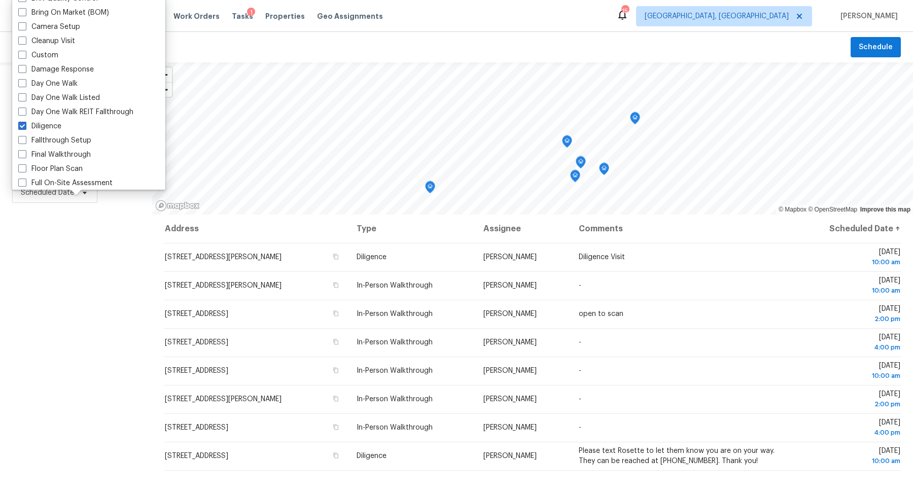
click at [60, 351] on div "Filters Reset ​ In-Person Walkthrough + 1 Assignee Scheduled Date" at bounding box center [76, 335] width 152 height 547
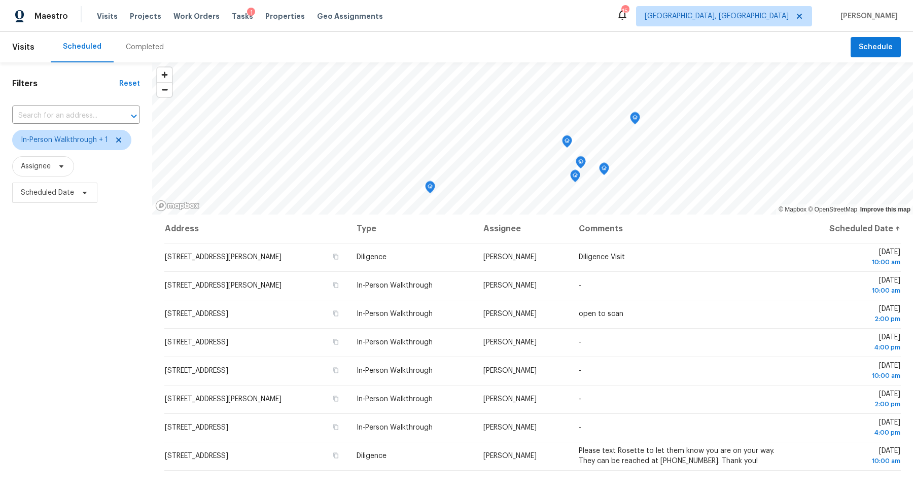
scroll to position [116, 0]
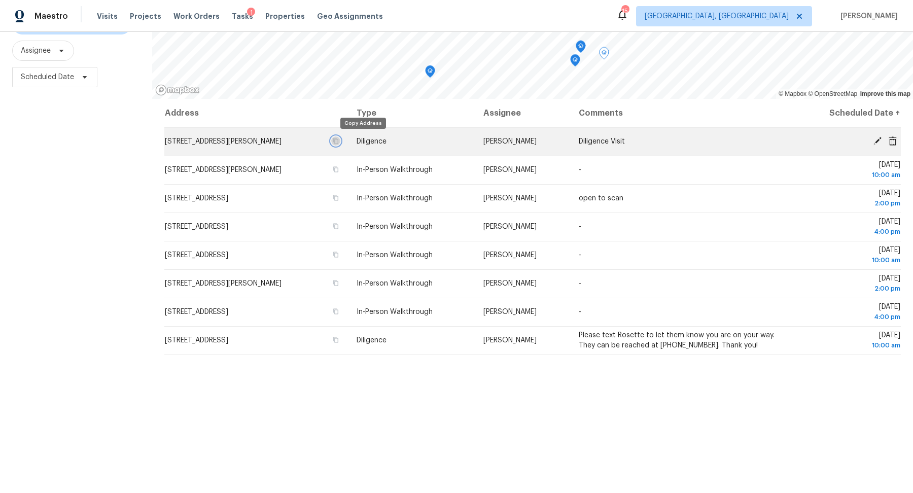
click at [339, 139] on icon "button" at bounding box center [336, 142] width 5 height 6
click at [339, 141] on icon "button" at bounding box center [336, 141] width 6 height 6
click at [417, 138] on td "Diligence" at bounding box center [412, 141] width 127 height 28
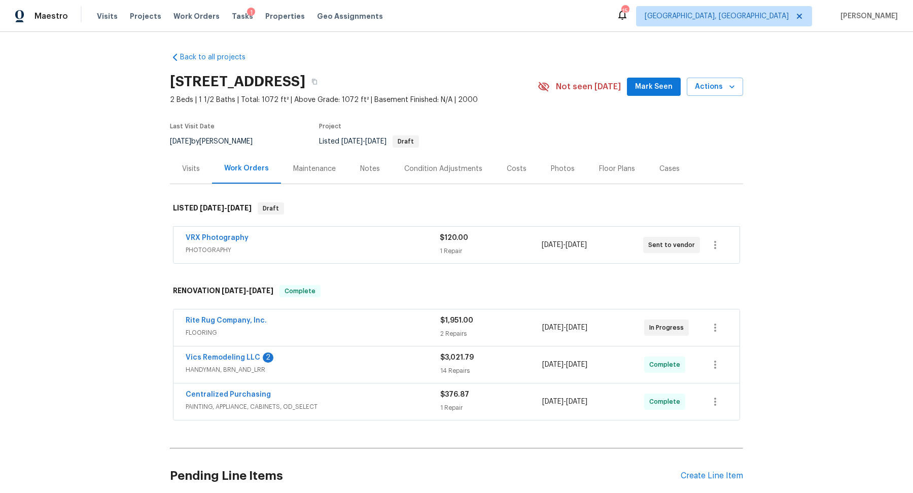
click at [556, 168] on div "Photos" at bounding box center [563, 169] width 24 height 10
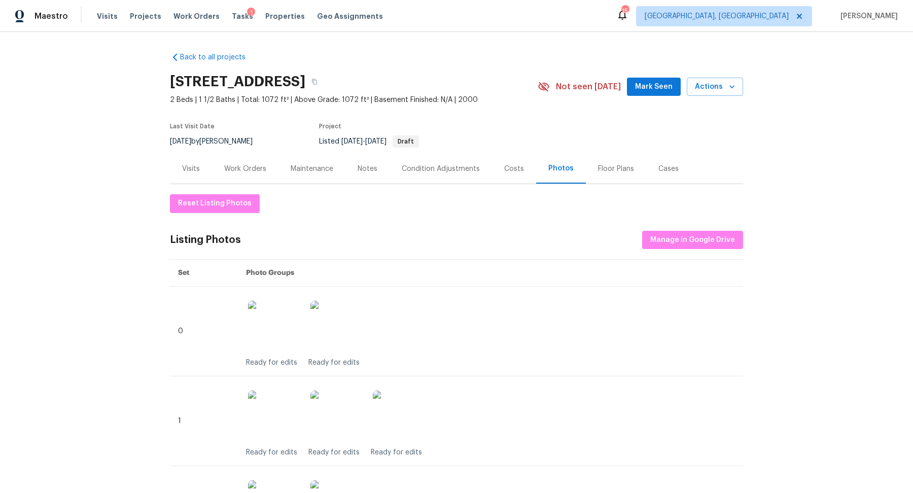
click at [361, 166] on div "Notes" at bounding box center [368, 169] width 20 height 10
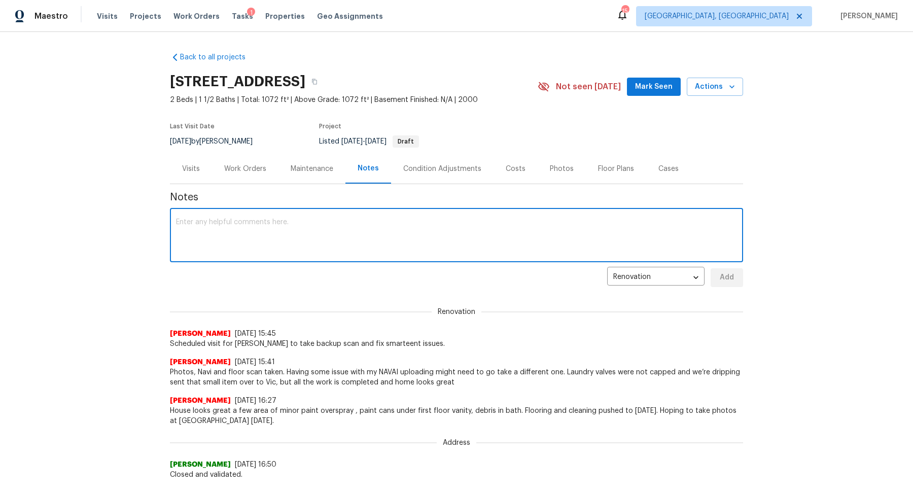
click at [349, 231] on textarea at bounding box center [456, 237] width 561 height 36
type textarea "photo upload stalled, finishing now."
click at [727, 272] on span "Add" at bounding box center [727, 277] width 16 height 13
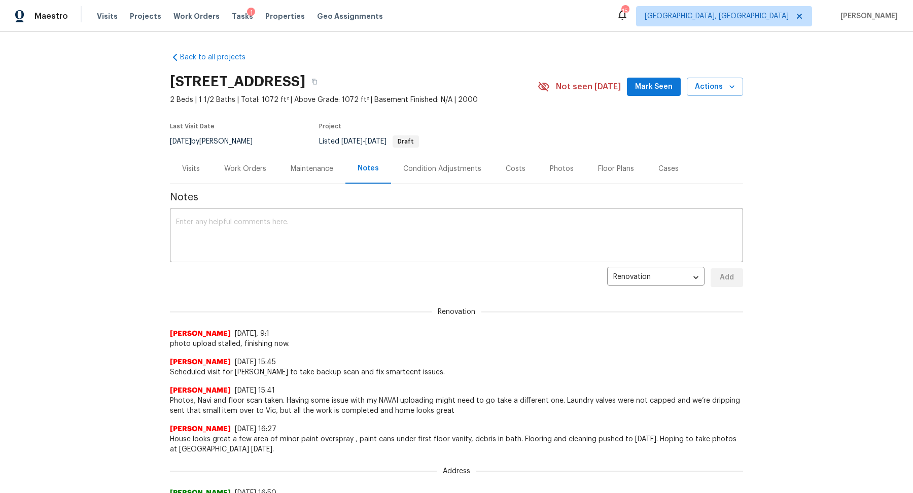
click at [257, 164] on div "Work Orders" at bounding box center [245, 169] width 42 height 10
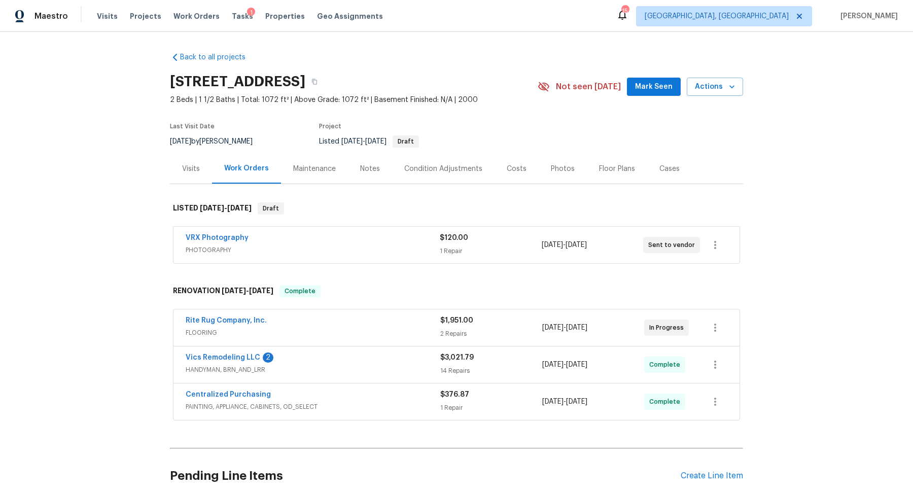
click at [196, 166] on div "Visits" at bounding box center [191, 169] width 18 height 10
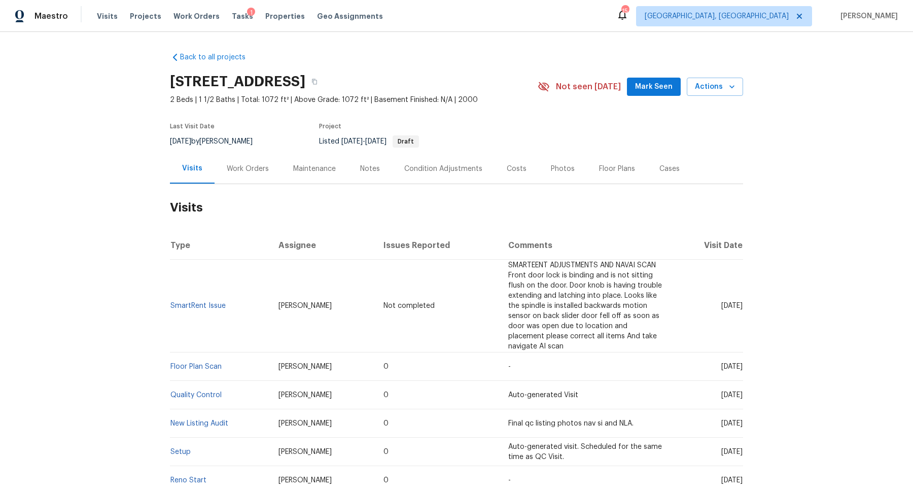
click at [248, 168] on div "Work Orders" at bounding box center [248, 169] width 42 height 10
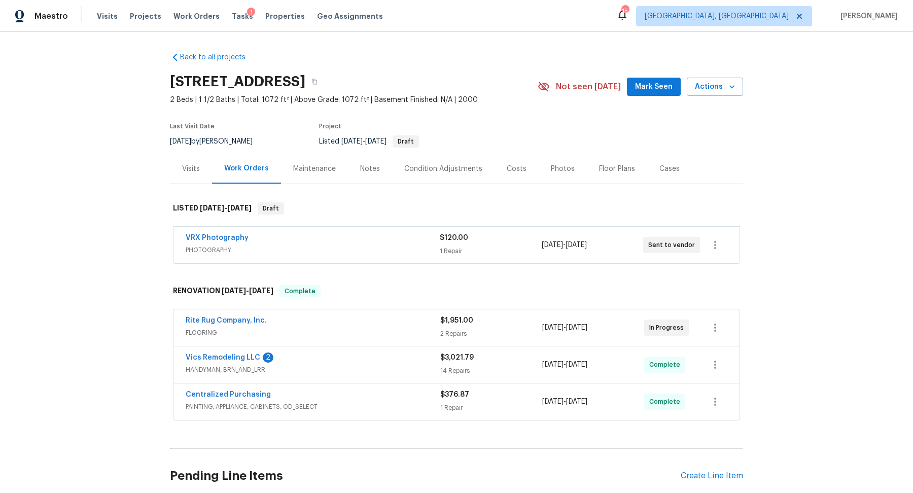
click at [671, 171] on div "Cases" at bounding box center [670, 169] width 20 height 10
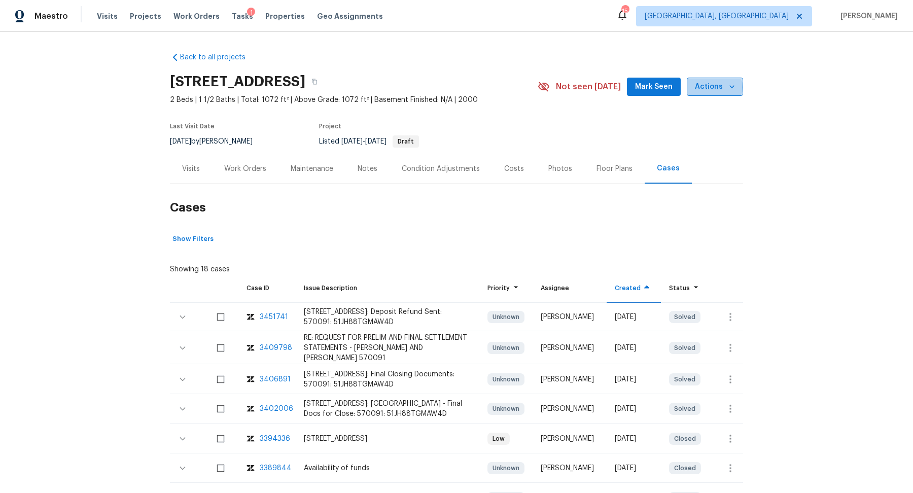
click at [712, 87] on span "Actions" at bounding box center [715, 87] width 40 height 13
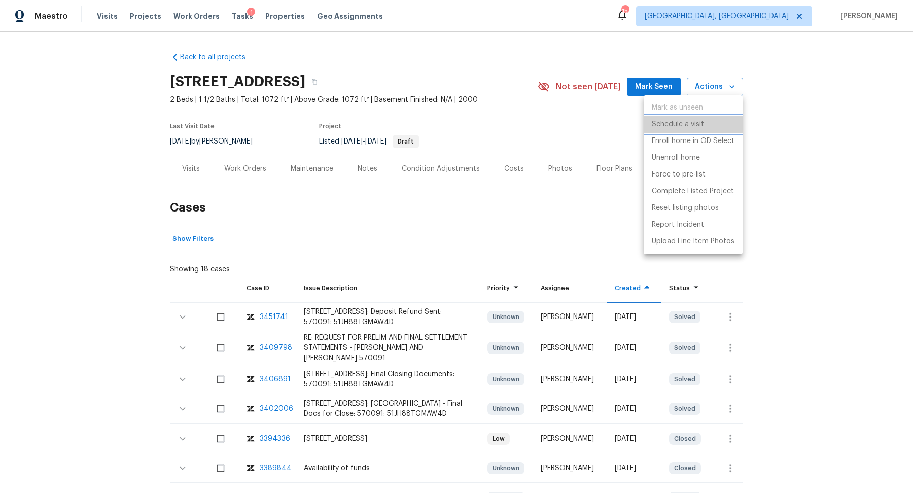
click at [690, 120] on p "Schedule a visit" at bounding box center [678, 124] width 52 height 11
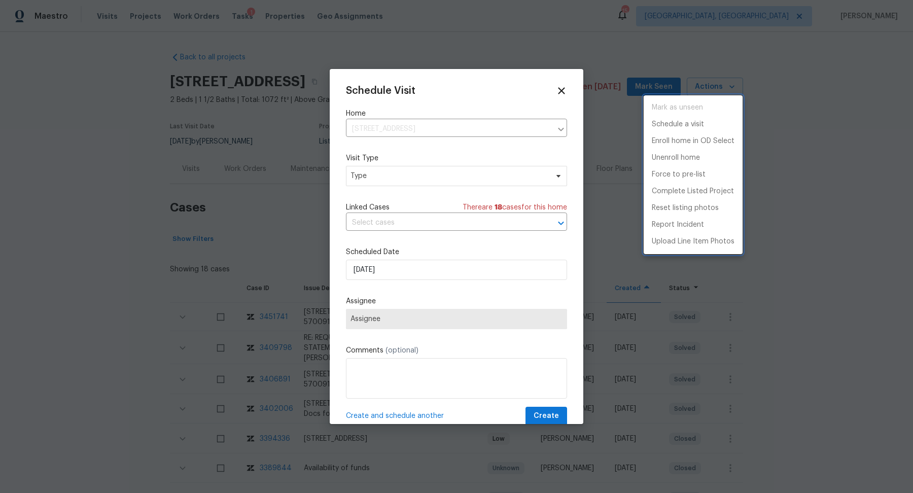
click at [404, 180] on div at bounding box center [456, 246] width 913 height 493
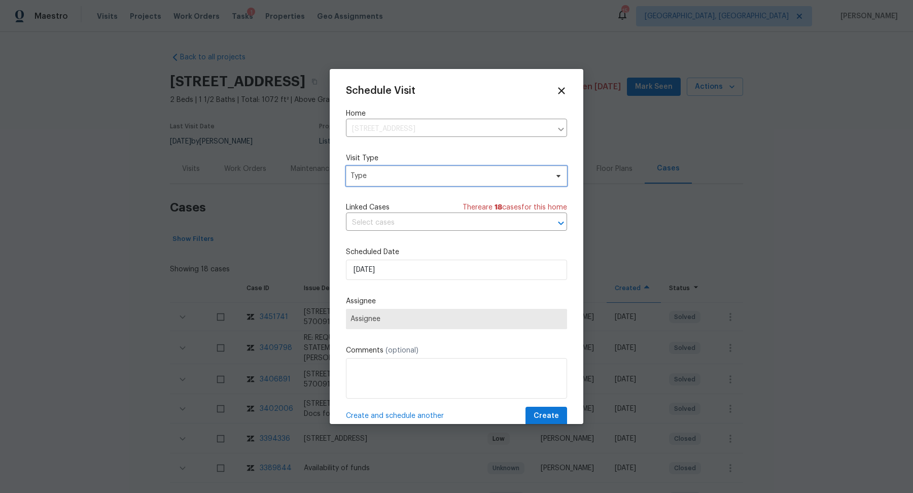
click at [404, 180] on span "Type" at bounding box center [449, 176] width 197 height 10
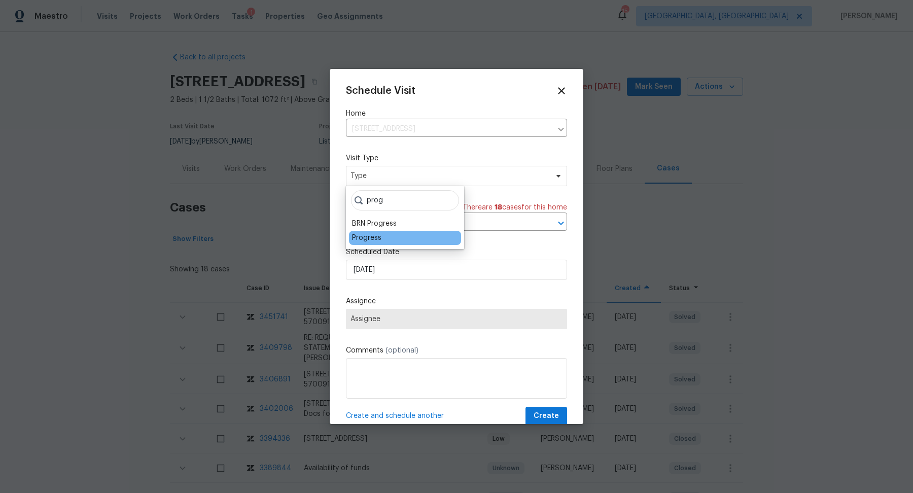
type input "prog"
click at [366, 238] on div "Progress" at bounding box center [366, 238] width 29 height 10
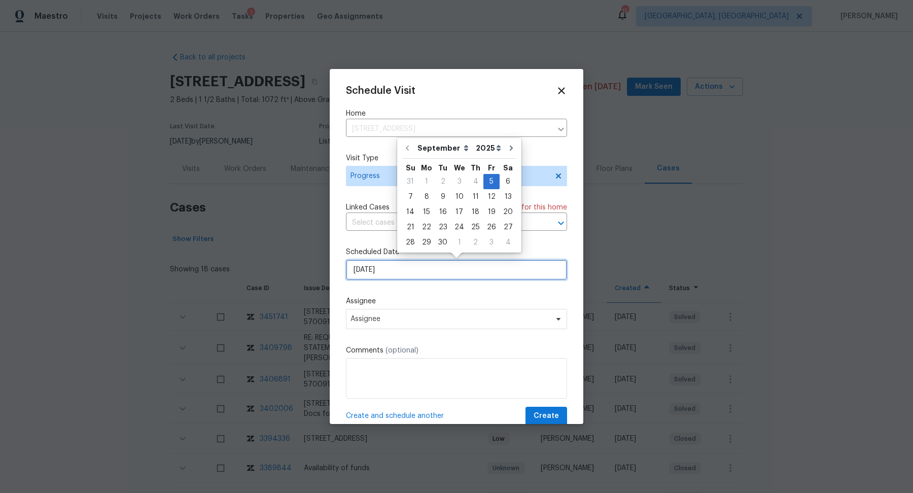
click at [367, 269] on input "9/5/2025" at bounding box center [456, 270] width 221 height 20
click at [430, 197] on div "8" at bounding box center [427, 197] width 16 height 14
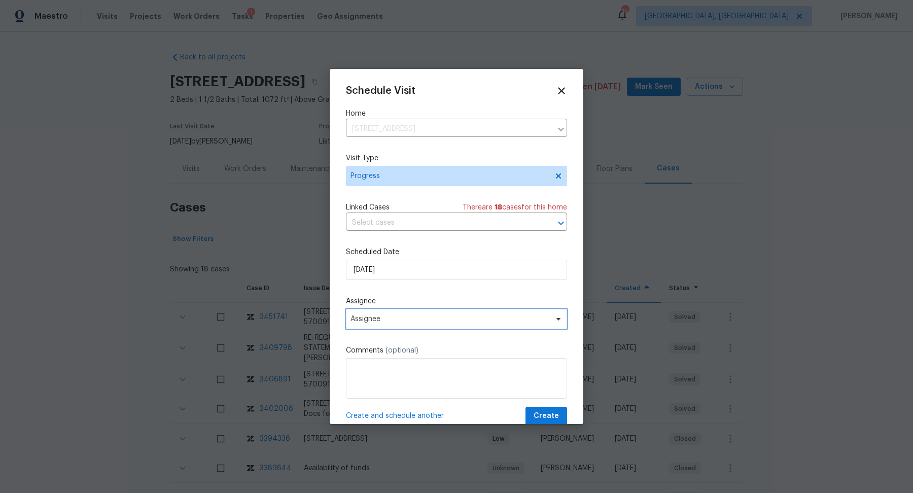
click at [382, 319] on span "Assignee" at bounding box center [450, 319] width 199 height 8
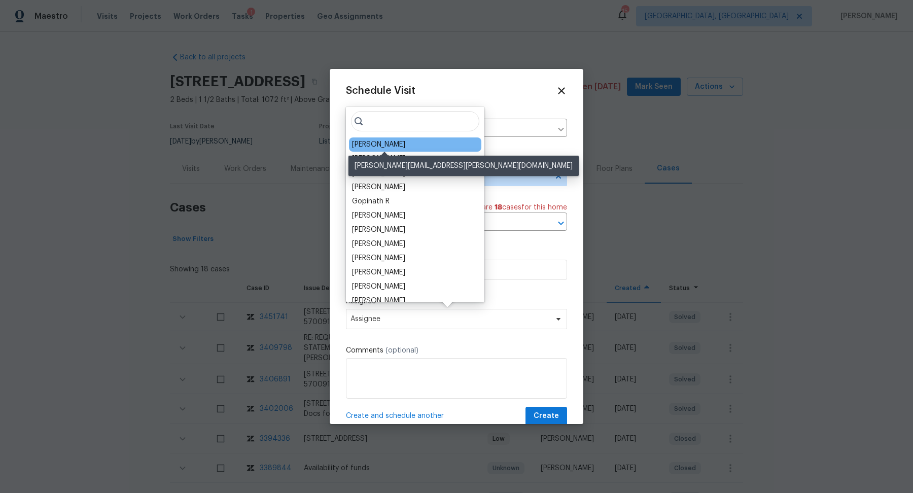
click at [368, 146] on div "Keith Hollingsworth" at bounding box center [378, 145] width 53 height 10
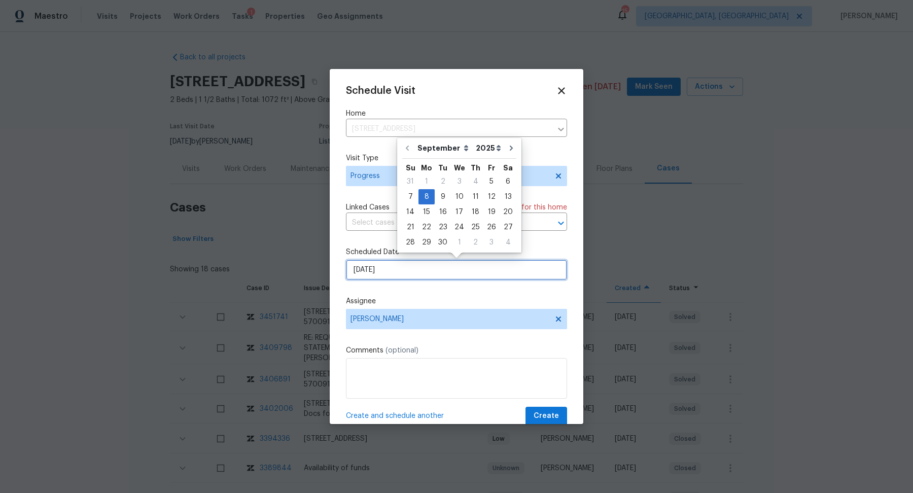
click at [371, 265] on input "9/8/2025" at bounding box center [456, 270] width 221 height 20
click at [443, 192] on div "9" at bounding box center [443, 197] width 16 height 14
type input "9/9/2025"
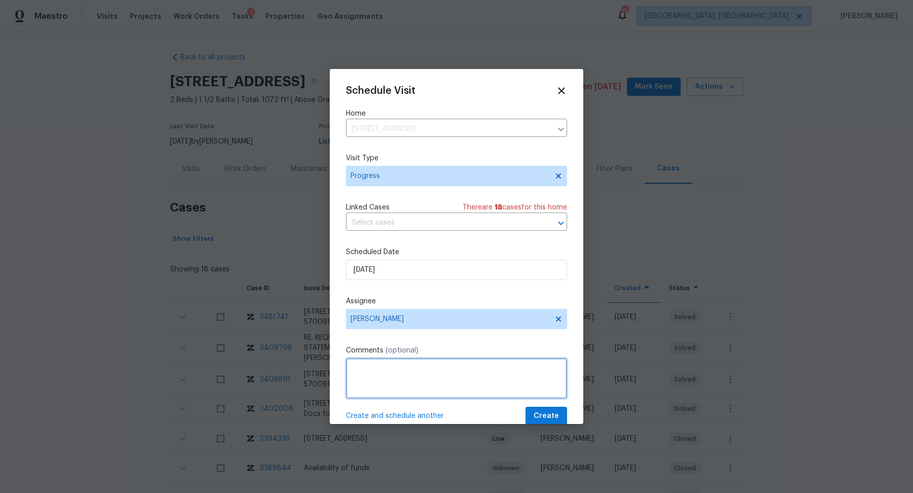
click at [383, 390] on textarea at bounding box center [456, 378] width 221 height 41
type textarea "NO VISIT TO HOME NEEDED - close out RR order"
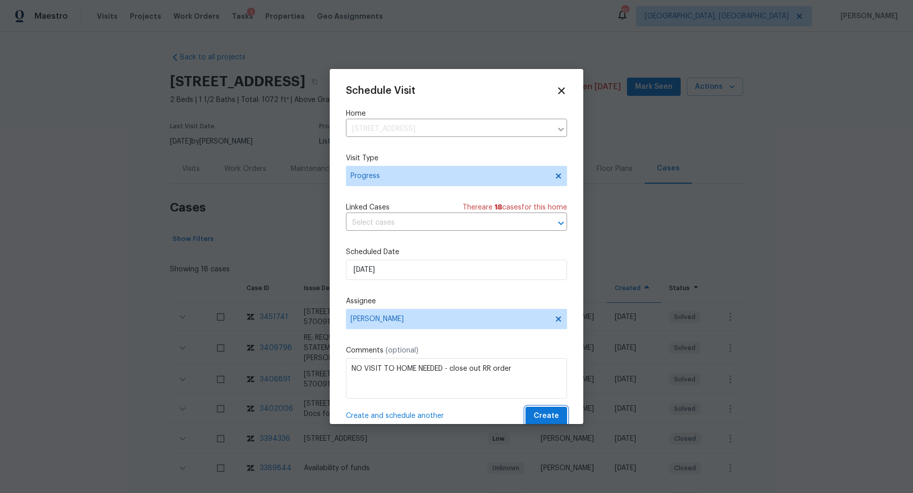
click at [551, 415] on span "Create" at bounding box center [546, 416] width 25 height 13
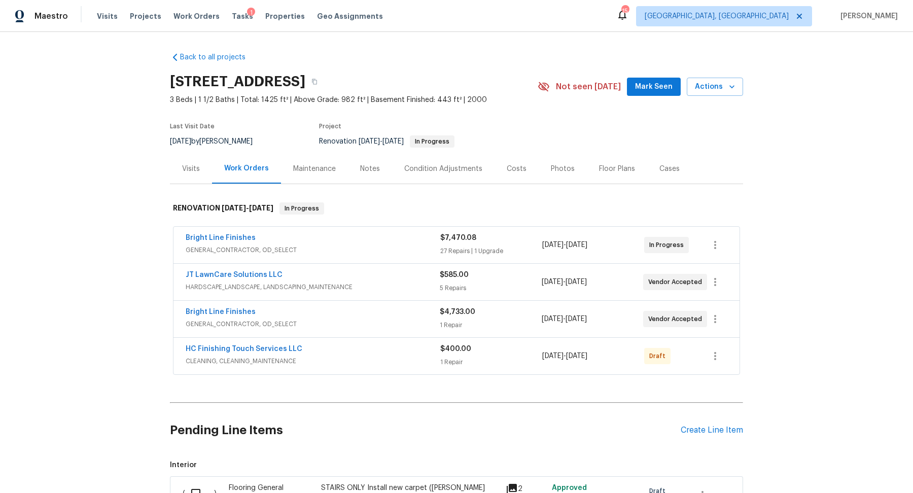
click at [376, 167] on div "Notes" at bounding box center [370, 169] width 20 height 10
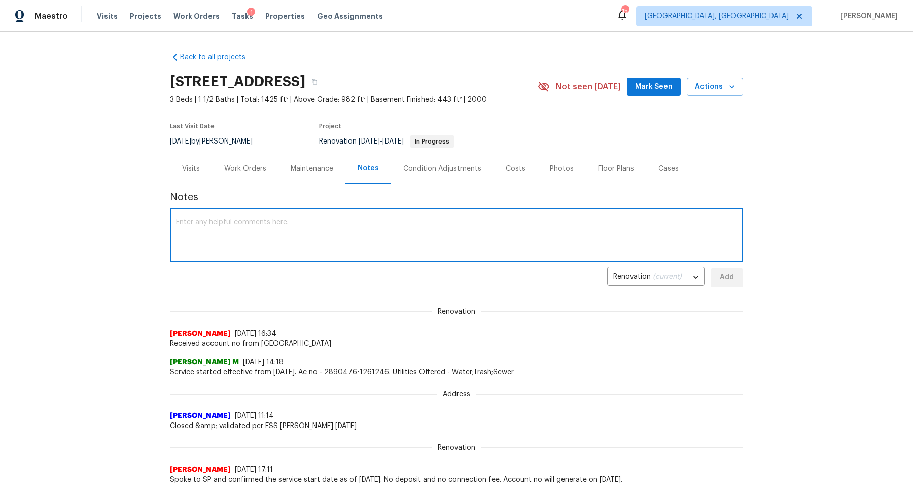
click at [351, 227] on textarea at bounding box center [456, 237] width 561 height 36
type textarea "Issue with paint order. corrected now and paint is on the way. GC just getting …"
click at [724, 285] on button "Add" at bounding box center [727, 277] width 32 height 19
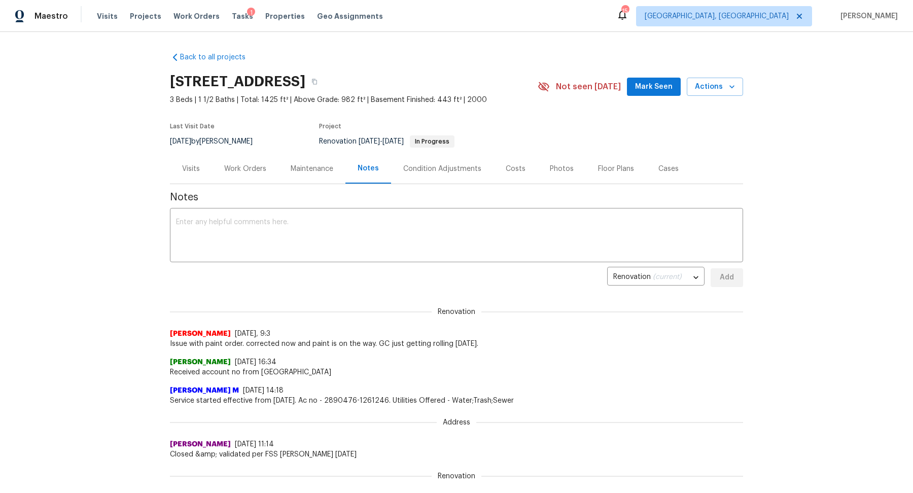
click at [231, 173] on div "Work Orders" at bounding box center [245, 169] width 42 height 10
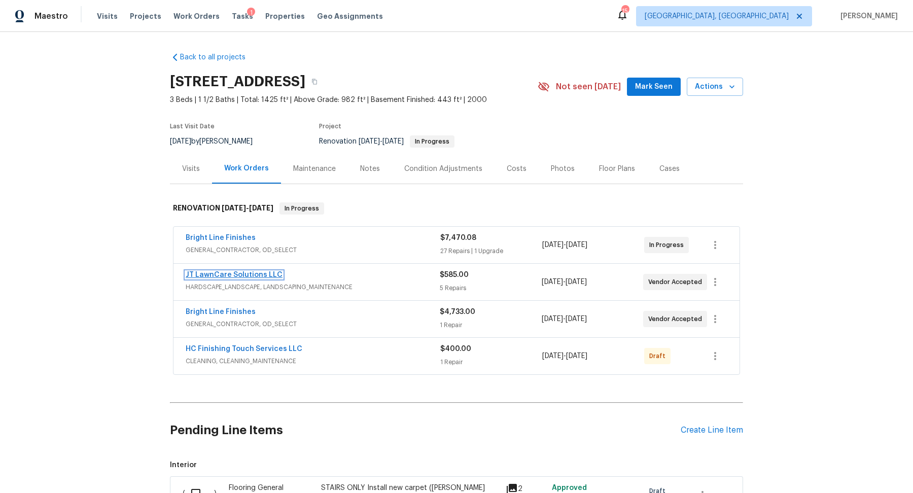
click at [218, 271] on link "JT LawnCare Solutions LLC" at bounding box center [234, 274] width 97 height 7
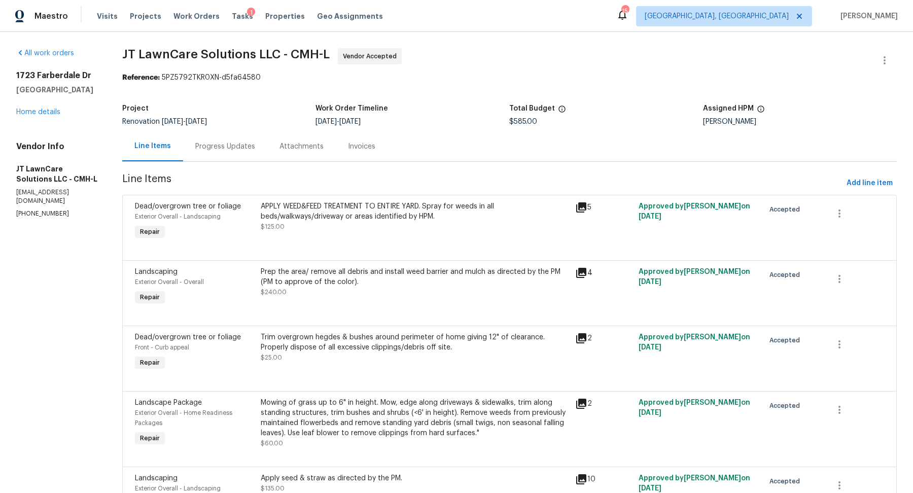
click at [238, 148] on div "Progress Updates" at bounding box center [225, 147] width 60 height 10
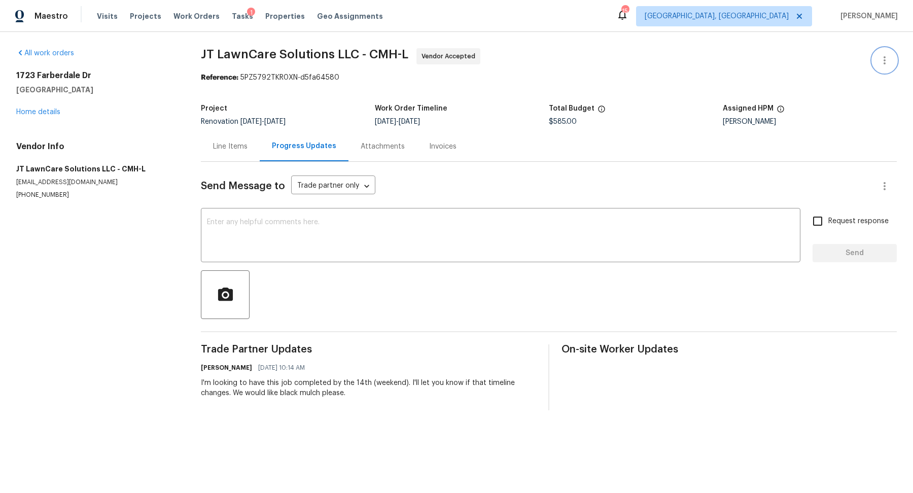
click at [888, 64] on icon "button" at bounding box center [885, 60] width 12 height 12
click at [824, 63] on li "Edit" at bounding box center [852, 60] width 110 height 17
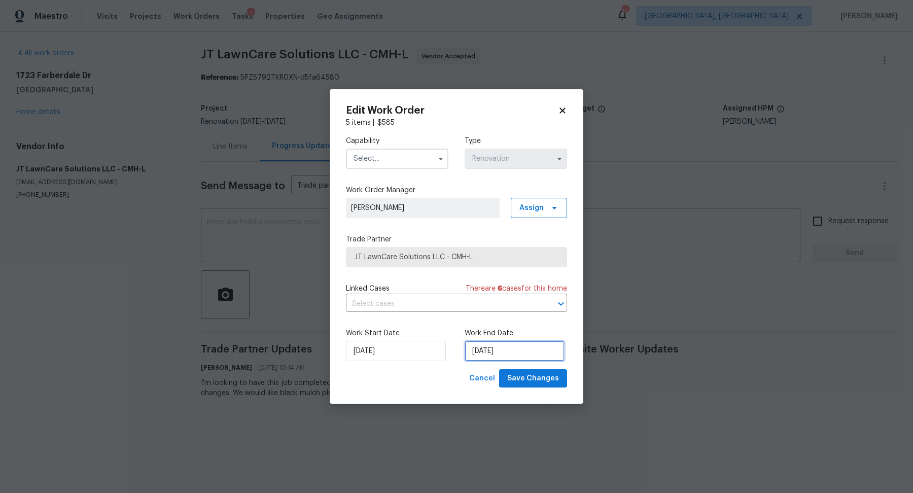
click at [490, 353] on input "9/8/2025" at bounding box center [515, 351] width 100 height 20
select select "8"
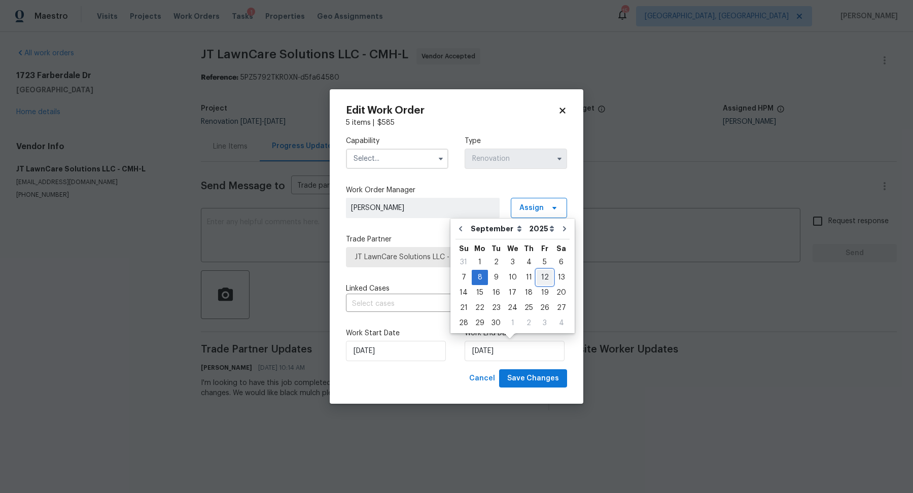
click at [540, 281] on div "12" at bounding box center [545, 277] width 16 height 14
type input "9/12/2025"
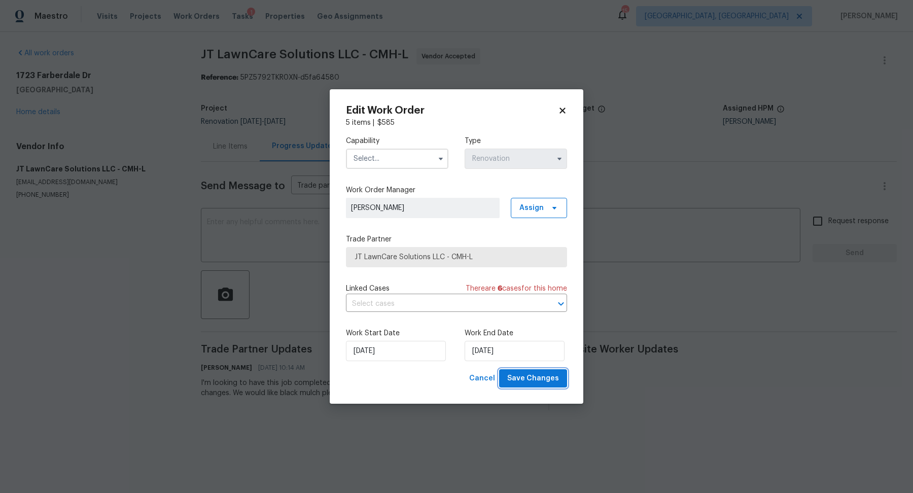
click at [529, 377] on span "Save Changes" at bounding box center [533, 378] width 52 height 13
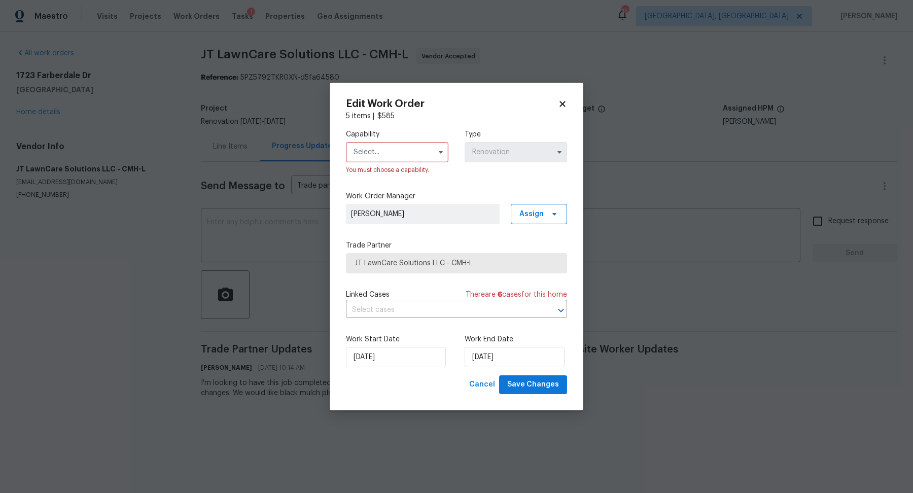
click at [352, 152] on input "text" at bounding box center [397, 152] width 103 height 20
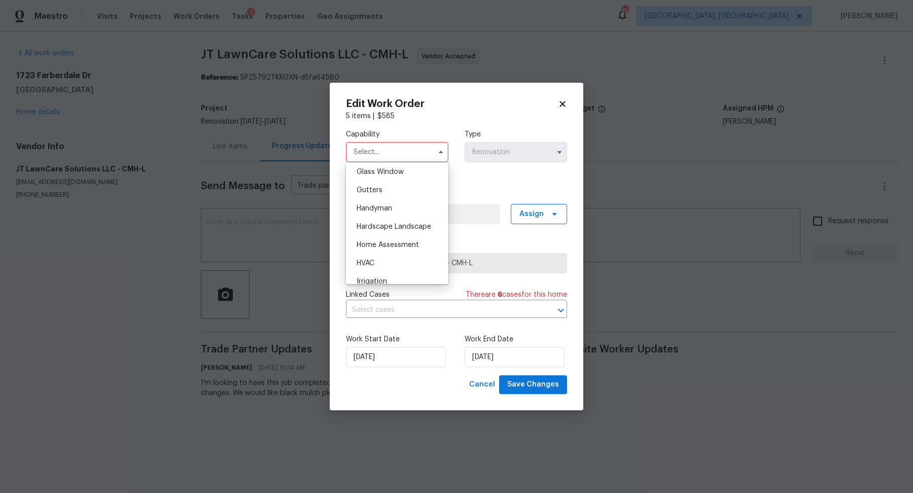
scroll to position [527, 0]
click at [381, 225] on span "Hardscape Landscape" at bounding box center [394, 223] width 75 height 7
type input "Hardscape Landscape"
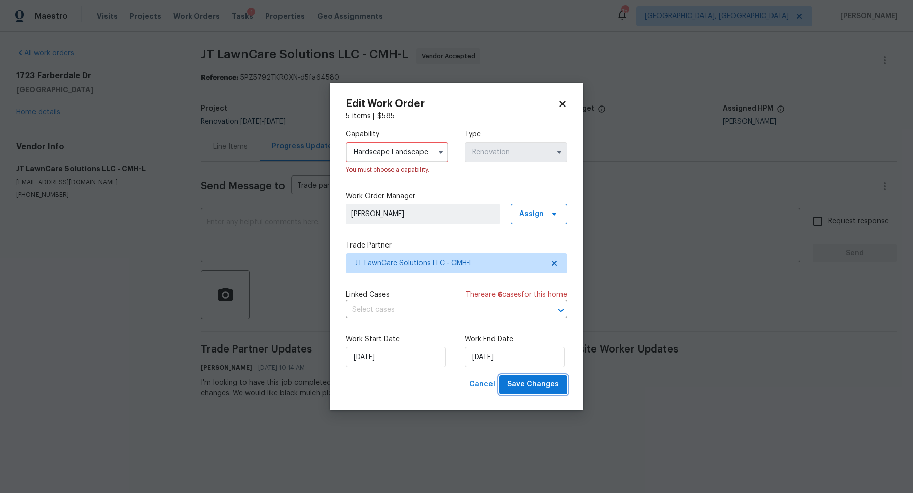
click at [540, 382] on span "Save Changes" at bounding box center [533, 385] width 52 height 13
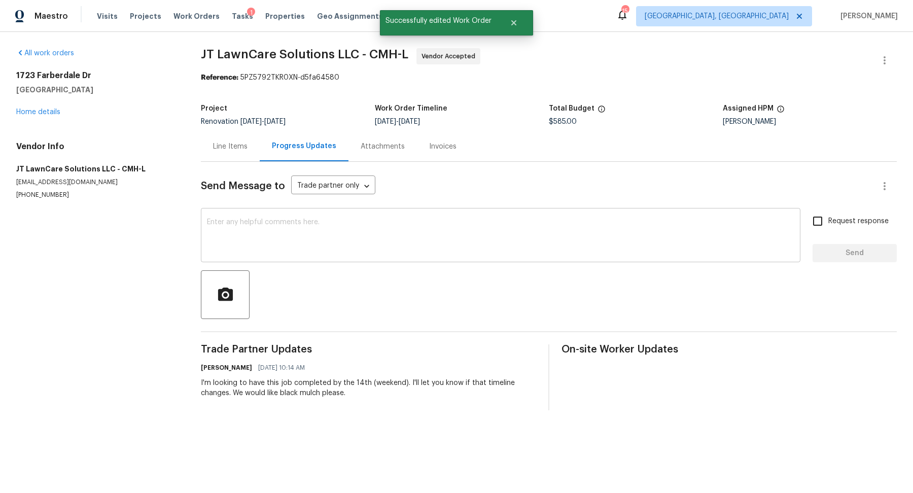
click at [341, 217] on div "x ​" at bounding box center [501, 237] width 600 height 52
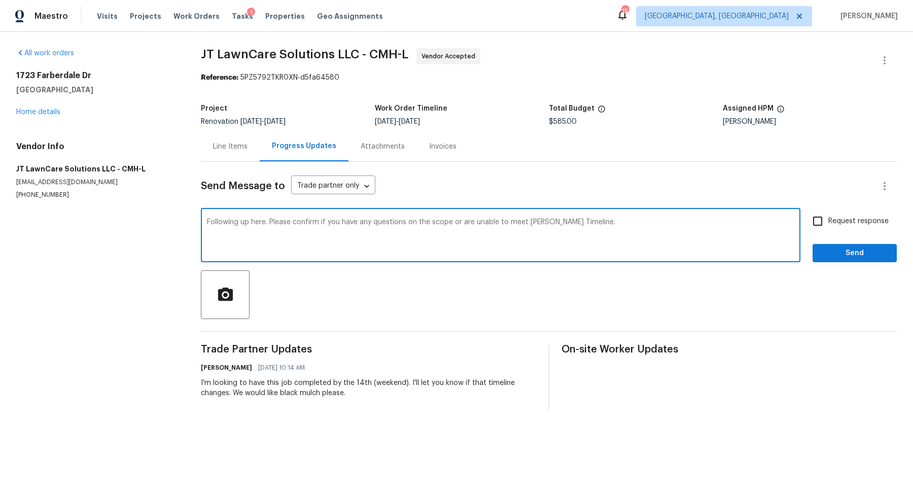
type textarea "Following up here. Please confirm if you have any questions on the scope or are…"
click at [821, 222] on input "Request response" at bounding box center [817, 221] width 21 height 21
checkbox input "true"
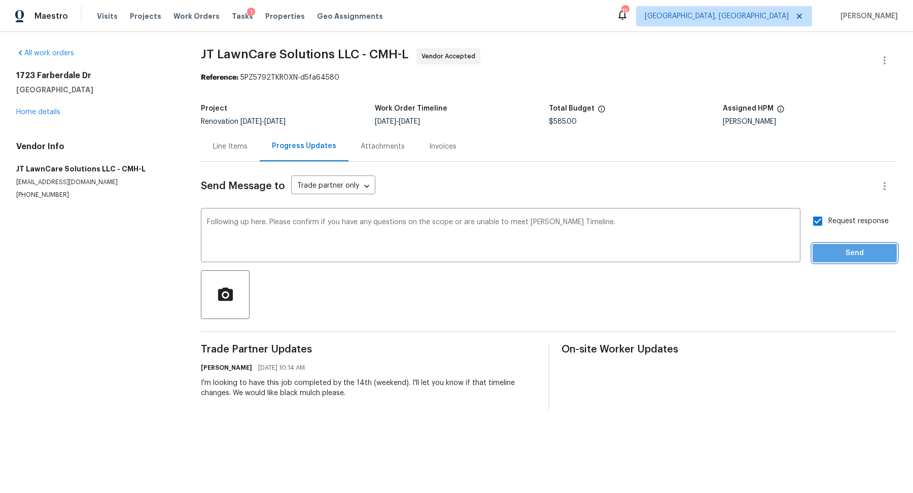
click at [830, 254] on span "Send" at bounding box center [855, 253] width 68 height 13
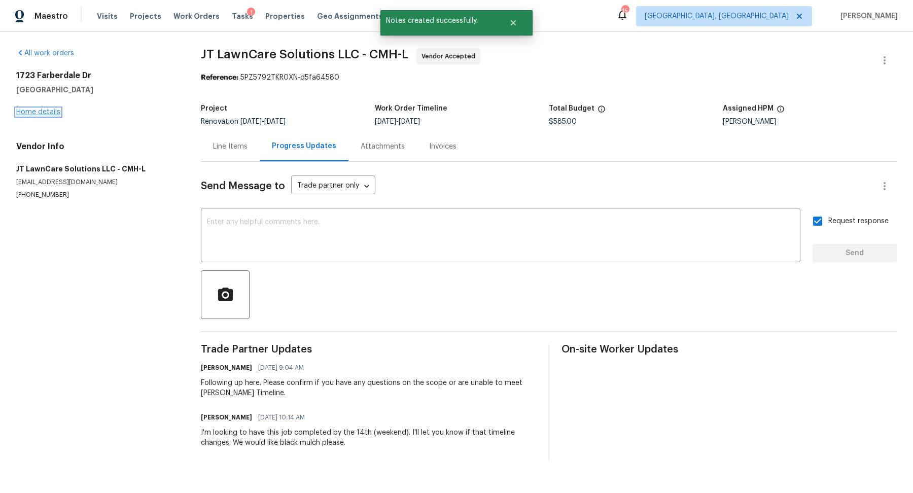
click at [35, 109] on link "Home details" at bounding box center [38, 112] width 44 height 7
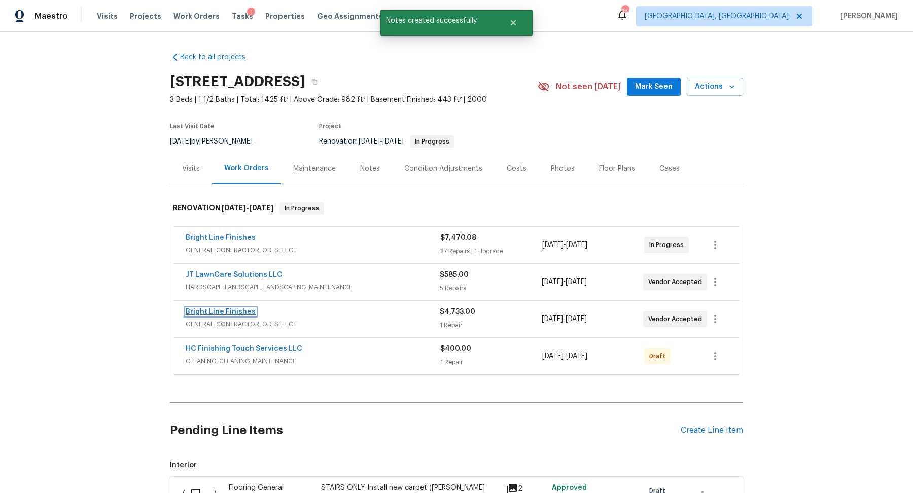
click at [223, 313] on link "Bright Line Finishes" at bounding box center [221, 312] width 70 height 7
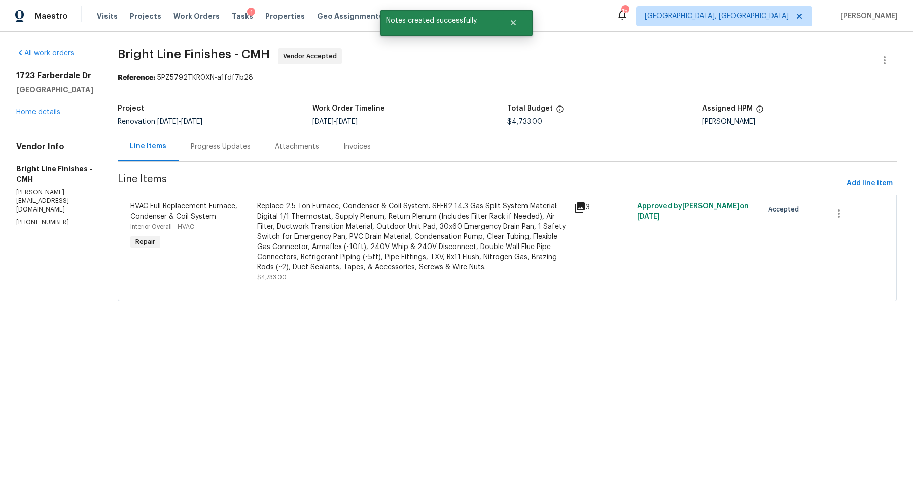
click at [228, 146] on div "Progress Updates" at bounding box center [221, 147] width 60 height 10
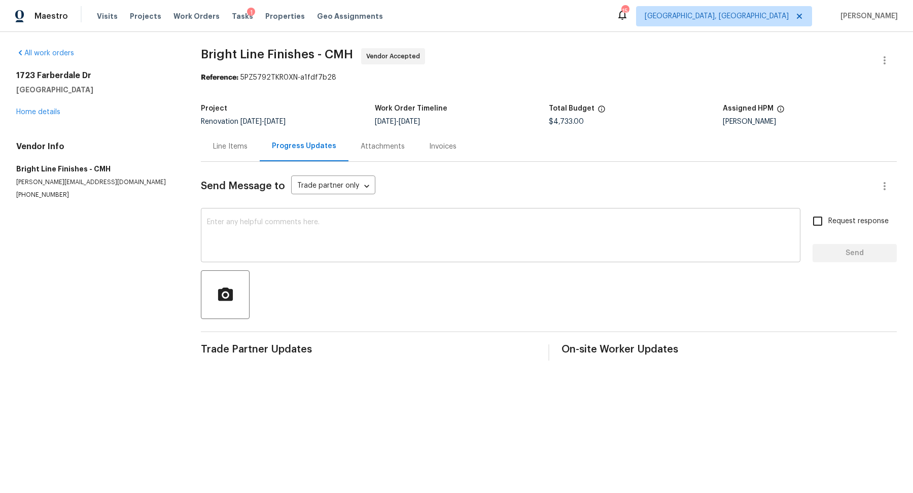
click at [257, 233] on textarea at bounding box center [501, 237] width 588 height 36
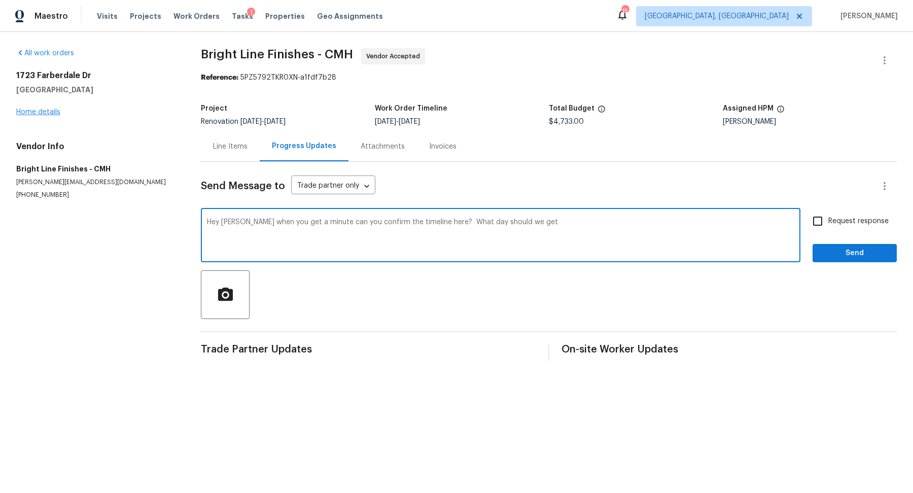
type textarea "Hey Joseph when you get a minute can you confirm the timeline here? What day sh…"
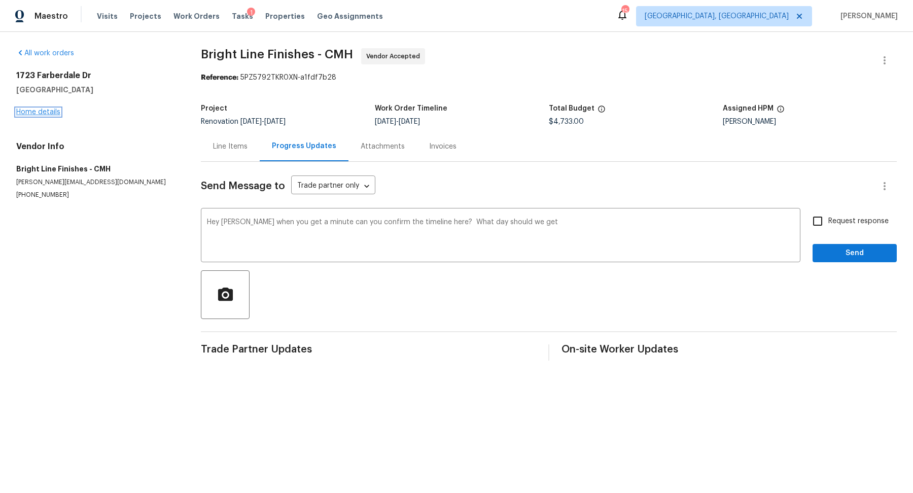
click at [35, 112] on link "Home details" at bounding box center [38, 112] width 44 height 7
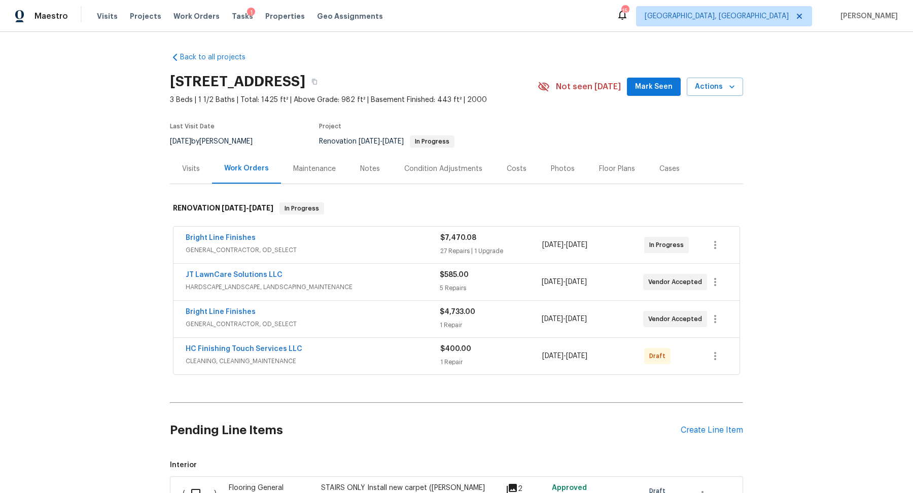
click at [390, 317] on div "Bright Line Finishes" at bounding box center [313, 313] width 254 height 12
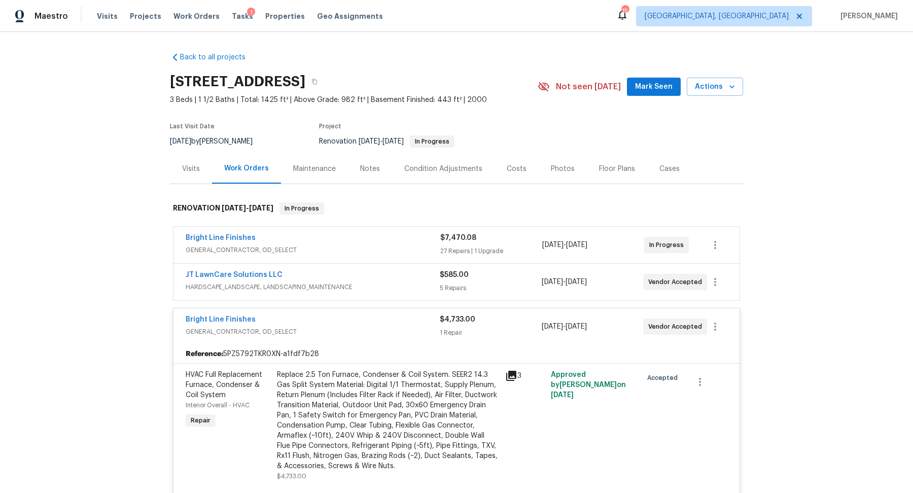
click at [390, 317] on div "Bright Line Finishes" at bounding box center [313, 321] width 254 height 12
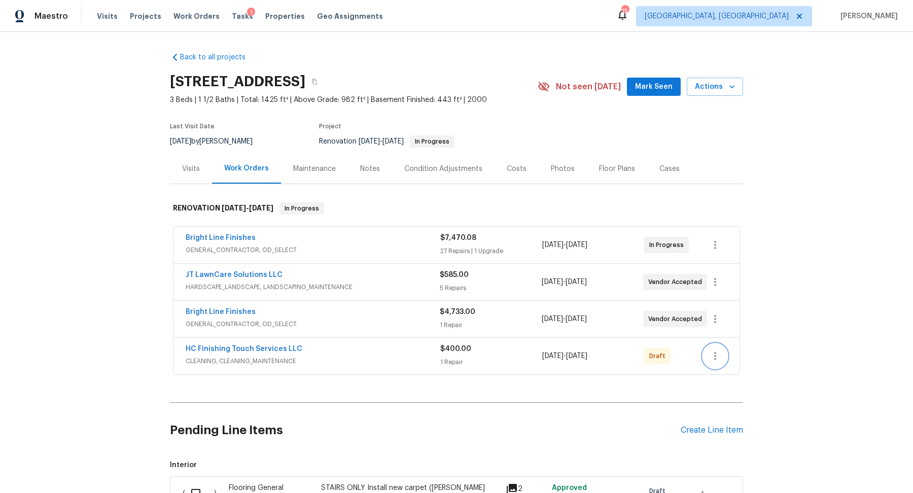
click at [717, 357] on icon "button" at bounding box center [715, 356] width 12 height 12
click at [718, 384] on li "Edit" at bounding box center [759, 388] width 113 height 17
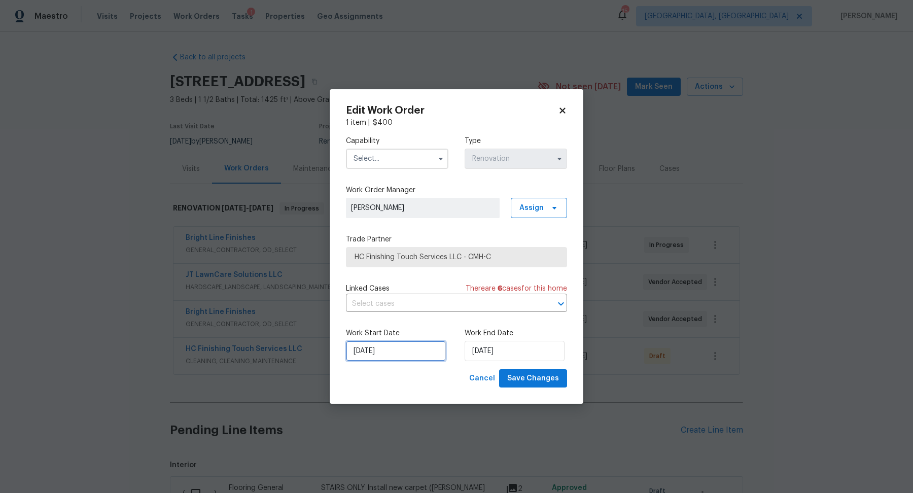
click at [367, 353] on input "8/29/2025" at bounding box center [396, 351] width 100 height 20
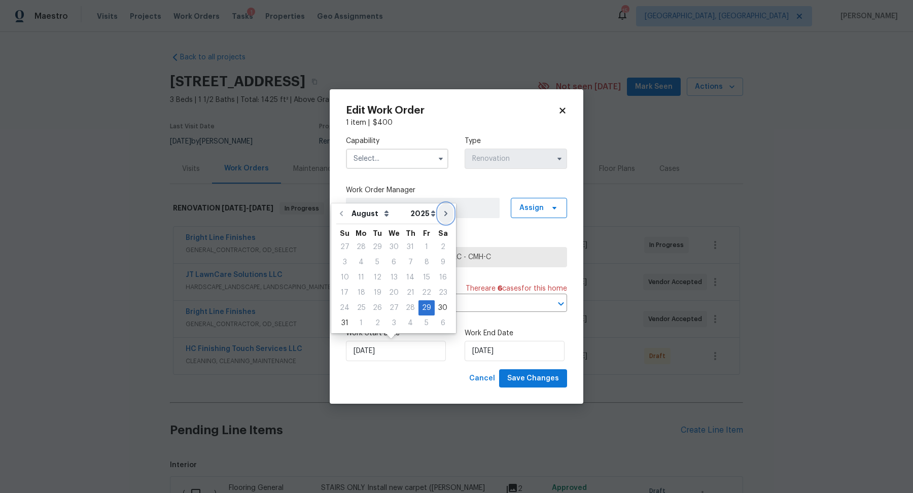
click at [445, 214] on icon "Go to next month" at bounding box center [446, 213] width 3 height 5
type input "9/29/2025"
select select "8"
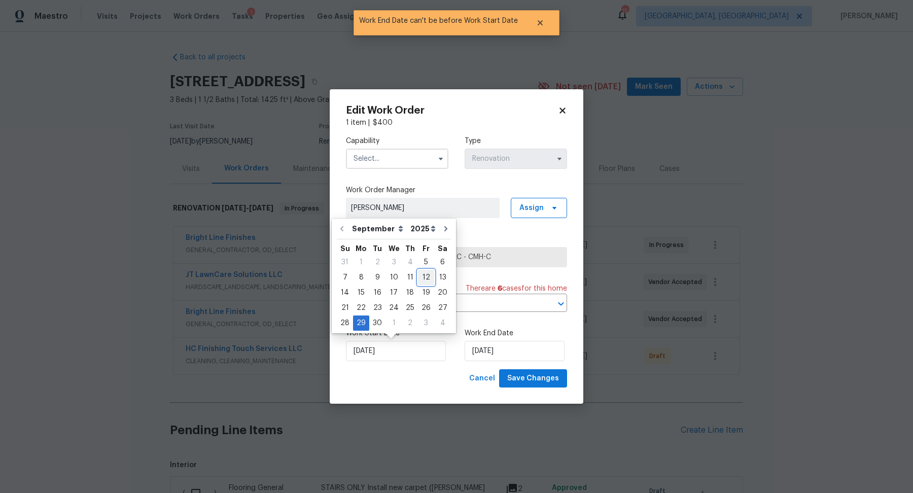
click at [423, 280] on div "12" at bounding box center [426, 277] width 16 height 14
type input "9/12/2025"
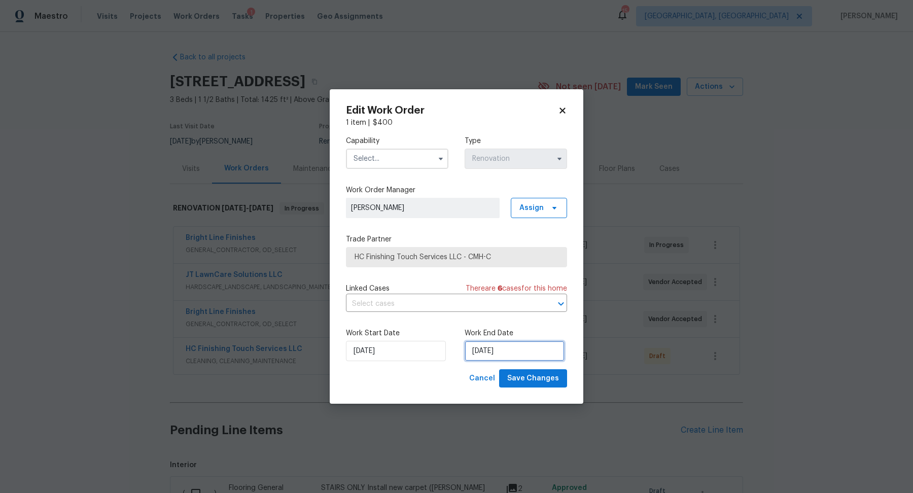
click at [491, 354] on input "9/29/2025" at bounding box center [515, 351] width 100 height 20
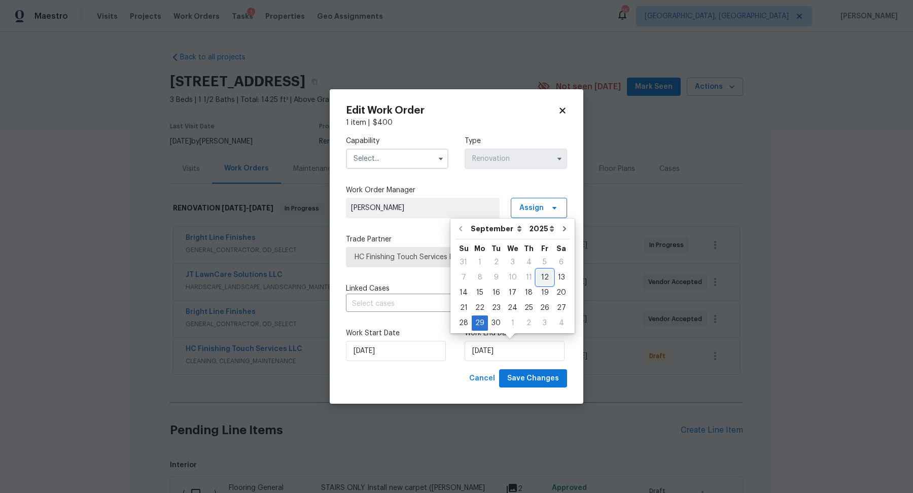
click at [537, 277] on div "12" at bounding box center [545, 277] width 16 height 14
type input "9/12/2025"
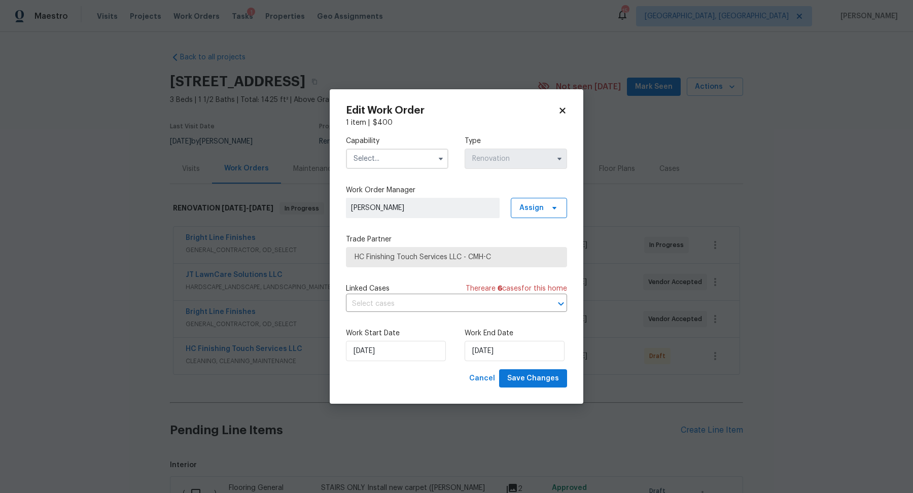
click at [372, 154] on input "text" at bounding box center [397, 159] width 103 height 20
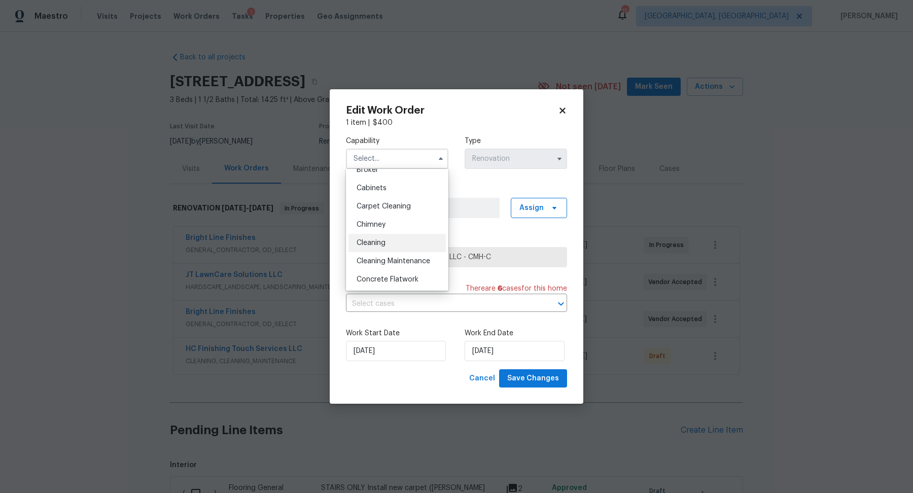
scroll to position [85, 0]
click at [371, 247] on div "Cleaning" at bounding box center [397, 242] width 97 height 18
type input "Cleaning"
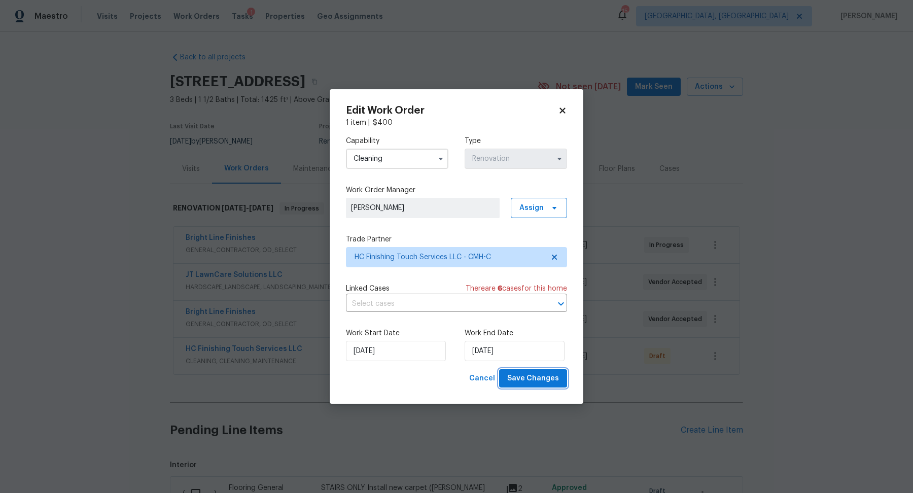
click at [519, 380] on span "Save Changes" at bounding box center [533, 378] width 52 height 13
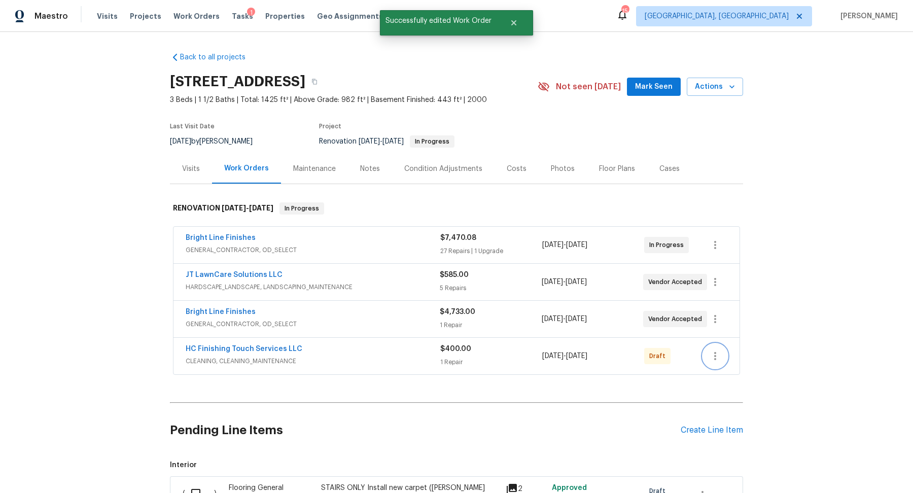
click at [721, 351] on icon "button" at bounding box center [715, 356] width 12 height 12
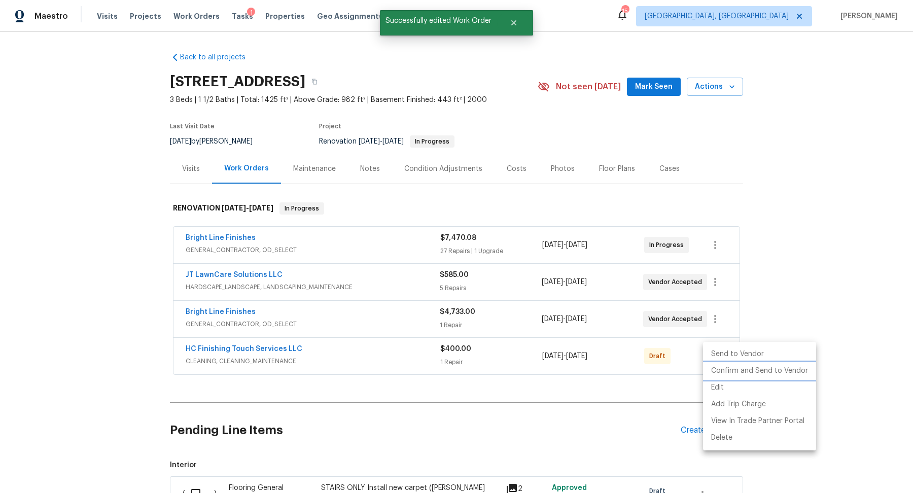
click at [727, 365] on li "Confirm and Send to Vendor" at bounding box center [759, 371] width 113 height 17
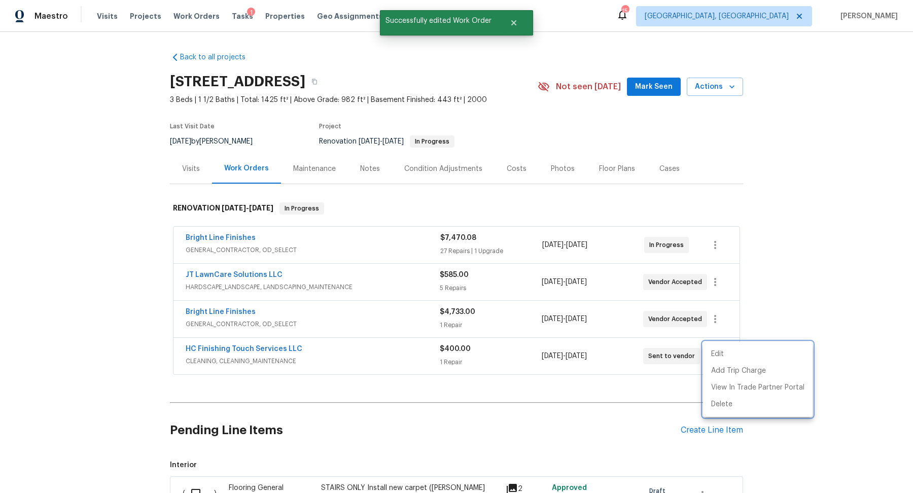
click at [451, 400] on div at bounding box center [456, 246] width 913 height 493
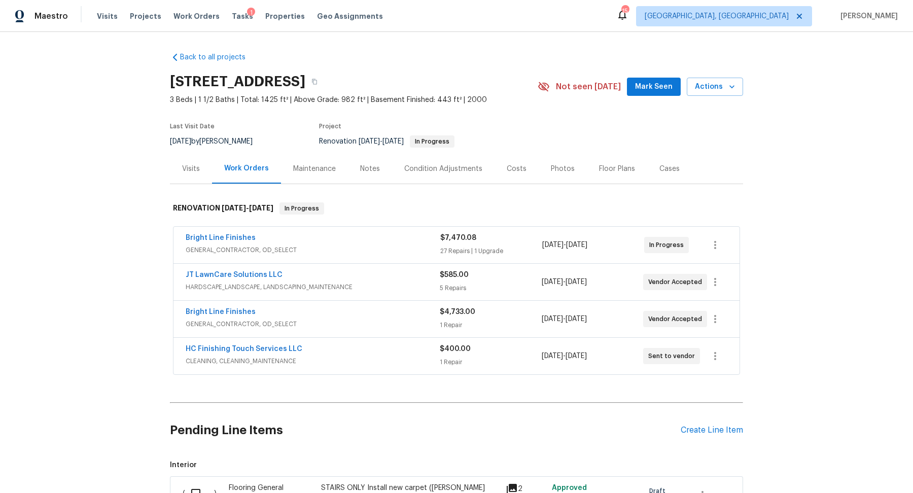
click at [451, 402] on hr at bounding box center [456, 402] width 573 height 1
click at [718, 321] on icon "button" at bounding box center [715, 319] width 12 height 12
click at [718, 321] on li "Edit" at bounding box center [758, 318] width 110 height 17
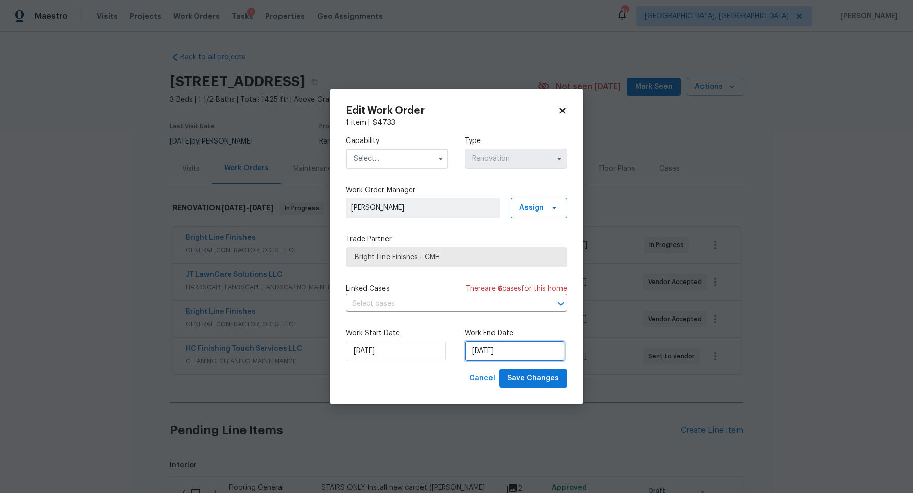
click at [474, 352] on input "9/8/2025" at bounding box center [515, 351] width 100 height 20
select select "8"
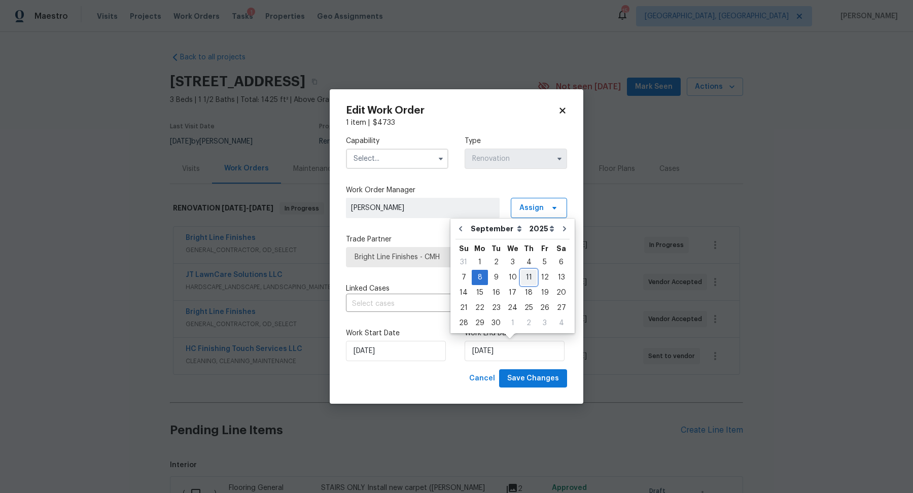
click at [526, 278] on div "11" at bounding box center [529, 277] width 16 height 14
type input "9/11/2025"
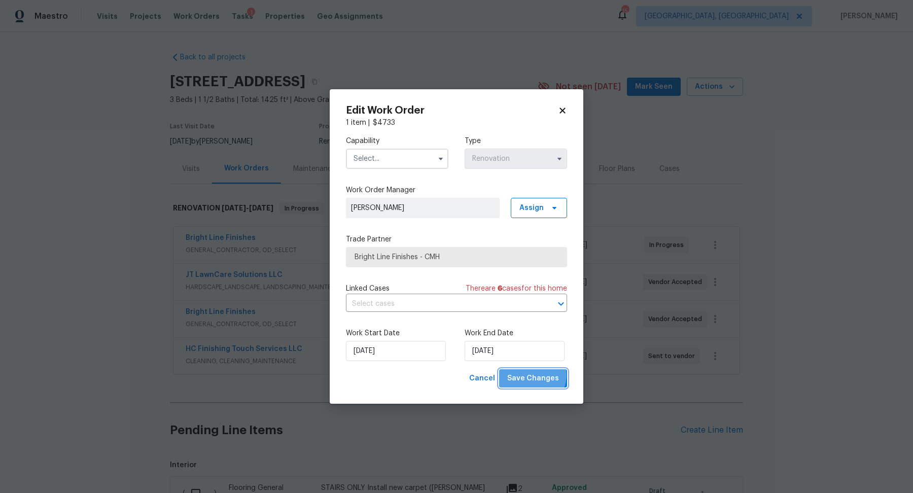
click at [533, 375] on span "Save Changes" at bounding box center [533, 378] width 52 height 13
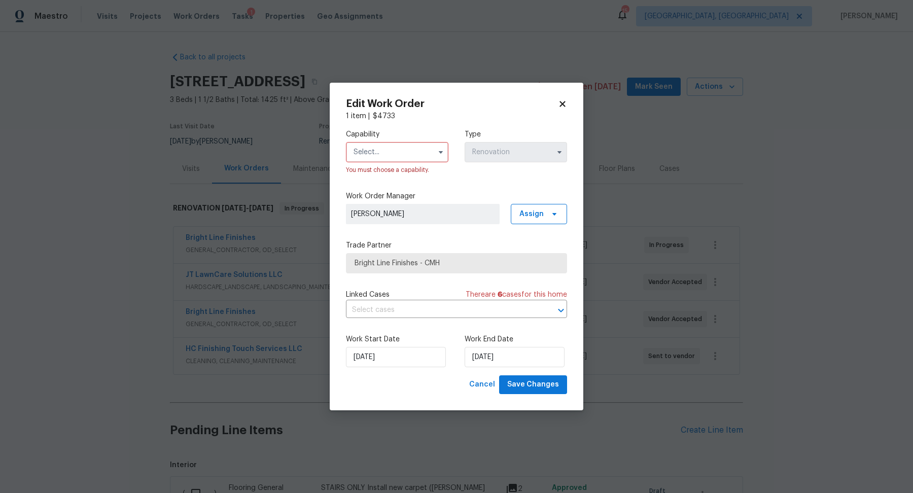
click at [355, 151] on input "text" at bounding box center [397, 152] width 103 height 20
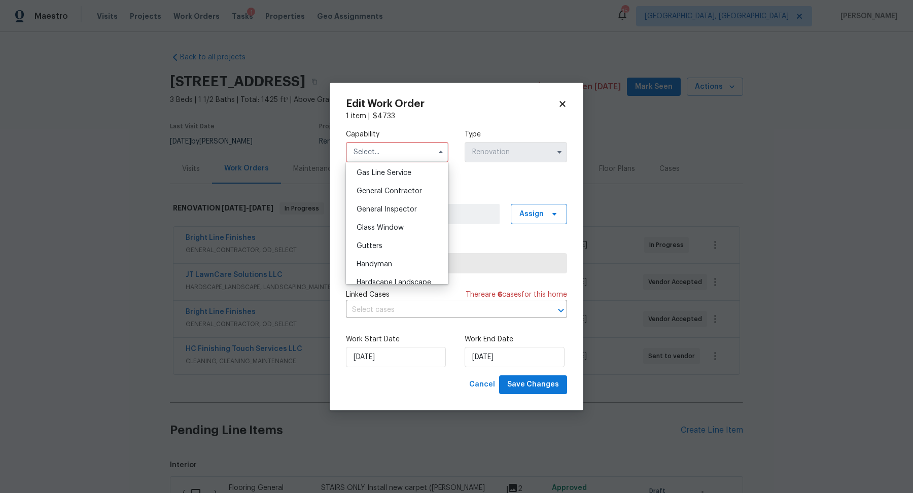
scroll to position [468, 0]
click at [390, 195] on div "General Contractor" at bounding box center [397, 191] width 97 height 18
type input "General Contractor"
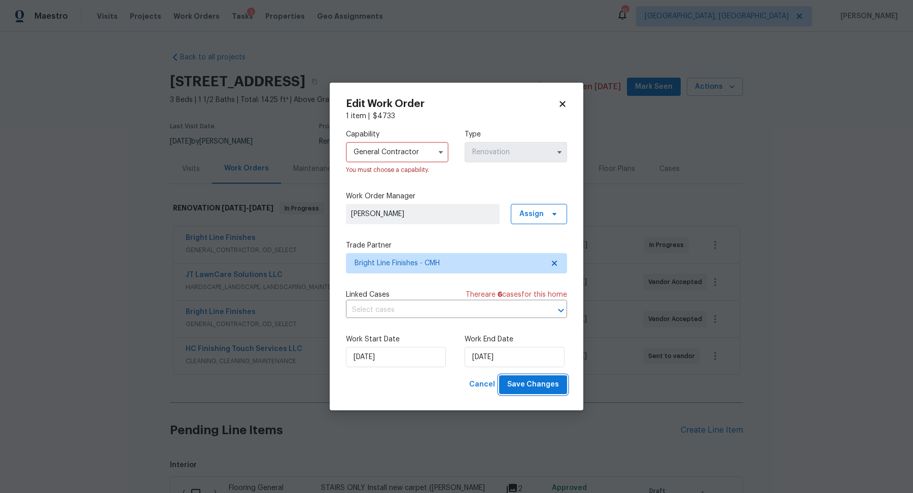
click at [548, 378] on button "Save Changes" at bounding box center [533, 385] width 68 height 19
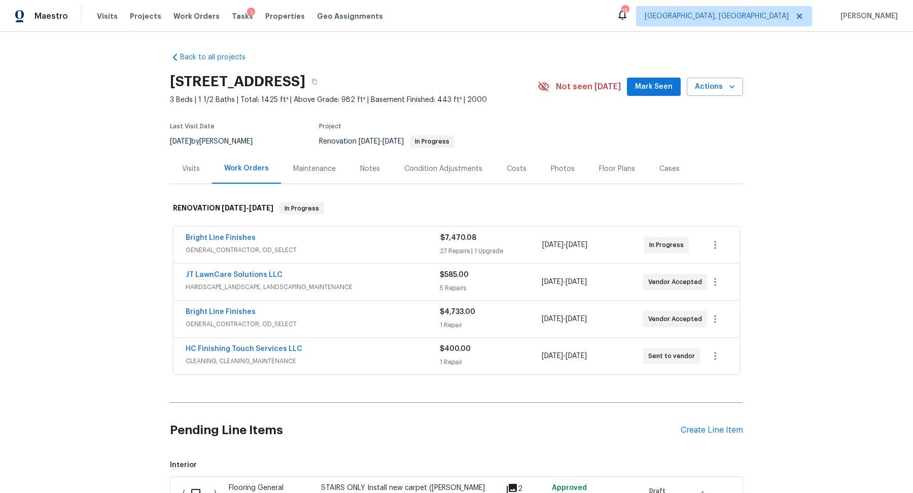
click at [372, 171] on div "Notes" at bounding box center [370, 169] width 20 height 10
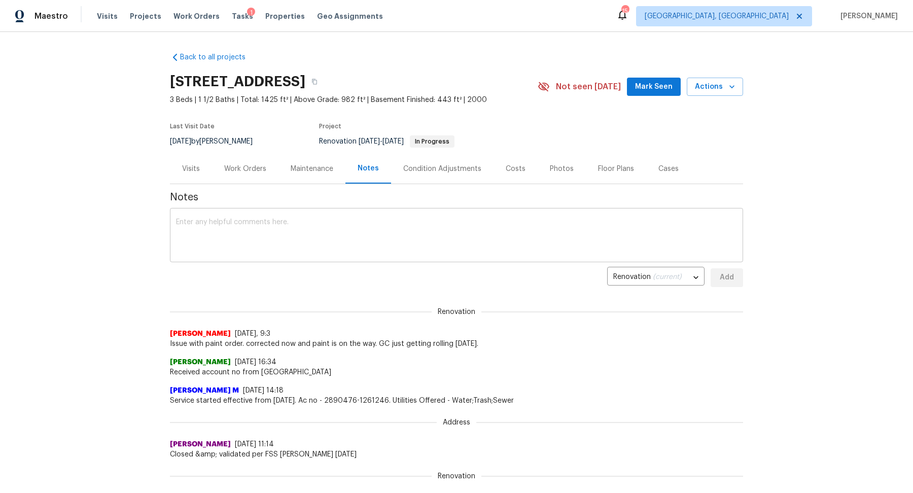
click at [356, 225] on textarea at bounding box center [456, 237] width 561 height 36
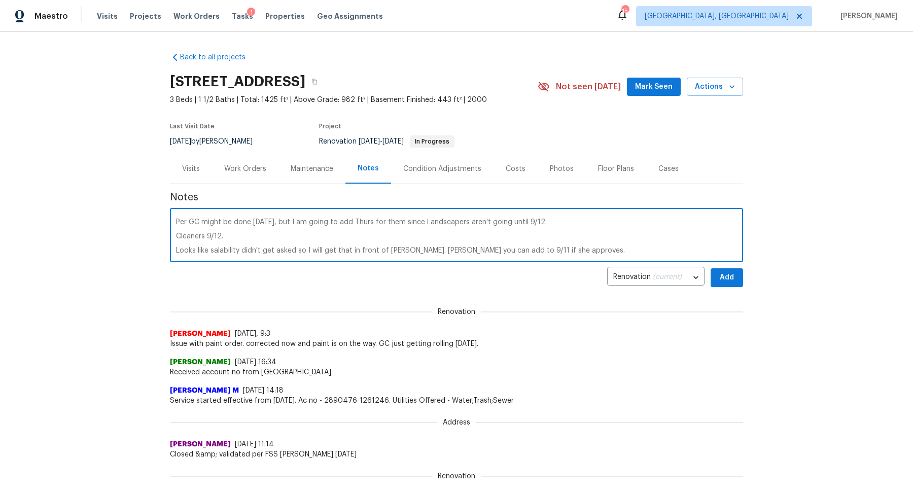
type textarea "Per GC might be done Wednesday, but I am going to add Thurs for them since Land…"
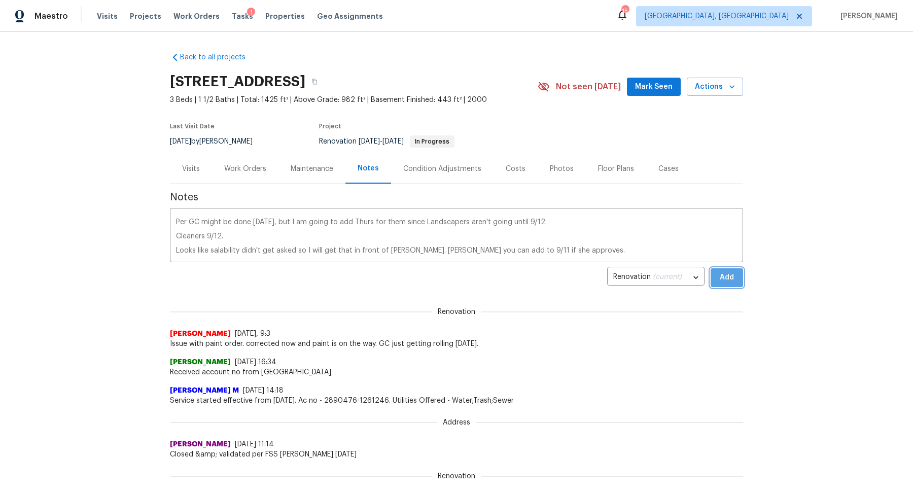
click at [732, 270] on button "Add" at bounding box center [727, 277] width 32 height 19
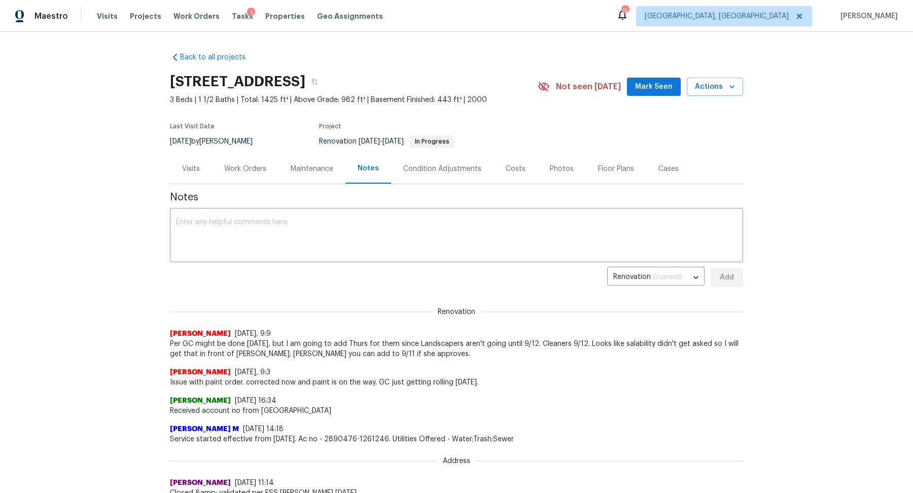
click at [245, 164] on div "Work Orders" at bounding box center [245, 169] width 42 height 10
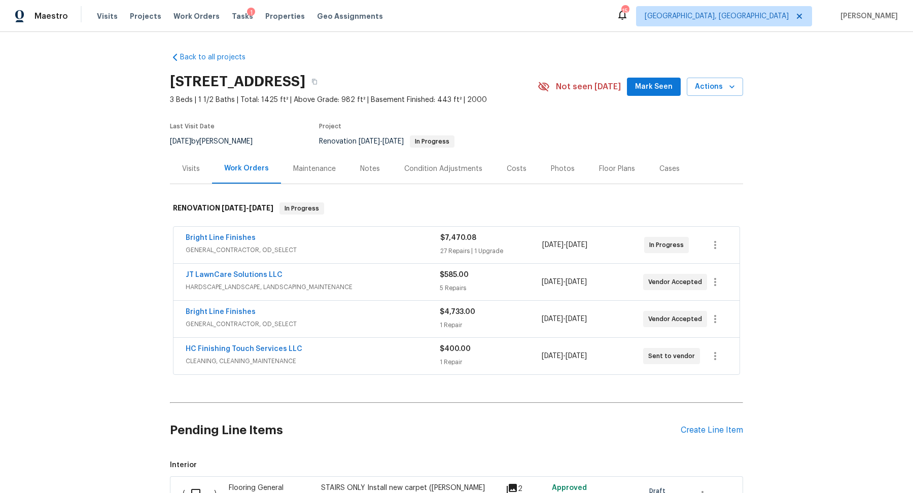
scroll to position [191, 0]
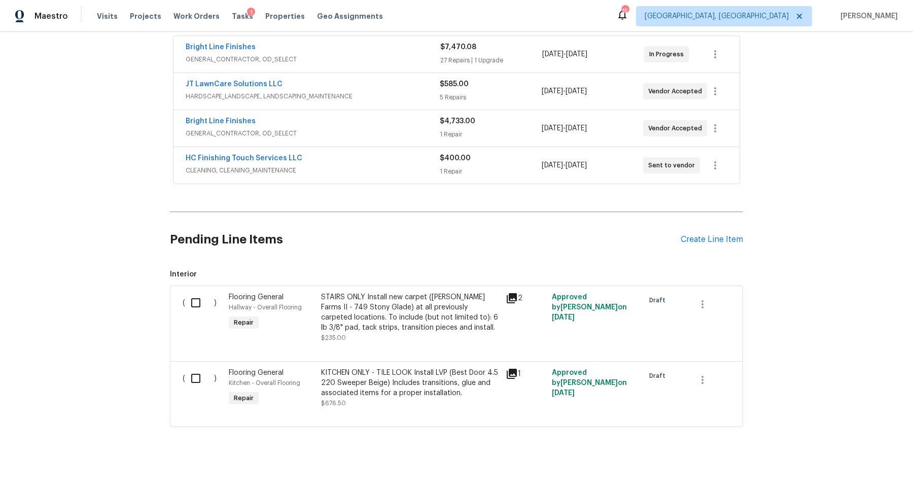
click at [382, 312] on div "STAIRS ONLY Install new carpet (Abshire Farms II - 749 Stony Glade) at all prev…" at bounding box center [410, 312] width 179 height 41
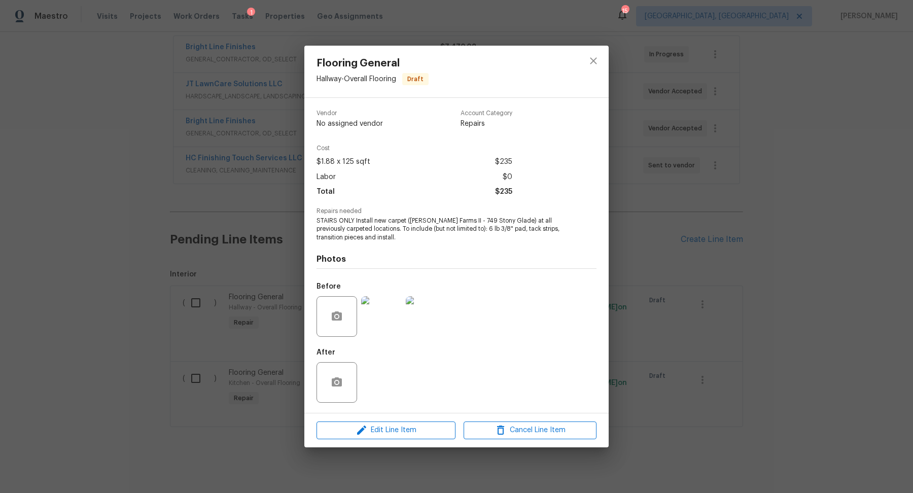
click at [382, 312] on img at bounding box center [381, 316] width 41 height 41
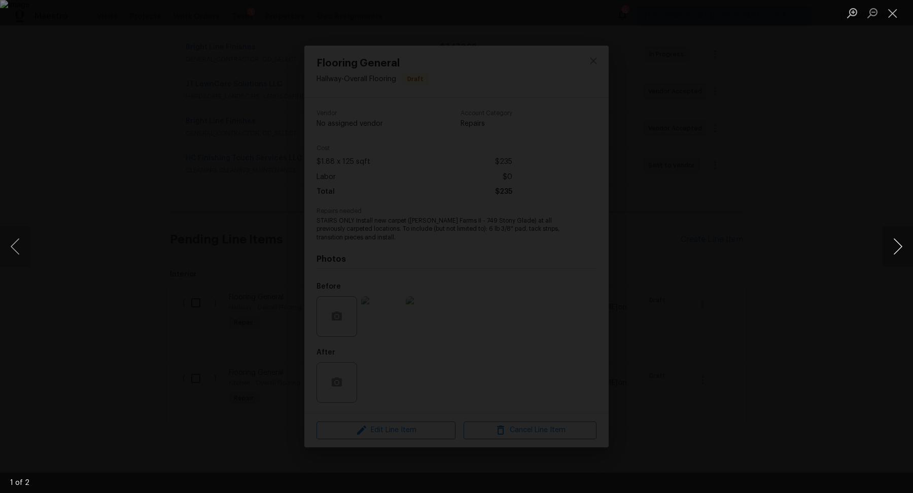
click at [894, 255] on button "Next image" at bounding box center [898, 246] width 30 height 41
click at [857, 246] on div "Lightbox" at bounding box center [456, 246] width 913 height 493
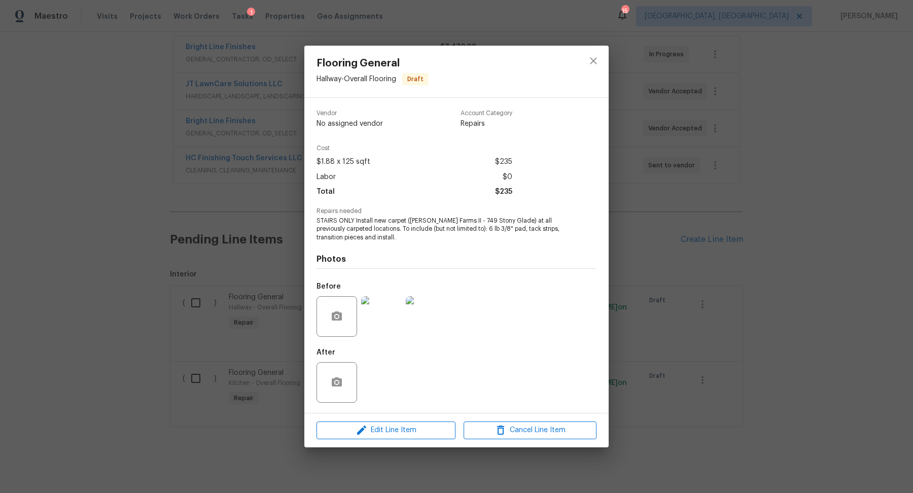
click at [657, 349] on div "Flooring General Hallway - Overall Flooring Draft Vendor No assigned vendor Acc…" at bounding box center [456, 246] width 913 height 493
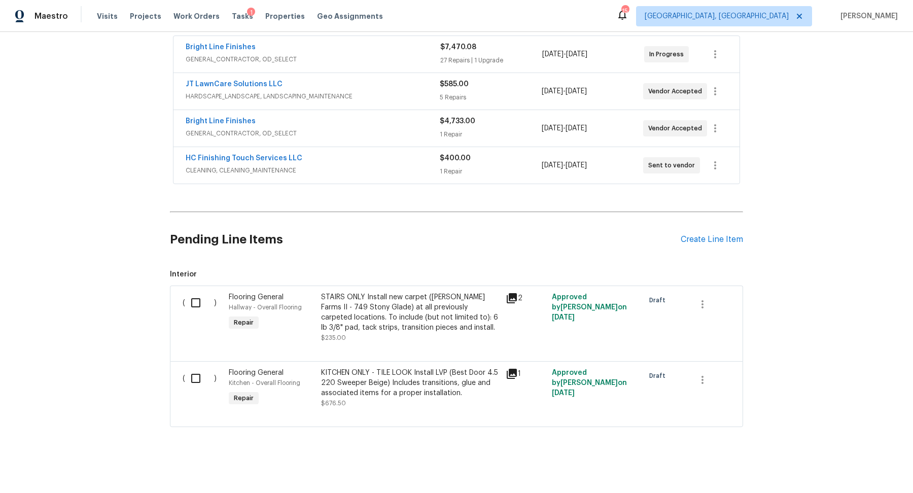
click at [516, 377] on icon at bounding box center [512, 374] width 12 height 12
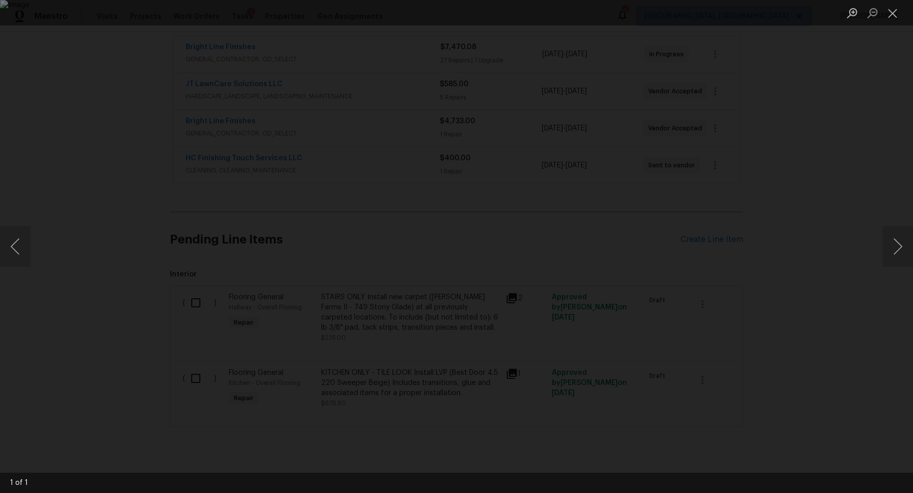
click at [770, 260] on div "Lightbox" at bounding box center [456, 246] width 913 height 493
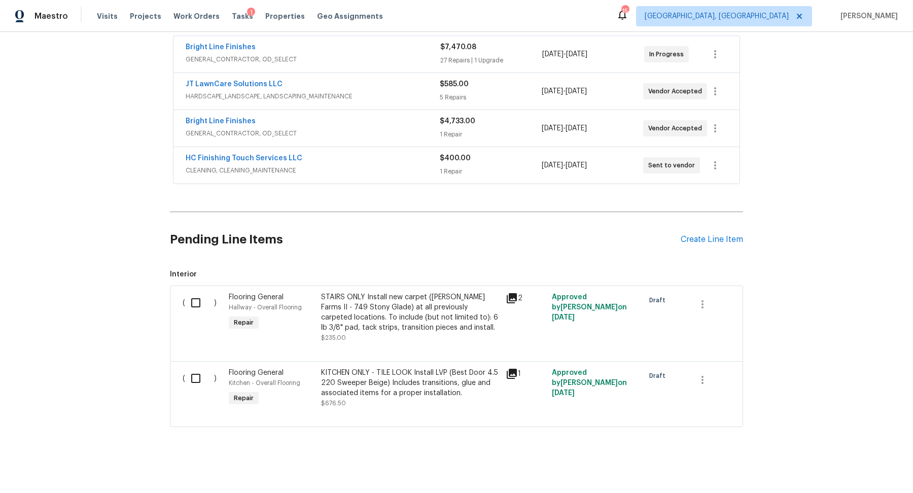
scroll to position [0, 0]
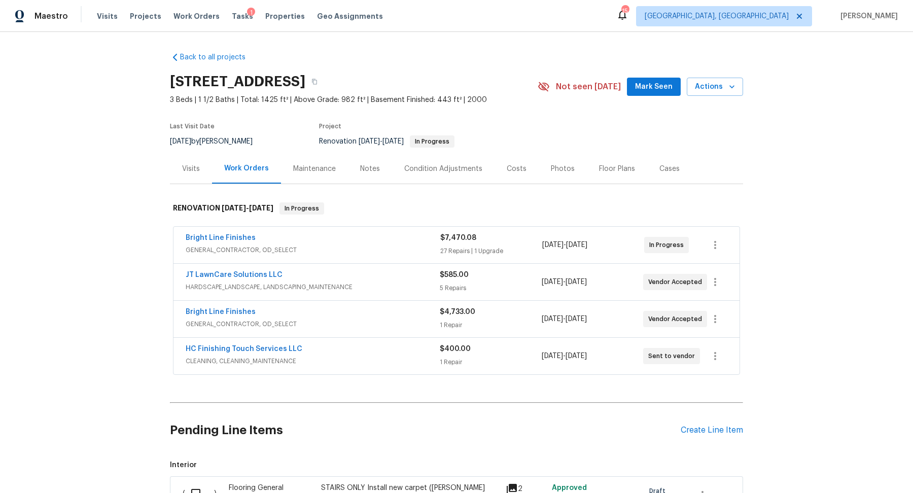
click at [455, 172] on div "Condition Adjustments" at bounding box center [443, 169] width 78 height 10
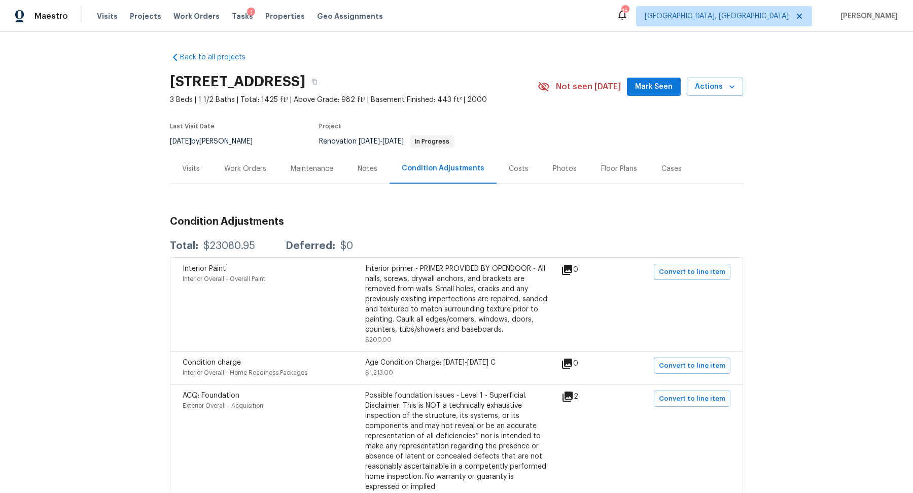
click at [242, 171] on div "Work Orders" at bounding box center [245, 169] width 42 height 10
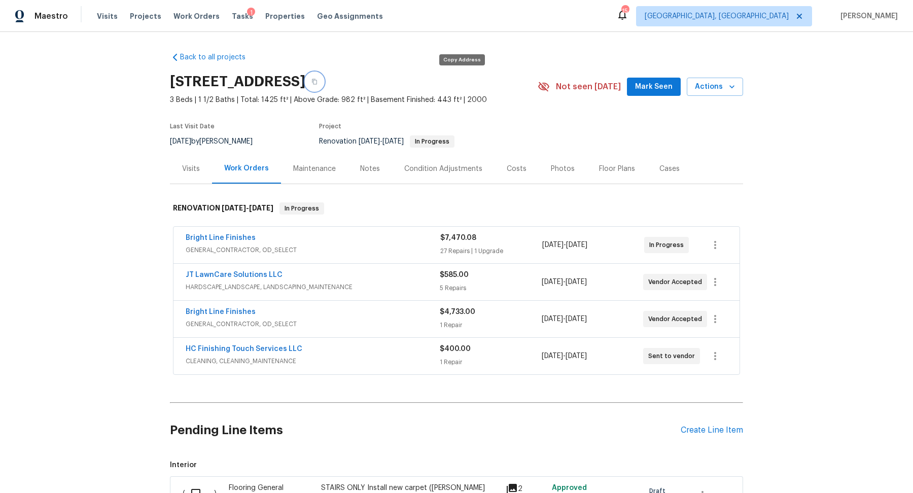
click at [317, 79] on icon "button" at bounding box center [314, 82] width 5 height 6
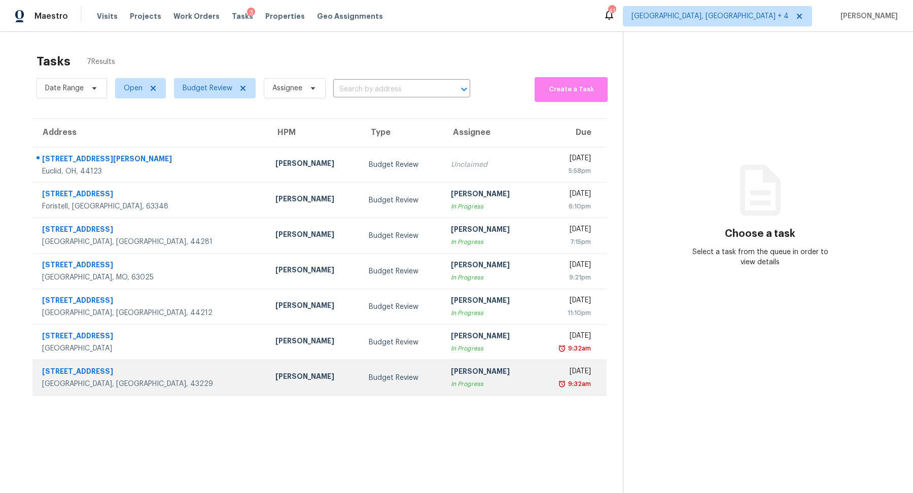
click at [452, 376] on div "[PERSON_NAME]" at bounding box center [489, 372] width 77 height 13
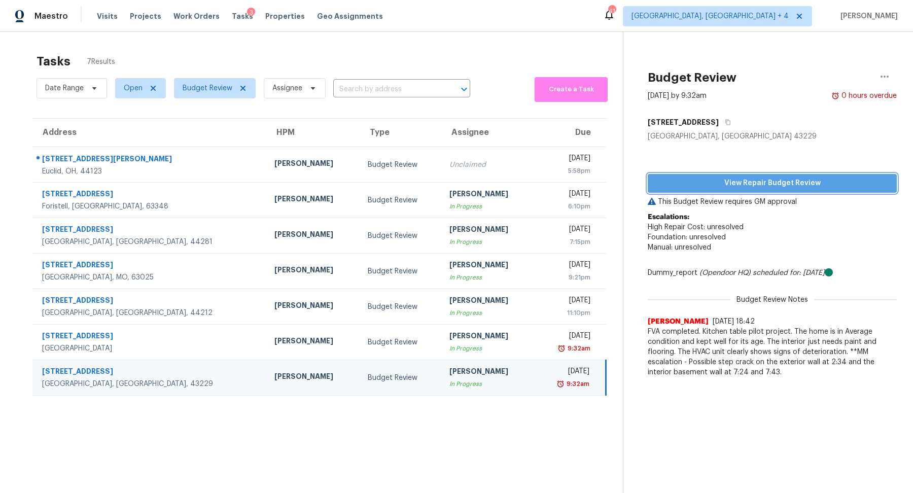
click at [706, 188] on span "View Repair Budget Review" at bounding box center [772, 183] width 233 height 13
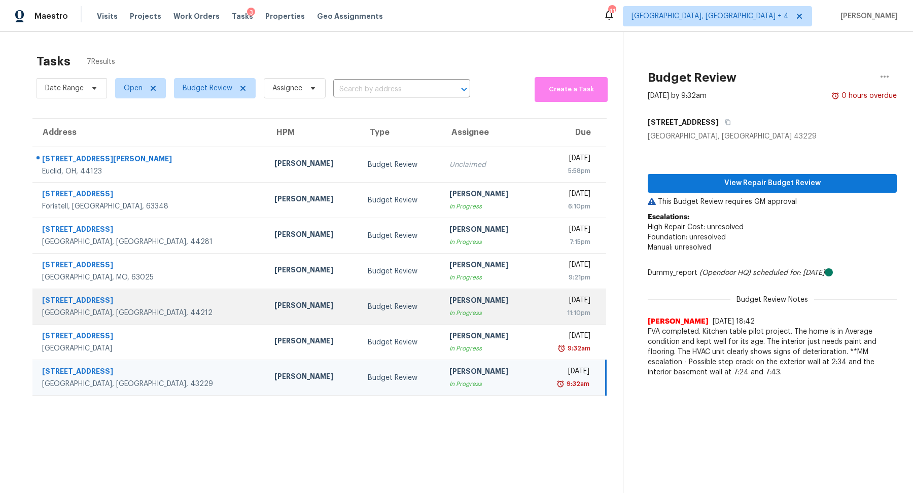
click at [535, 306] on td "[DATE] 11:10pm" at bounding box center [571, 307] width 72 height 36
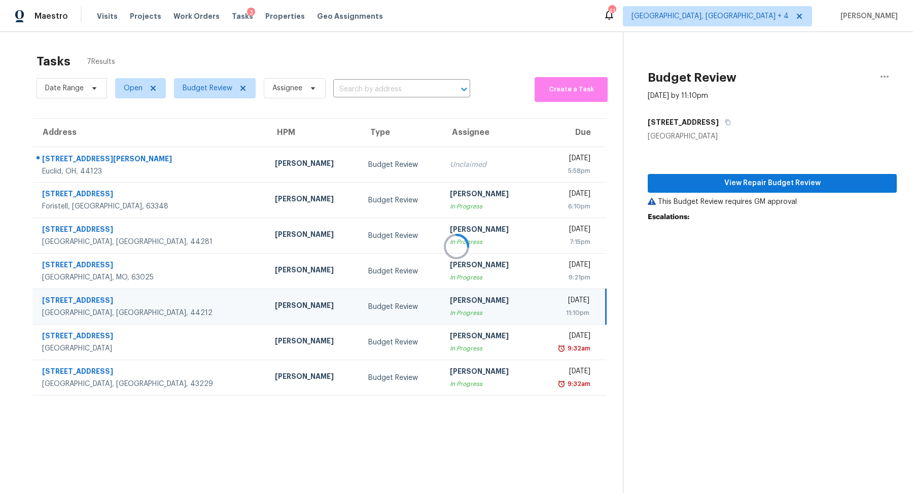
click at [678, 180] on div at bounding box center [456, 246] width 913 height 493
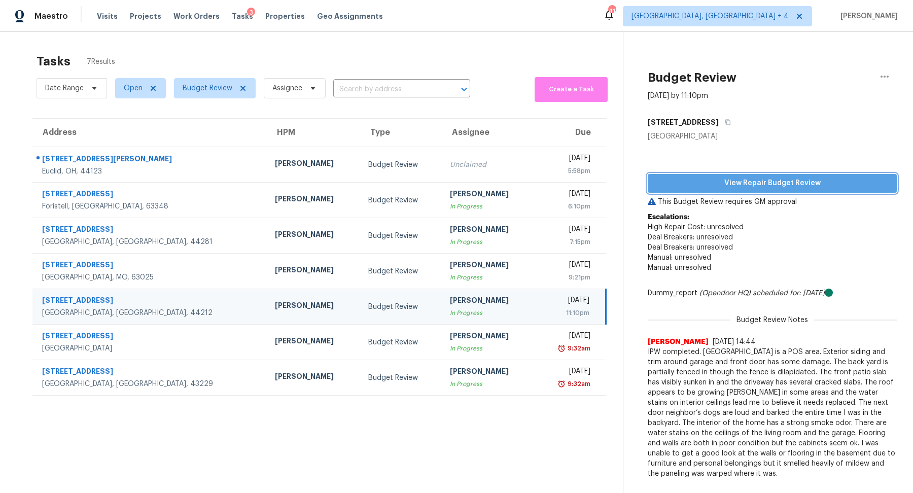
click at [678, 180] on span "View Repair Budget Review" at bounding box center [772, 183] width 233 height 13
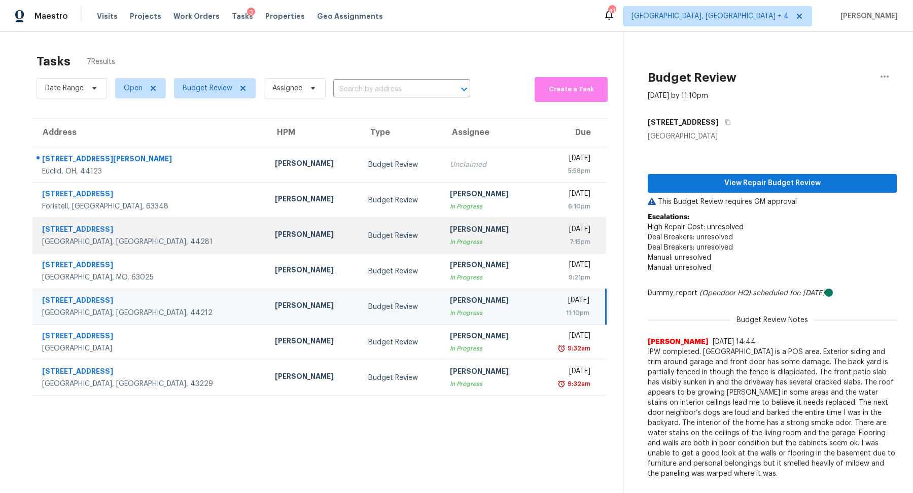
click at [460, 237] on div "In Progress" at bounding box center [488, 242] width 77 height 10
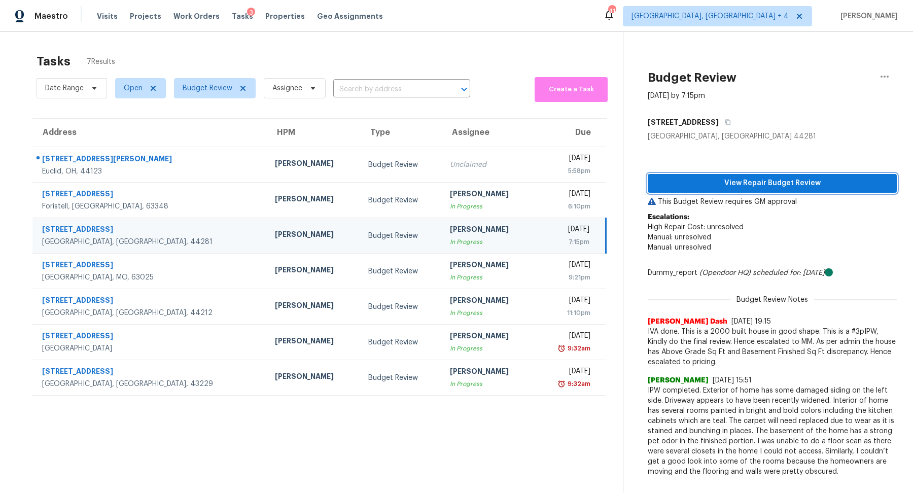
click at [696, 183] on span "View Repair Budget Review" at bounding box center [772, 183] width 233 height 13
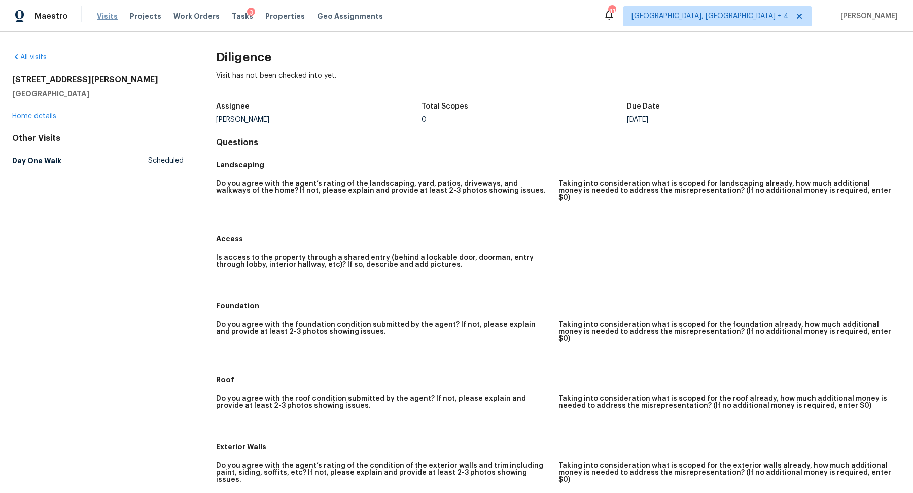
click at [100, 14] on span "Visits" at bounding box center [107, 16] width 21 height 10
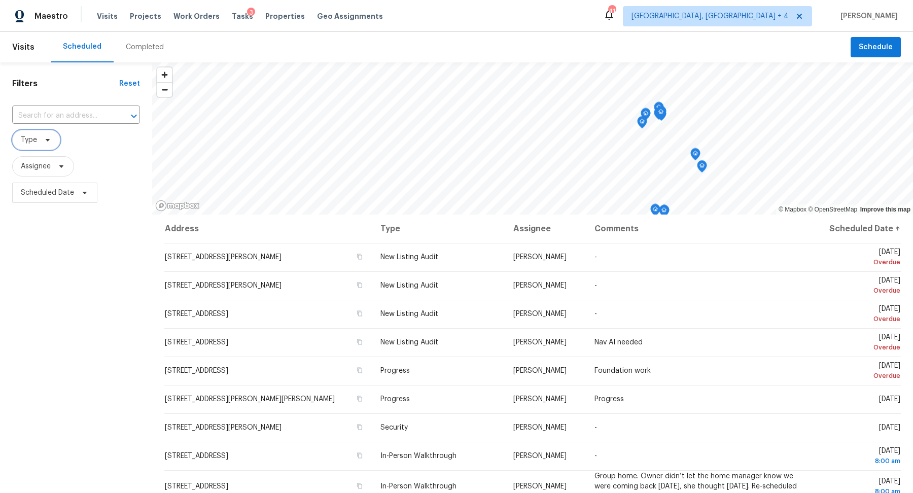
click at [32, 140] on span "Type" at bounding box center [29, 140] width 16 height 10
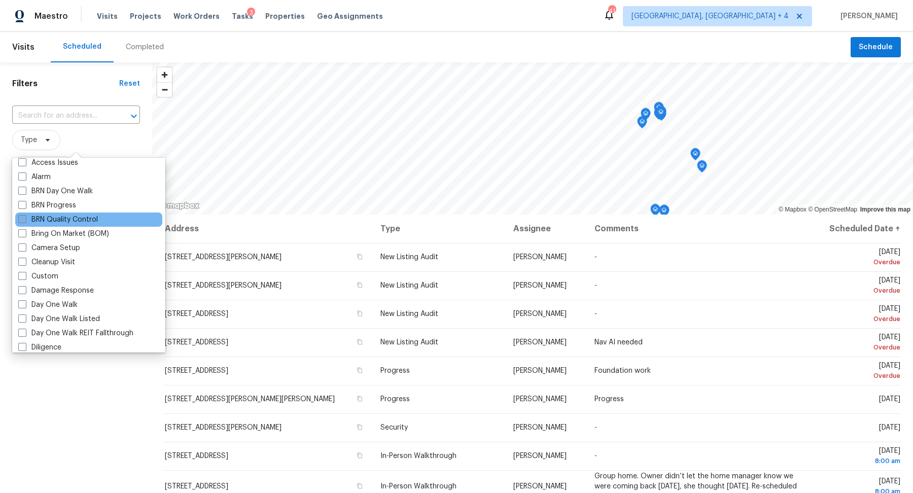
scroll to position [102, 0]
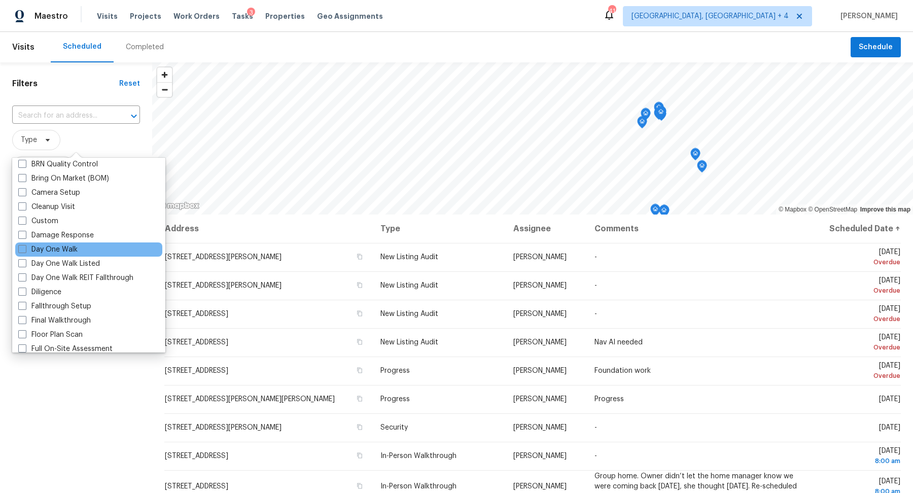
click at [48, 255] on div "Day One Walk" at bounding box center [88, 250] width 147 height 14
click at [31, 250] on label "Day One Walk" at bounding box center [47, 250] width 59 height 10
click at [25, 250] on input "Day One Walk" at bounding box center [21, 248] width 7 height 7
checkbox input "true"
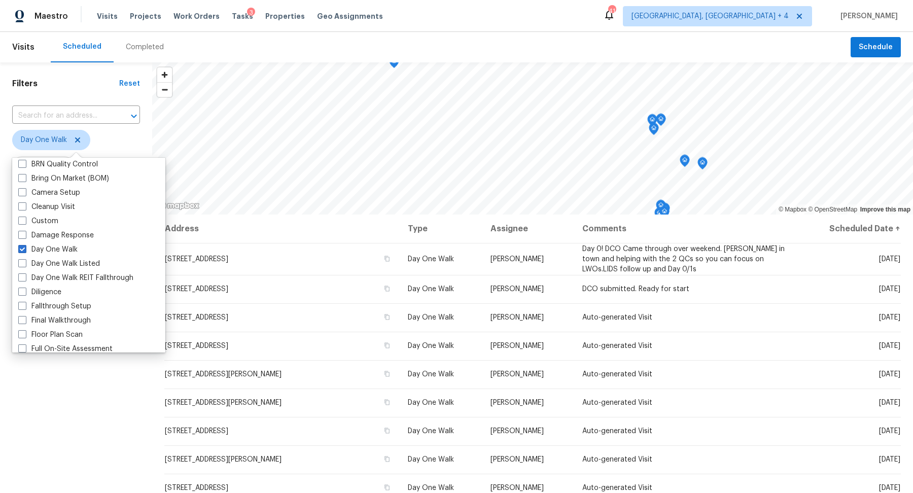
click at [69, 410] on div "Filters Reset ​ Day One Walk Assignee Scheduled Date" at bounding box center [76, 335] width 152 height 547
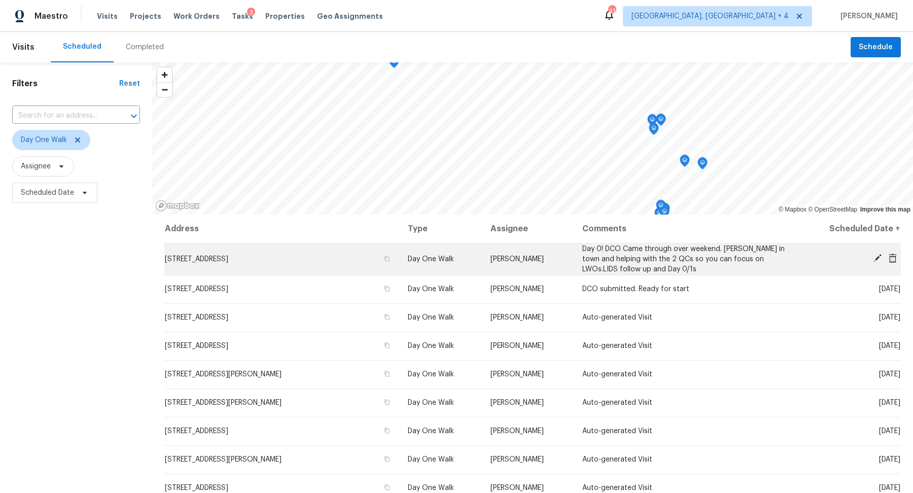
click at [880, 255] on icon at bounding box center [878, 258] width 8 height 8
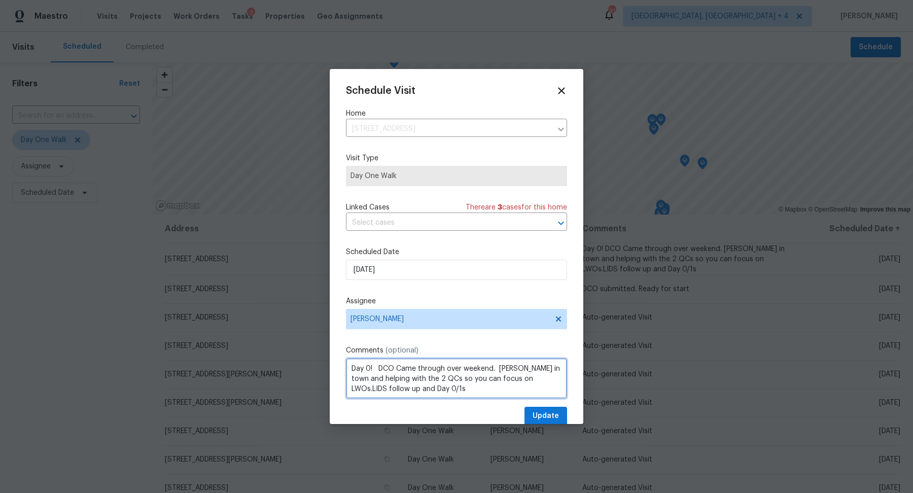
click at [371, 369] on textarea "Day 0! DCO Came through over weekend. Alison in town and helping with the 2 QCs…" at bounding box center [456, 378] width 221 height 41
type textarea "Day 0! THIS CAN MOVE TO WEDNESDAY IF MON IS TOO FULL. DCO Came through over wee…"
click at [549, 415] on span "Update" at bounding box center [546, 416] width 26 height 13
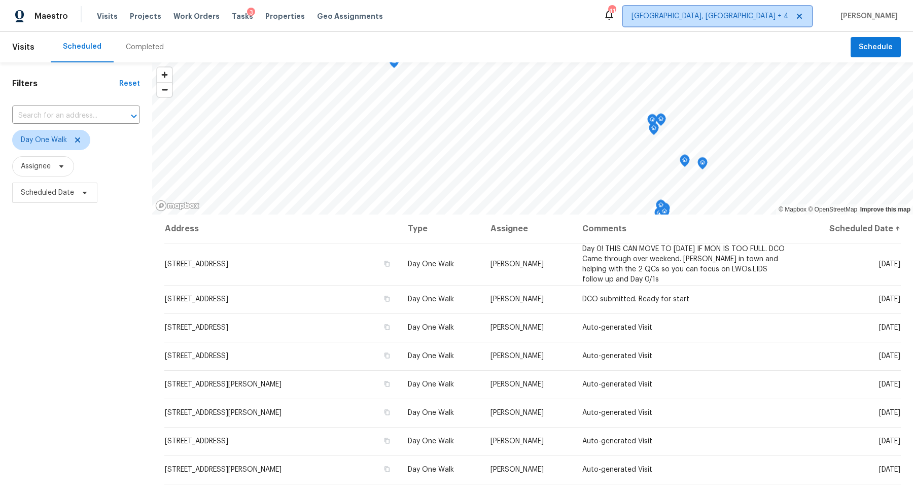
click at [787, 19] on span "Detroit, MI + 4" at bounding box center [710, 16] width 157 height 10
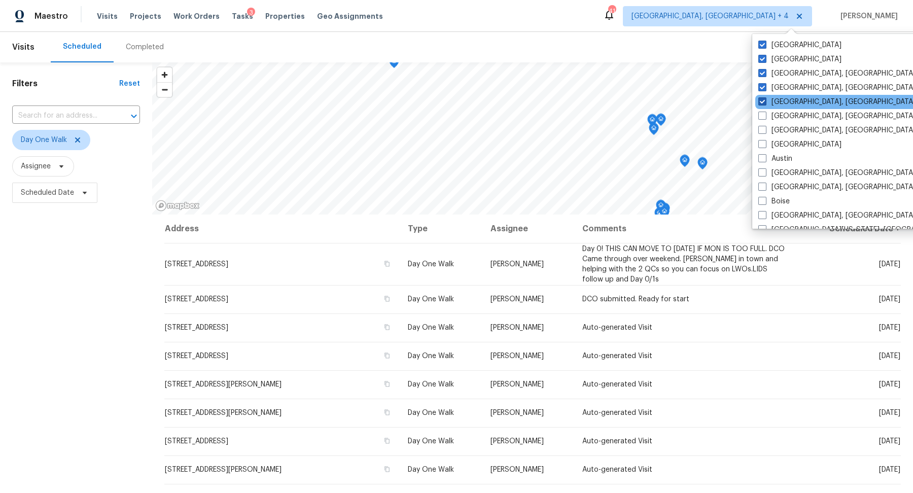
click at [763, 102] on span at bounding box center [763, 101] width 8 height 8
click at [763, 102] on input "[GEOGRAPHIC_DATA], [GEOGRAPHIC_DATA]" at bounding box center [762, 100] width 7 height 7
checkbox input "false"
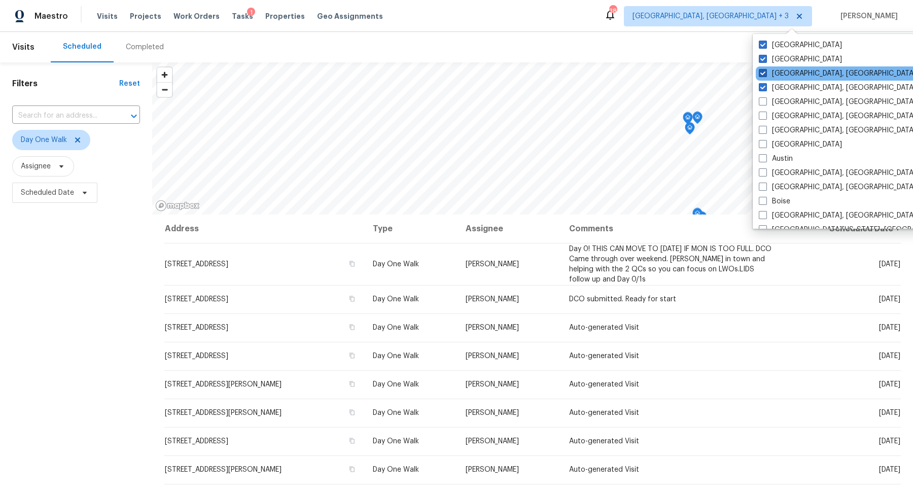
click at [763, 74] on span at bounding box center [763, 73] width 8 height 8
click at [763, 74] on input "Detroit, MI" at bounding box center [762, 72] width 7 height 7
checkbox input "false"
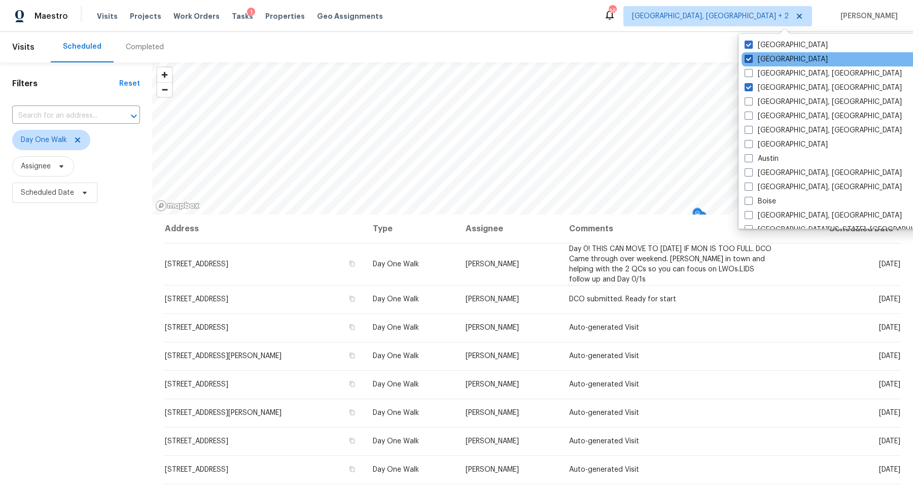
click at [751, 59] on span at bounding box center [749, 59] width 8 height 8
click at [751, 59] on input "Minneapolis" at bounding box center [748, 57] width 7 height 7
checkbox input "false"
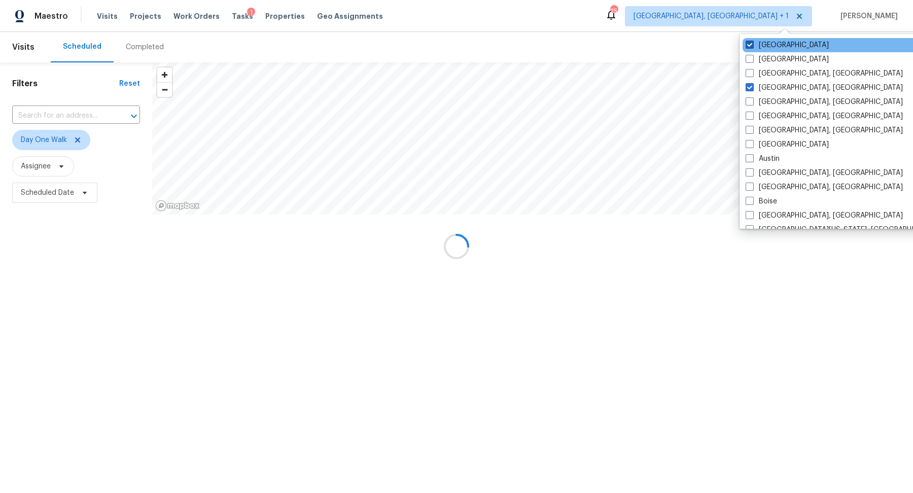
click at [749, 43] on span at bounding box center [750, 45] width 8 height 8
click at [749, 43] on input "St Louis" at bounding box center [749, 43] width 7 height 7
checkbox input "false"
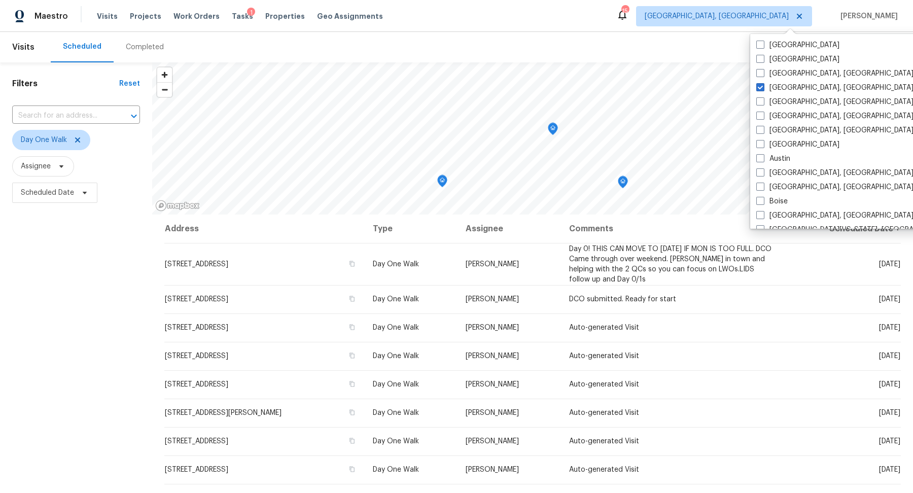
click at [74, 277] on div "Filters Reset ​ Day One Walk Assignee Scheduled Date" at bounding box center [76, 335] width 152 height 547
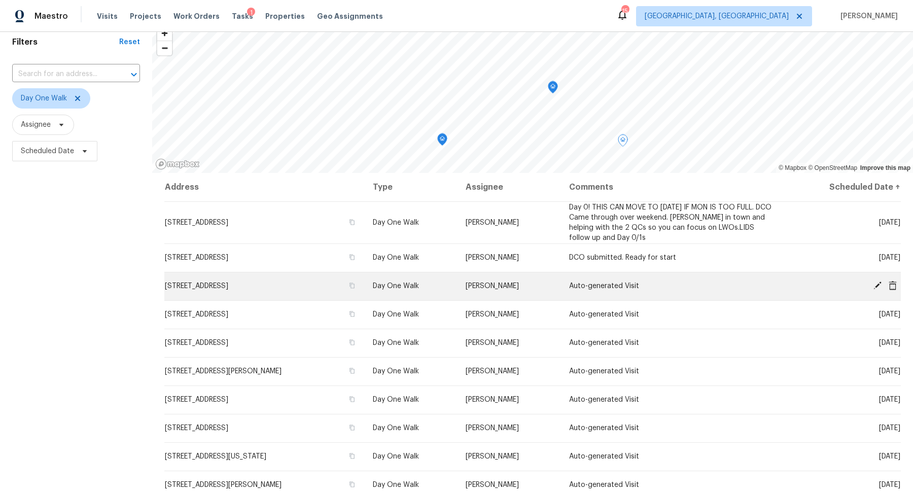
scroll to position [49, 0]
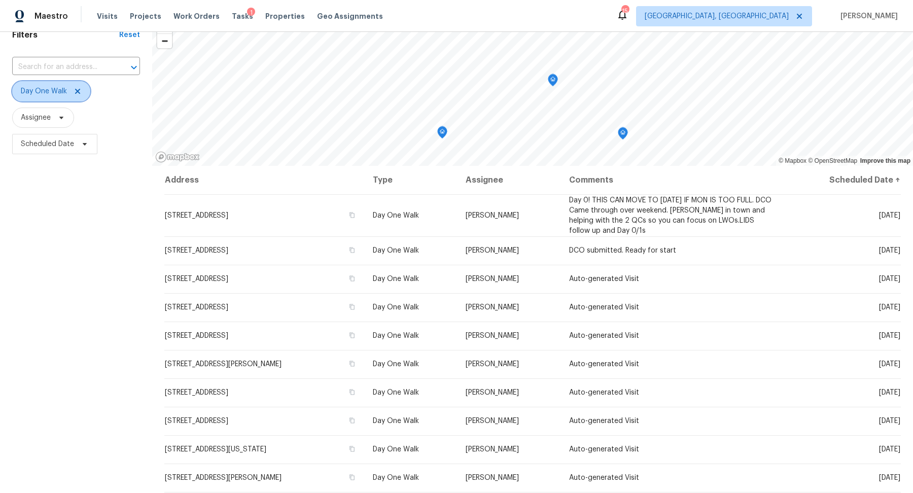
click at [77, 93] on icon at bounding box center [78, 91] width 8 height 8
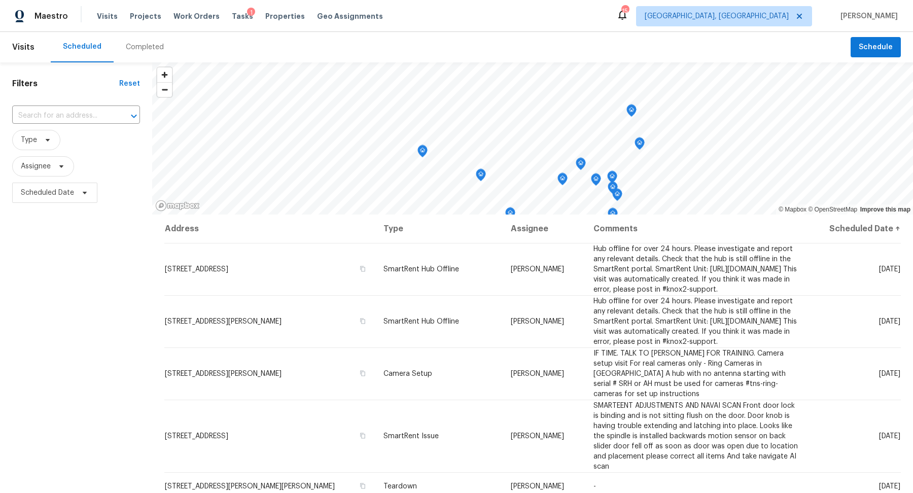
click at [98, 283] on div "Filters Reset ​ Type Assignee Scheduled Date" at bounding box center [76, 335] width 152 height 547
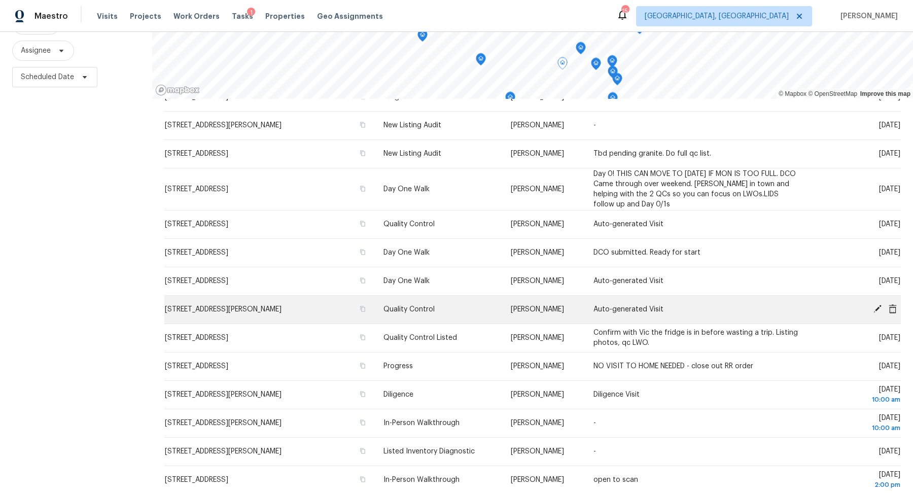
scroll to position [367, 0]
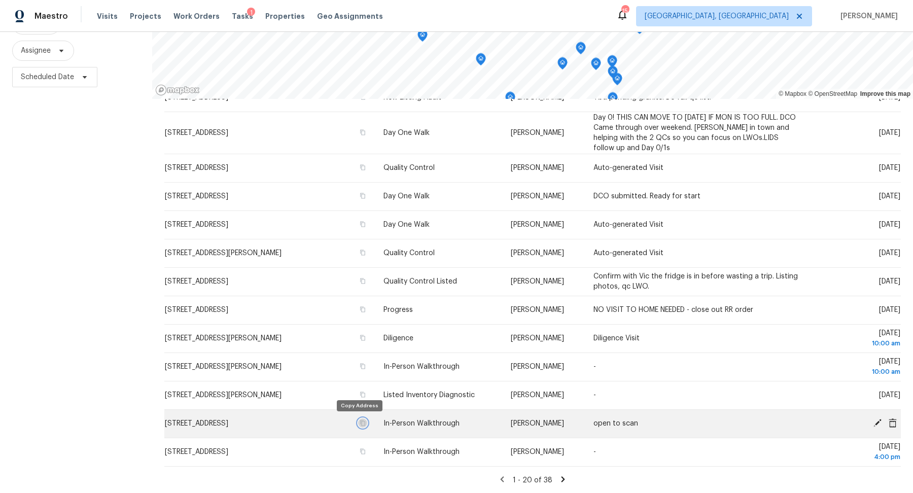
click at [361, 425] on icon "button" at bounding box center [363, 423] width 6 height 6
click at [881, 425] on icon at bounding box center [877, 423] width 9 height 9
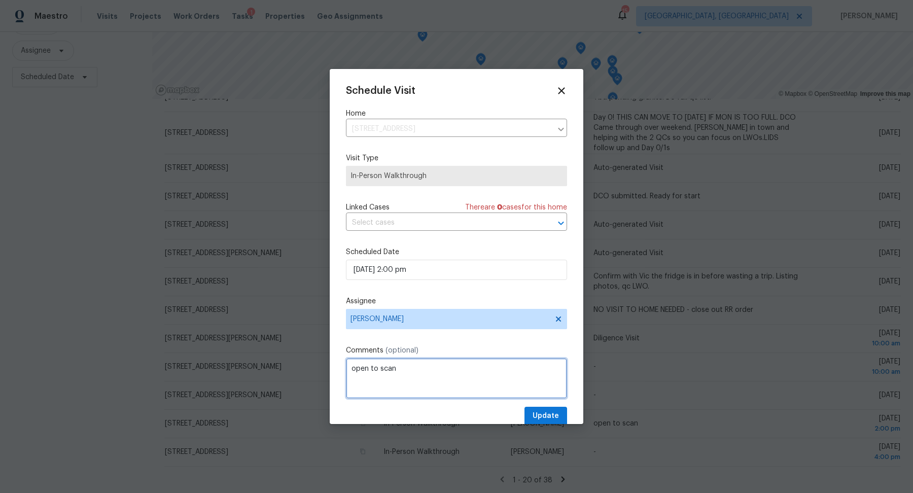
click at [401, 377] on textarea "open to scan" at bounding box center [456, 378] width 221 height 41
type textarea "open to scan. (ask out to seller to move to Mon PM - TBD)"
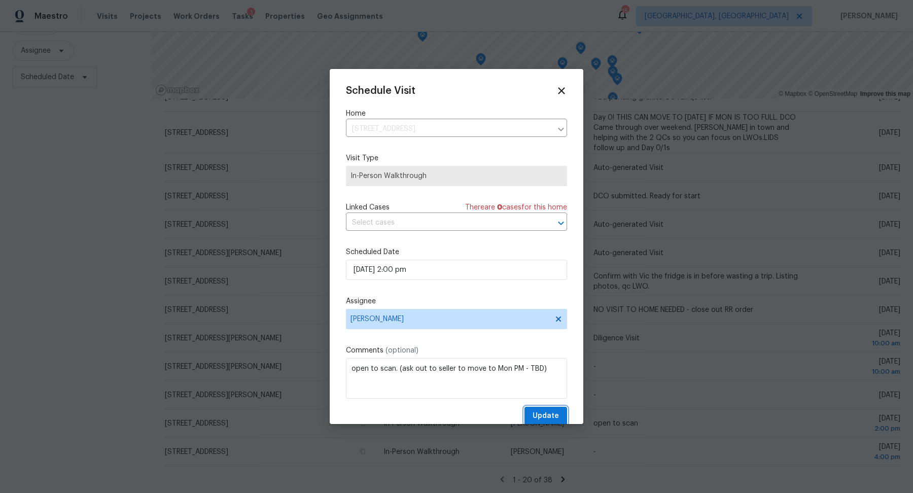
click at [548, 414] on span "Update" at bounding box center [546, 416] width 26 height 13
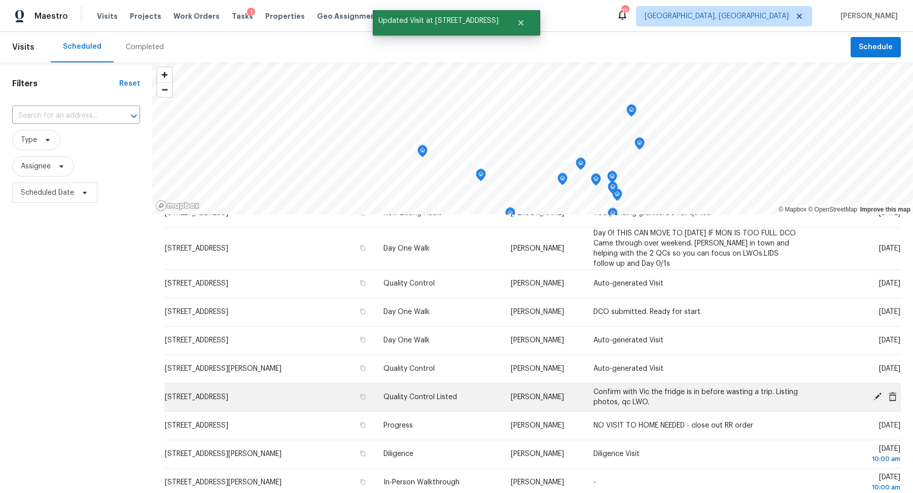
scroll to position [116, 0]
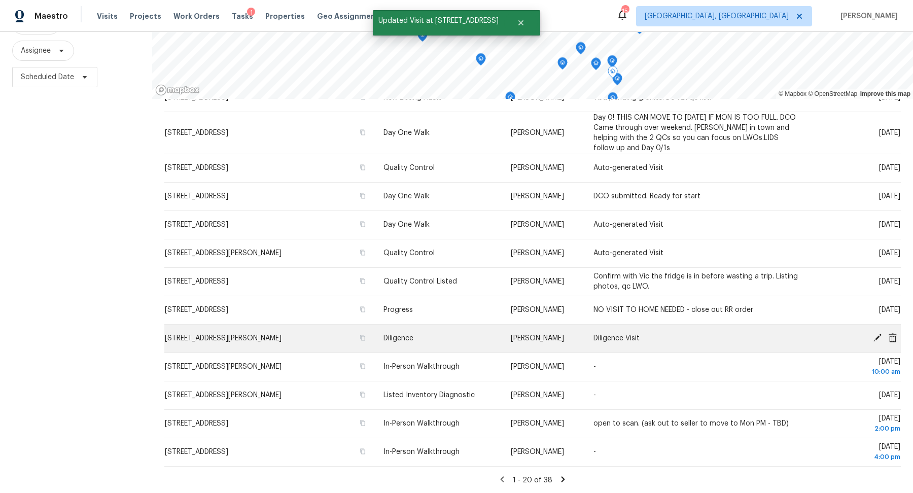
click at [877, 339] on icon at bounding box center [878, 338] width 8 height 8
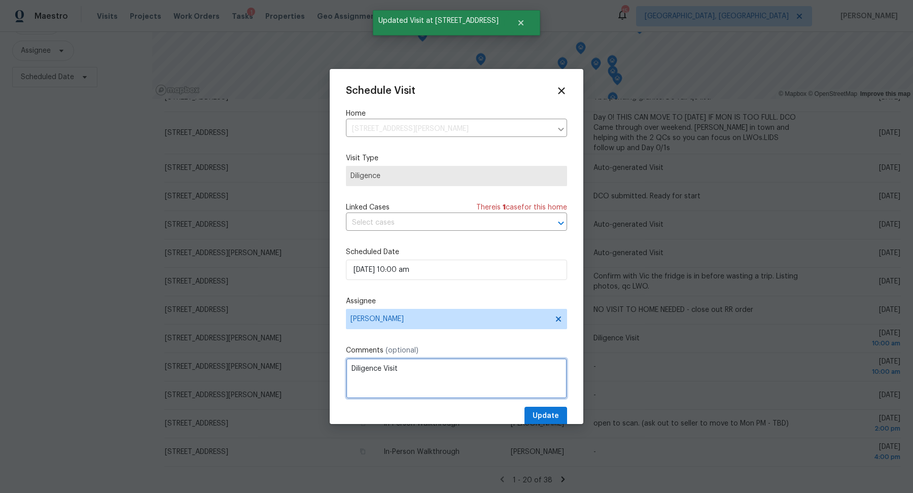
click at [469, 377] on textarea "Diligence Visit" at bounding box center [456, 378] width 221 height 41
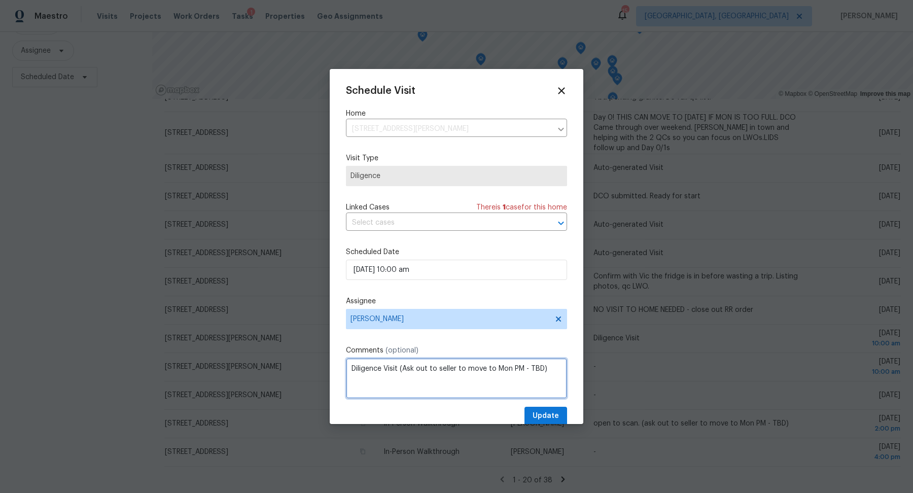
type textarea "Diligence Visit (Ask out to seller to move to Mon PM - TBD)"
click at [540, 415] on span "Update" at bounding box center [546, 416] width 26 height 13
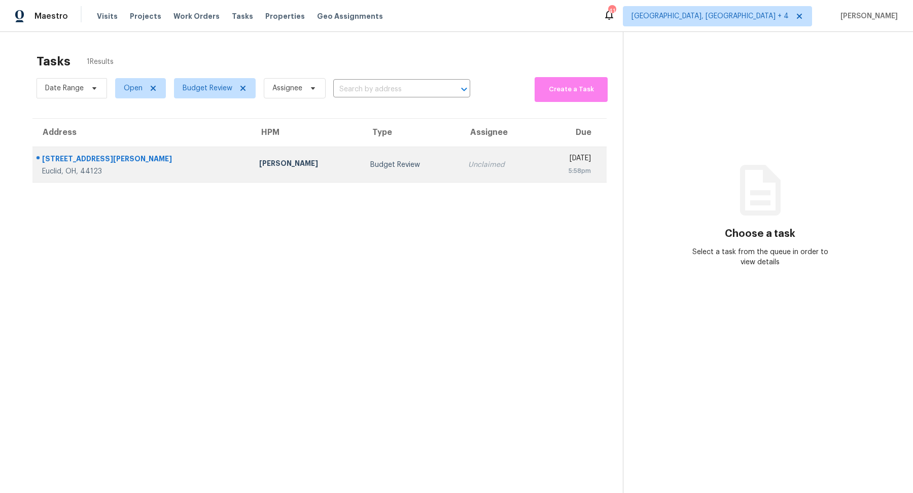
click at [547, 156] on div "[DATE]" at bounding box center [569, 159] width 45 height 13
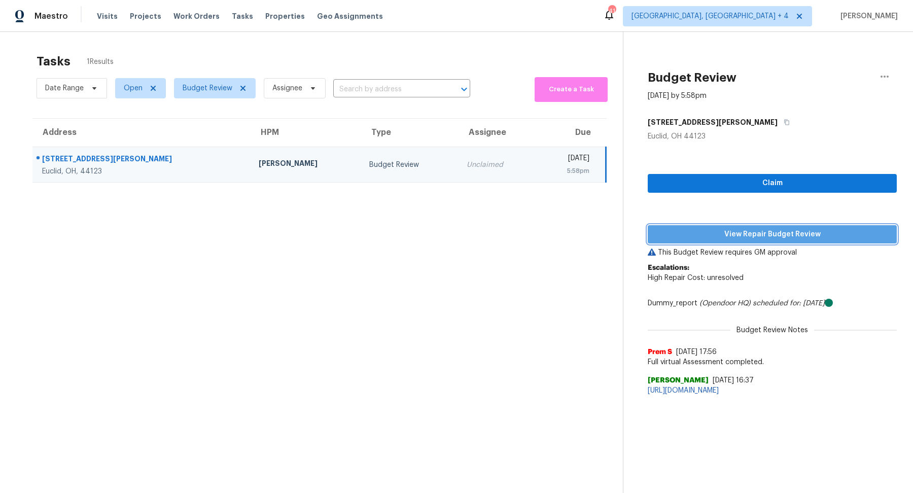
click at [710, 230] on span "View Repair Budget Review" at bounding box center [772, 234] width 233 height 13
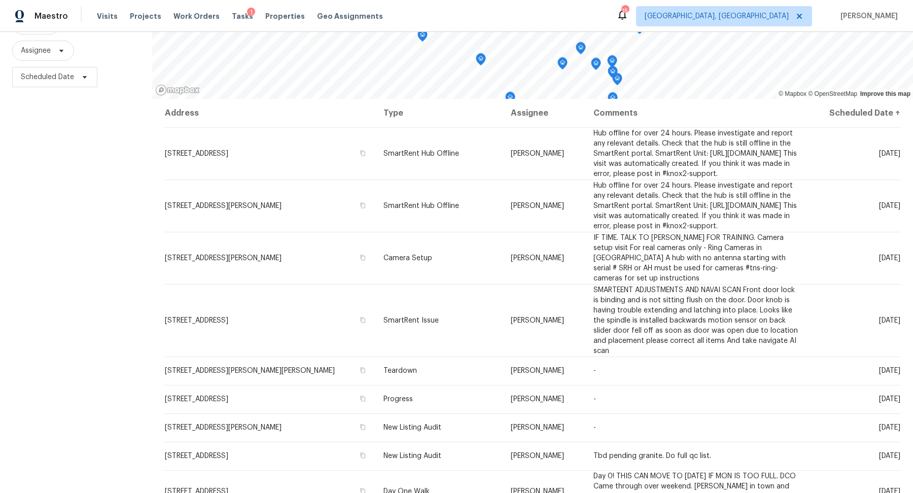
scroll to position [367, 0]
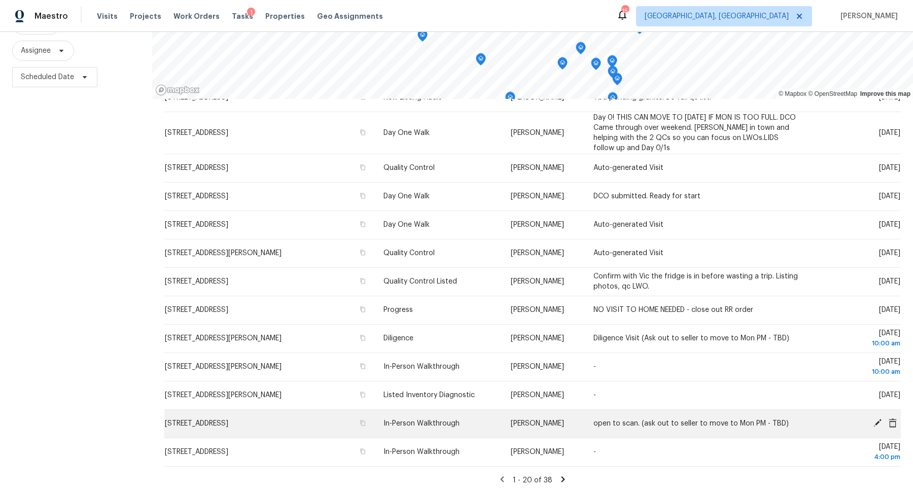
click at [878, 421] on icon at bounding box center [878, 423] width 8 height 8
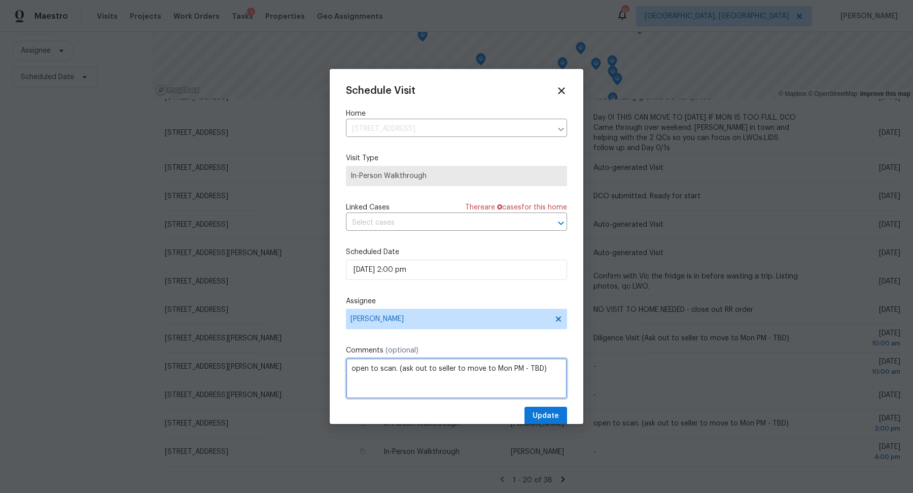
drag, startPoint x: 549, startPoint y: 371, endPoint x: 399, endPoint y: 365, distance: 150.3
click at [399, 365] on textarea "open to scan. (ask out to seller to move to Mon PM - TBD)" at bounding box center [456, 378] width 221 height 41
type textarea "open to scan."
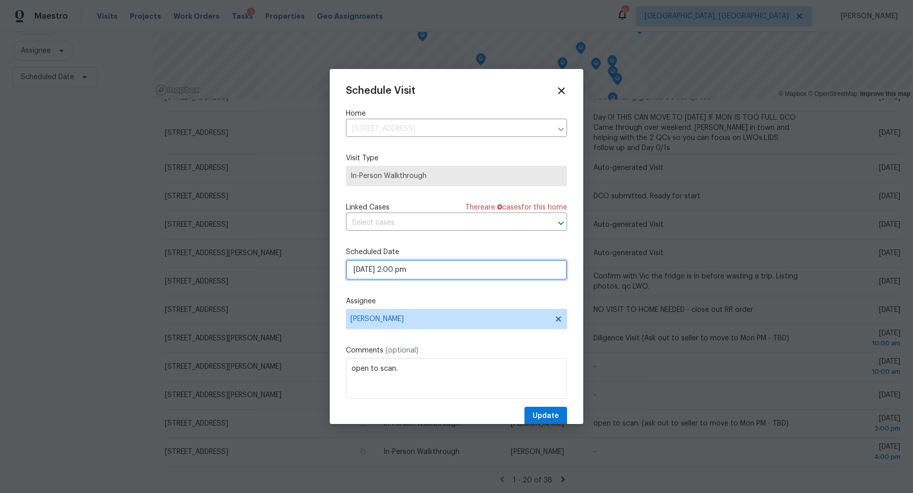
select select "pm"
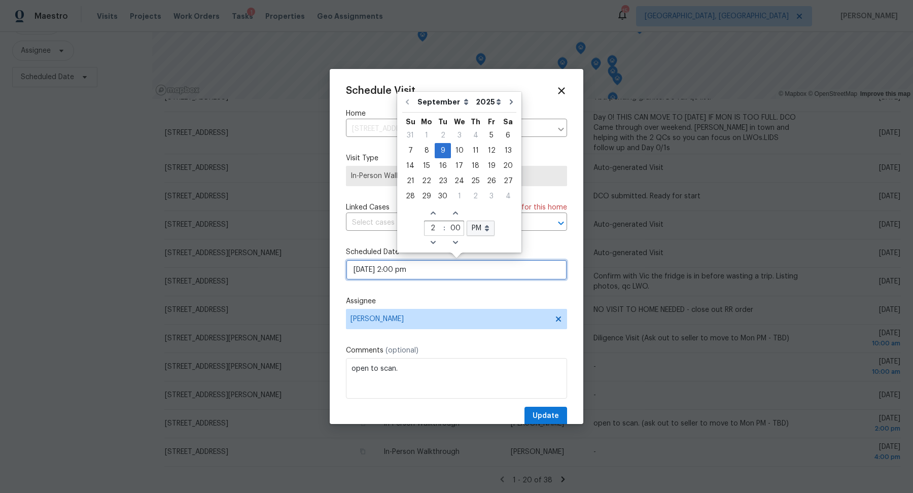
click at [401, 265] on input "[DATE] 2:00 pm" at bounding box center [456, 270] width 221 height 20
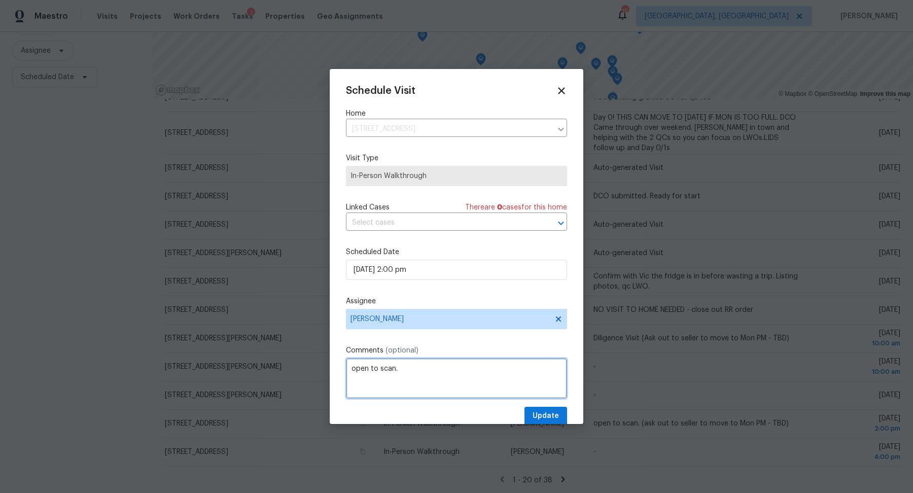
drag, startPoint x: 396, startPoint y: 370, endPoint x: 336, endPoint y: 370, distance: 59.9
click at [336, 370] on div "Schedule Visit Home [STREET_ADDRESS] ​ Visit Type In-Person Walkthrough Linked …" at bounding box center [457, 246] width 254 height 355
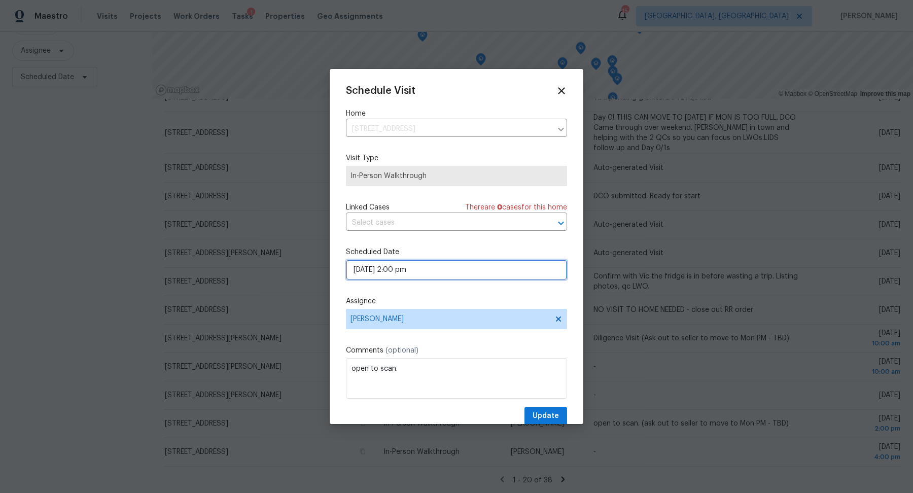
click at [372, 274] on input "[DATE] 2:00 pm" at bounding box center [456, 270] width 221 height 20
select select "pm"
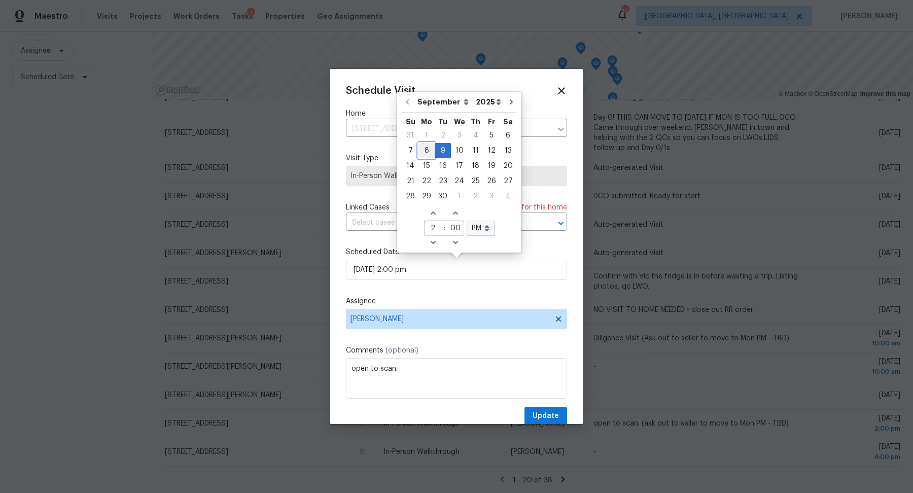
click at [428, 148] on div "8" at bounding box center [427, 151] width 16 height 14
type input "[DATE] 2:00 pm"
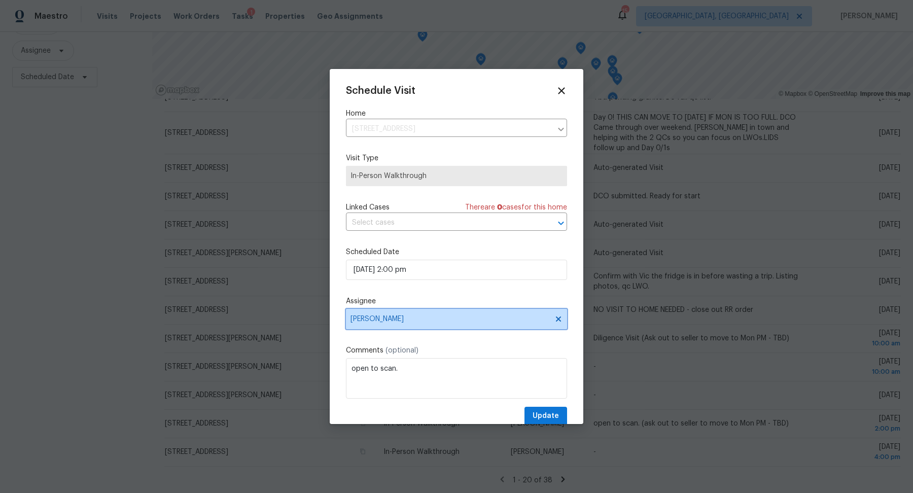
click at [384, 319] on span "[PERSON_NAME]" at bounding box center [450, 319] width 199 height 8
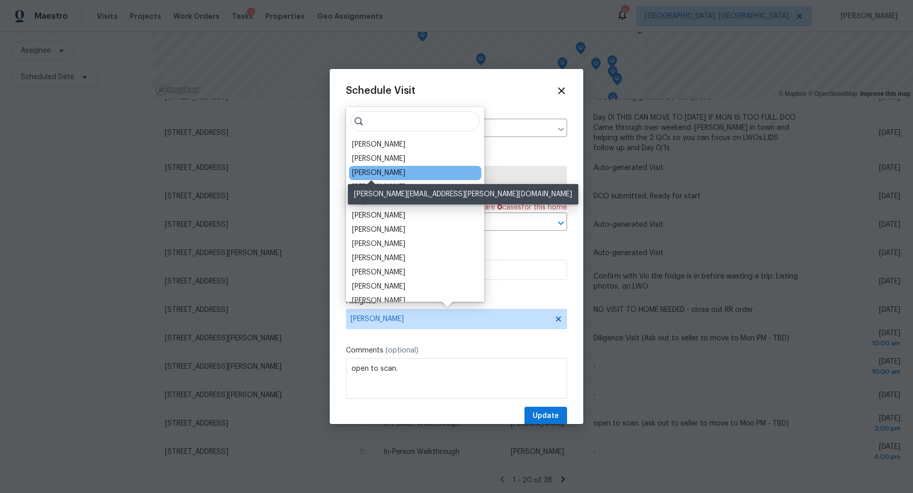
click at [360, 170] on div "Alison Brice" at bounding box center [378, 173] width 53 height 10
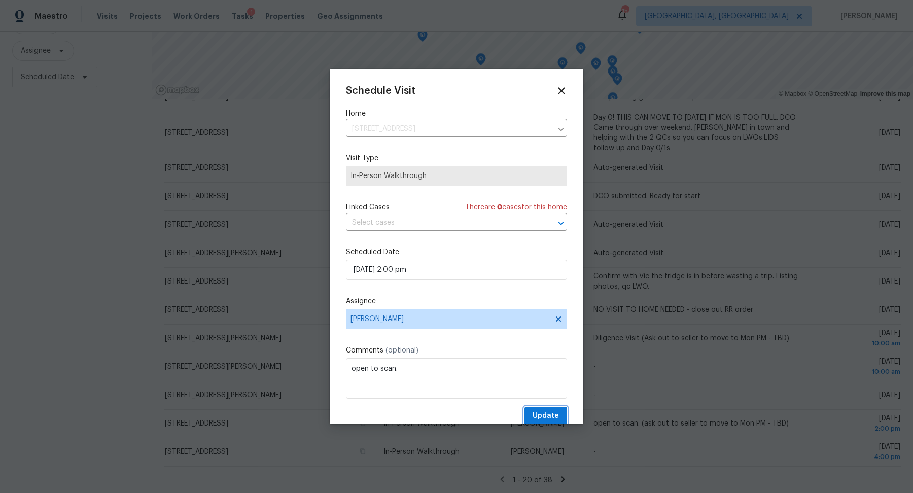
click at [543, 416] on span "Update" at bounding box center [546, 416] width 26 height 13
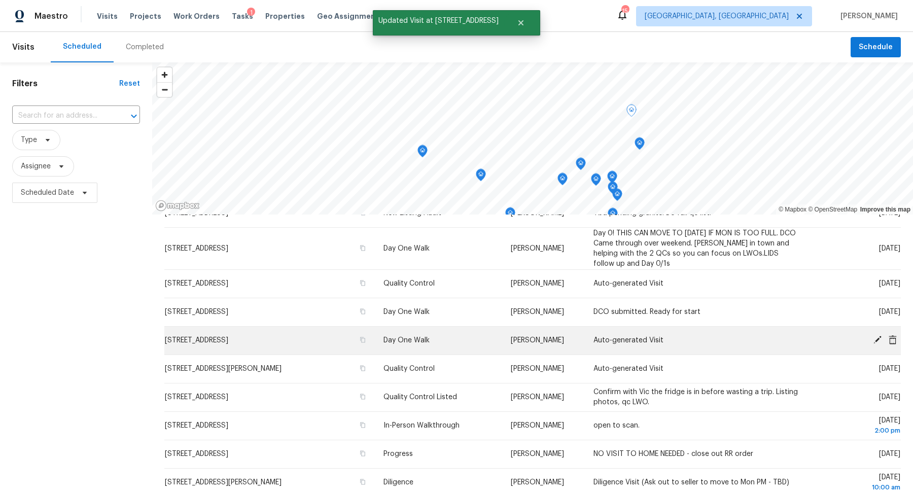
scroll to position [116, 0]
